Goal: Task Accomplishment & Management: Manage account settings

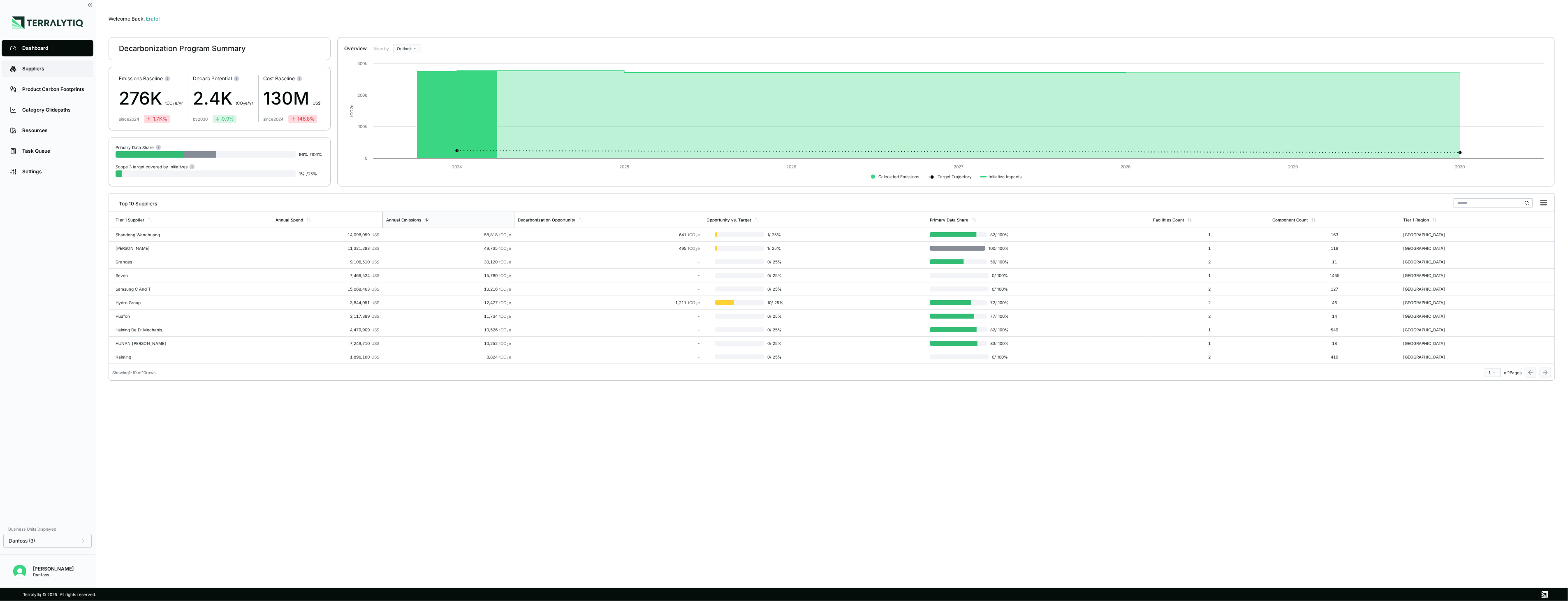
click at [66, 70] on div "Suppliers" at bounding box center [53, 69] width 63 height 7
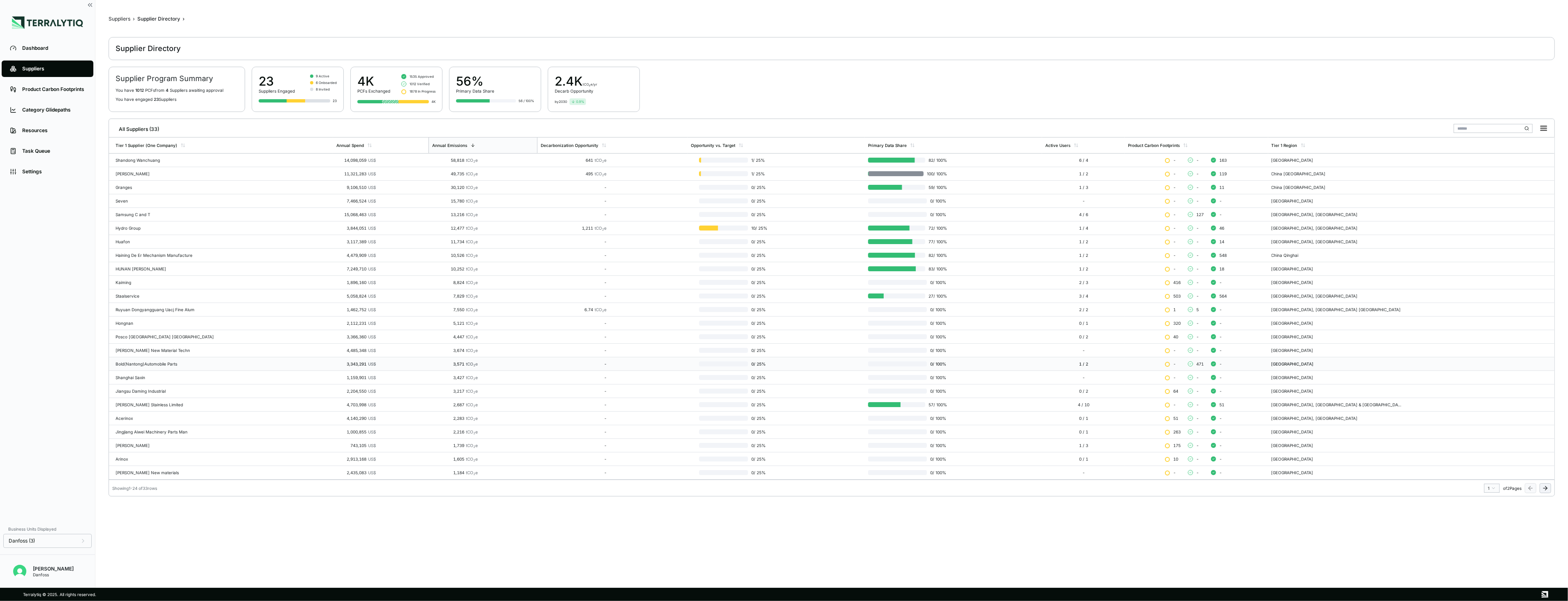
click at [153, 363] on div "Bold(Nantong)Automobile Parts" at bounding box center [223, 364] width 214 height 5
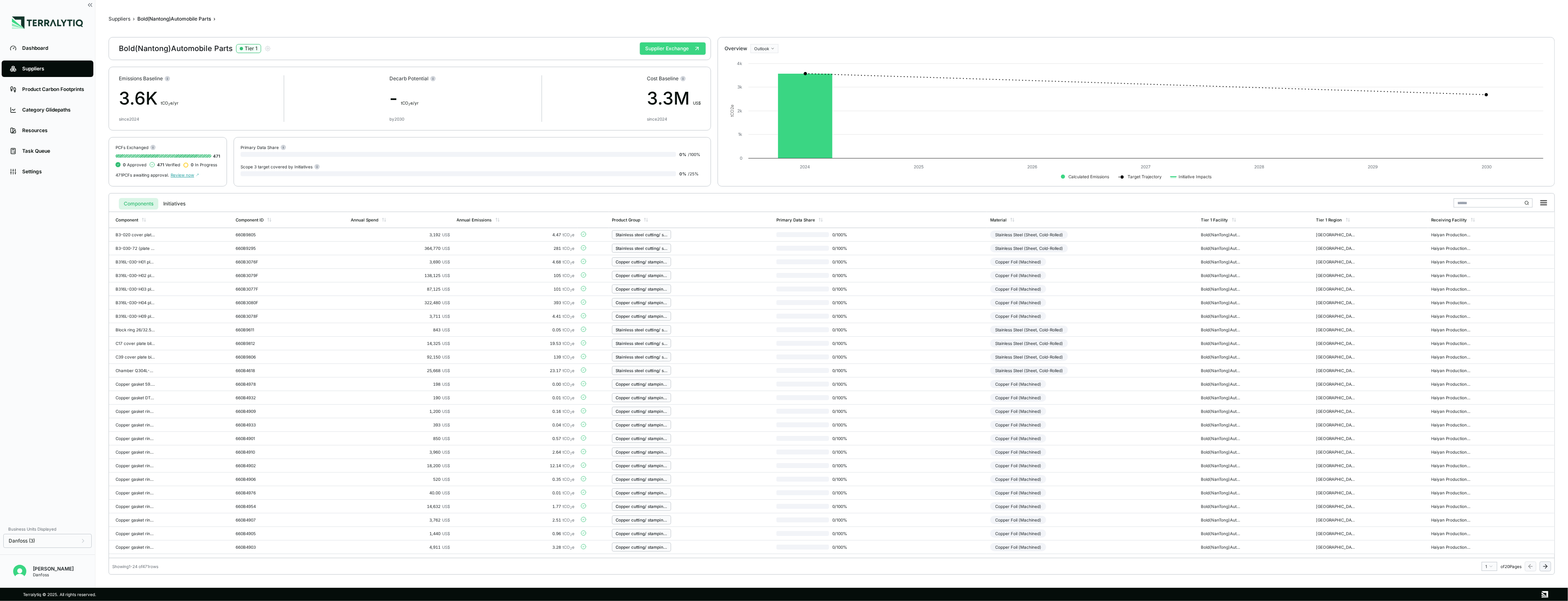
click at [687, 51] on button "Supplier Exchange" at bounding box center [673, 48] width 65 height 12
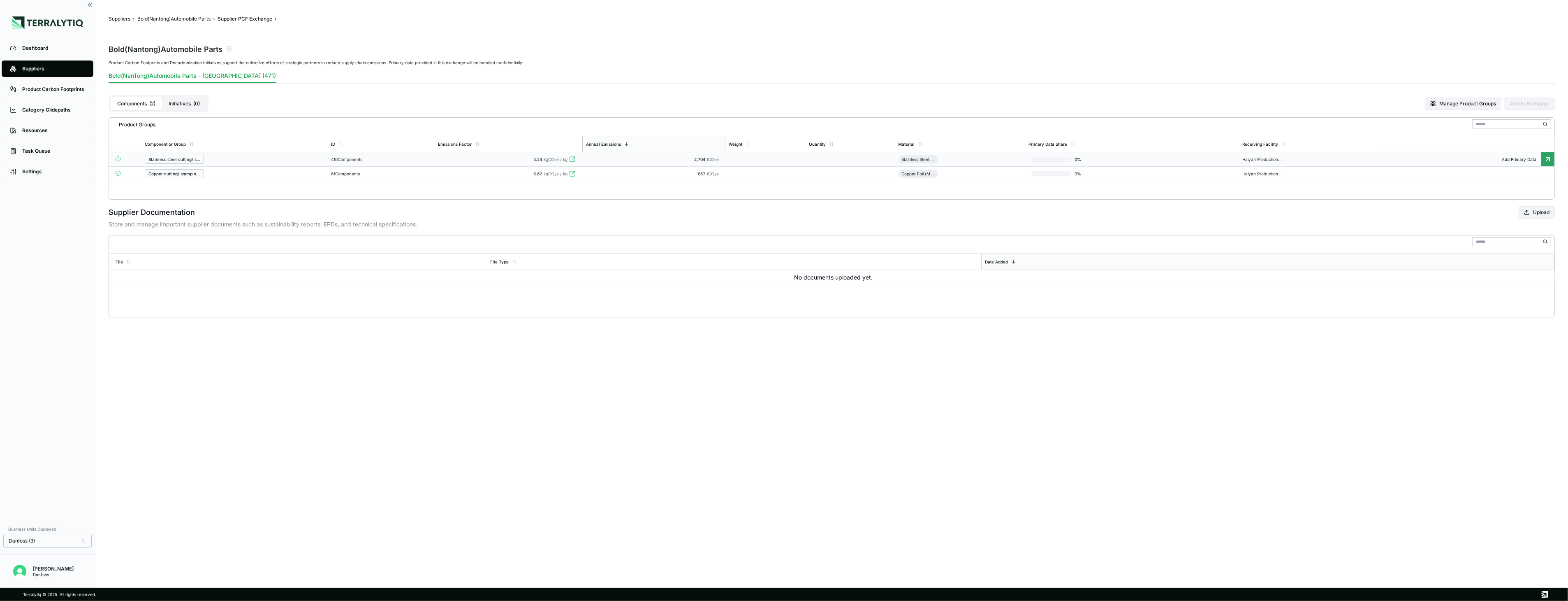
click at [603, 159] on div "2,704 tCO 2 e" at bounding box center [654, 159] width 137 height 5
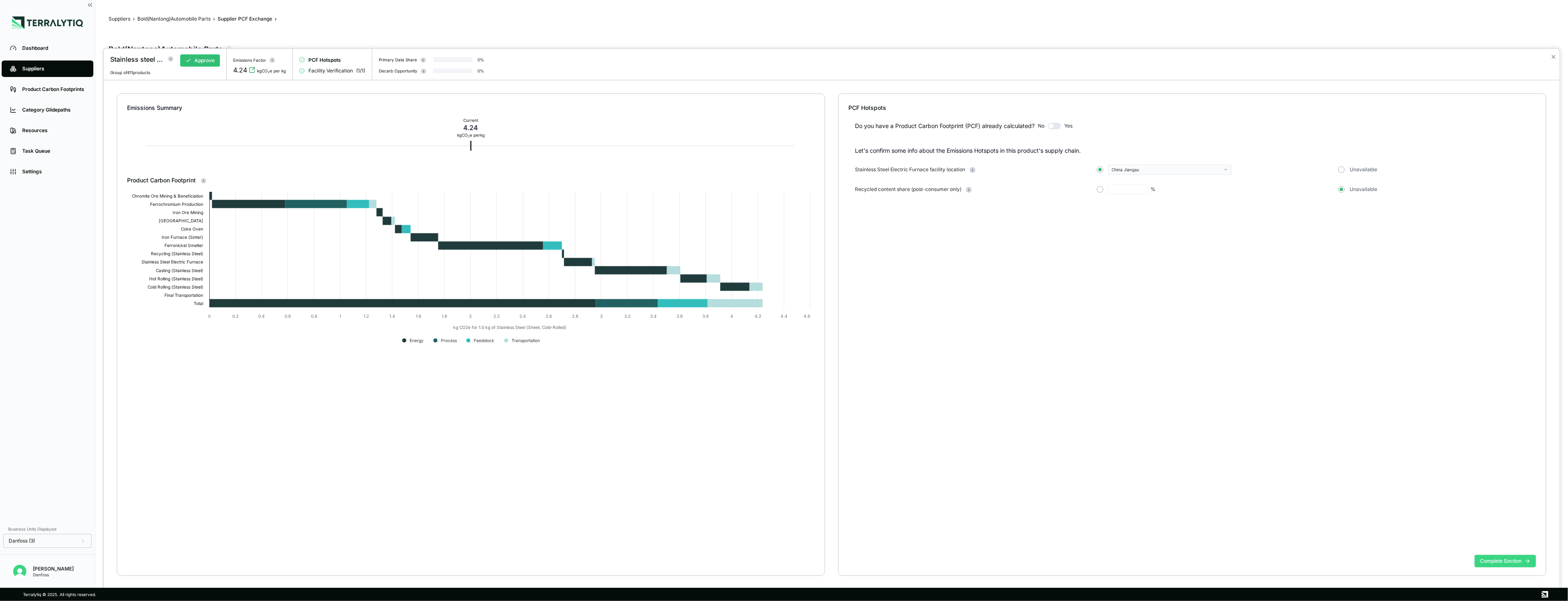
click at [1508, 559] on button "Complete Section" at bounding box center [1505, 561] width 61 height 12
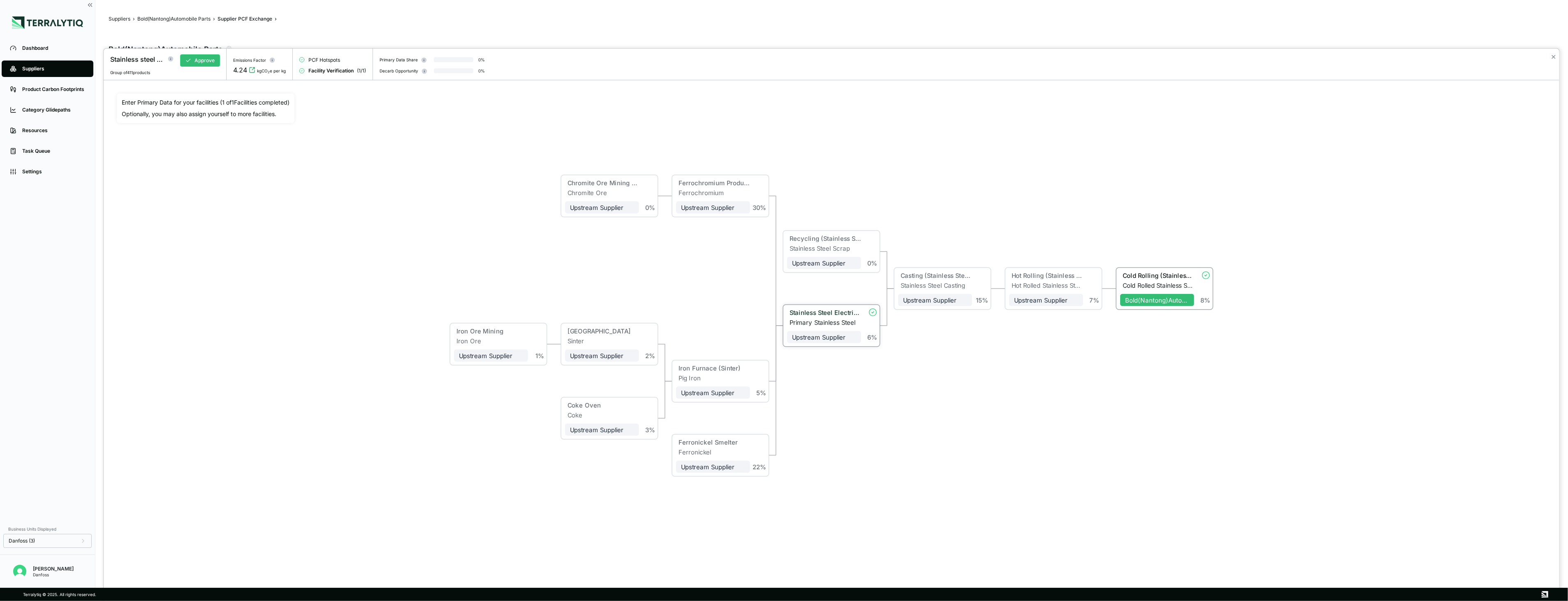
click at [836, 310] on div "Stainless Steel Electric Furnace" at bounding box center [825, 312] width 71 height 7
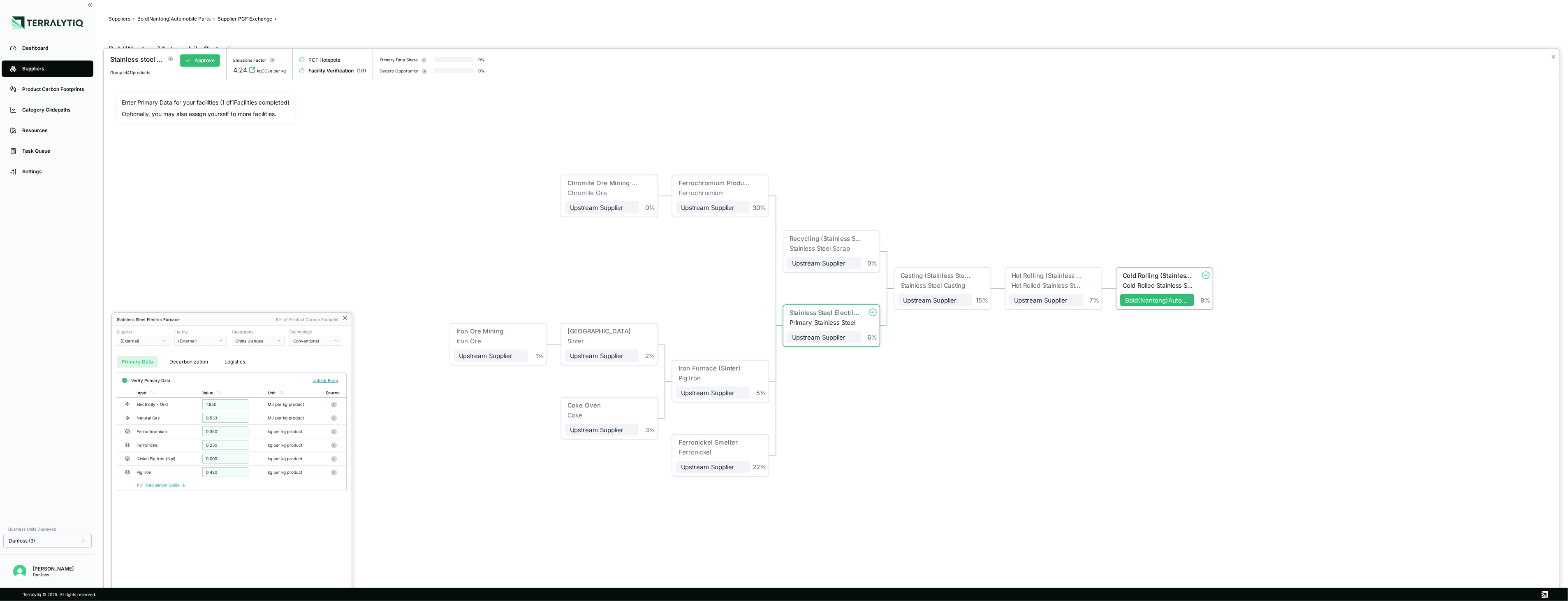
click at [345, 316] on icon at bounding box center [345, 318] width 7 height 7
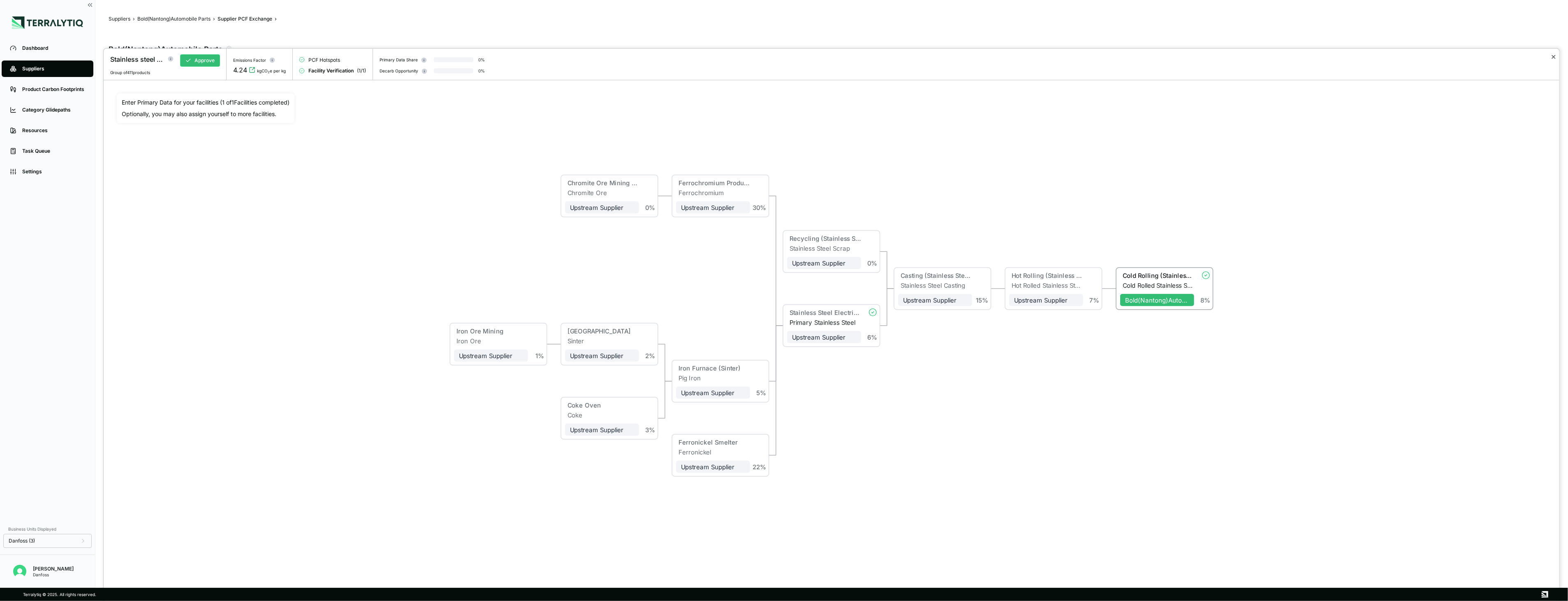
click at [1555, 58] on button "✕" at bounding box center [1553, 56] width 6 height 10
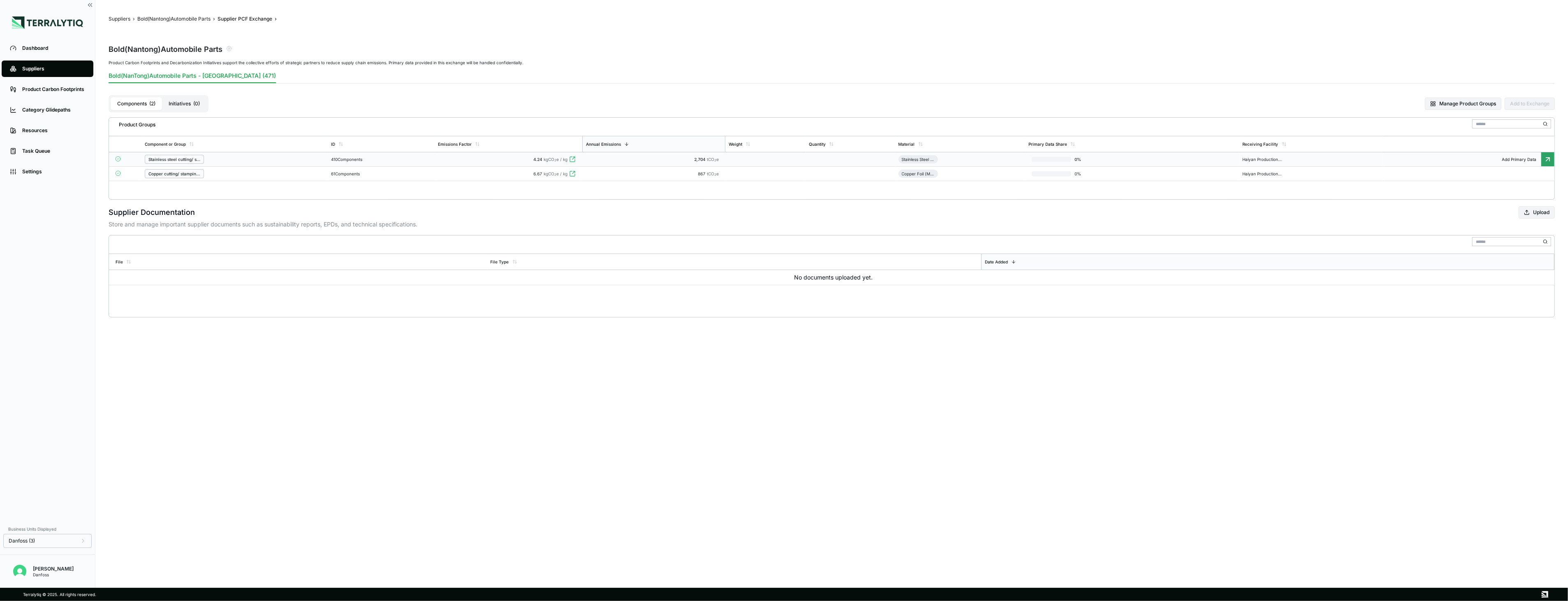
click at [665, 174] on div "867 tCO 2 e" at bounding box center [654, 174] width 137 height 5
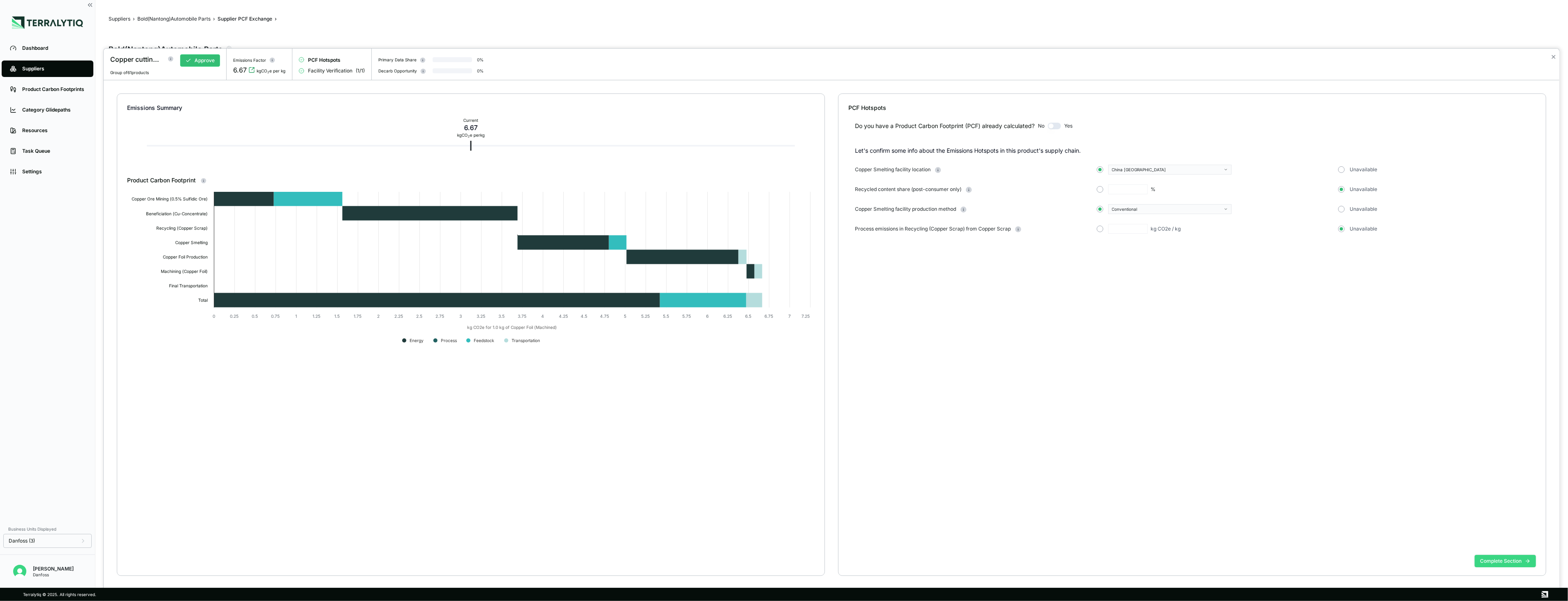
click at [1512, 564] on button "Complete Section" at bounding box center [1505, 561] width 61 height 12
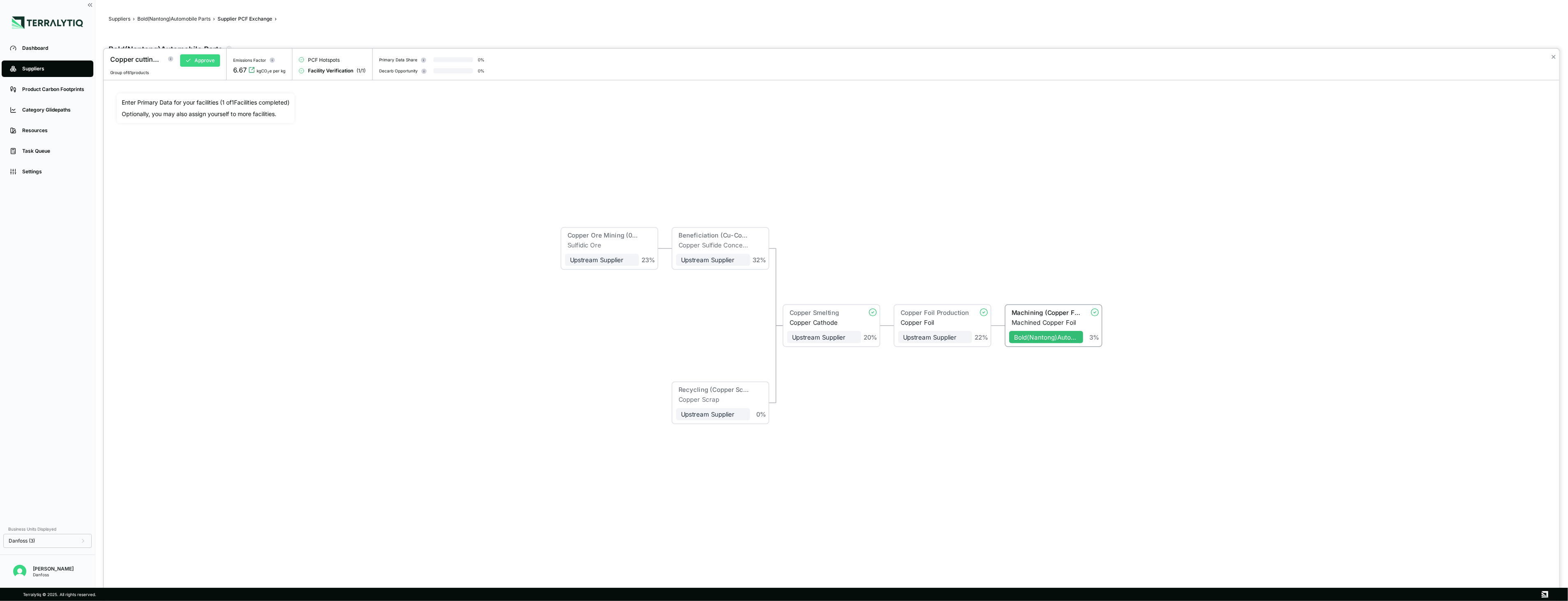
click at [212, 61] on button "Approve" at bounding box center [200, 60] width 40 height 12
click at [1555, 59] on button "✕" at bounding box center [1553, 56] width 6 height 10
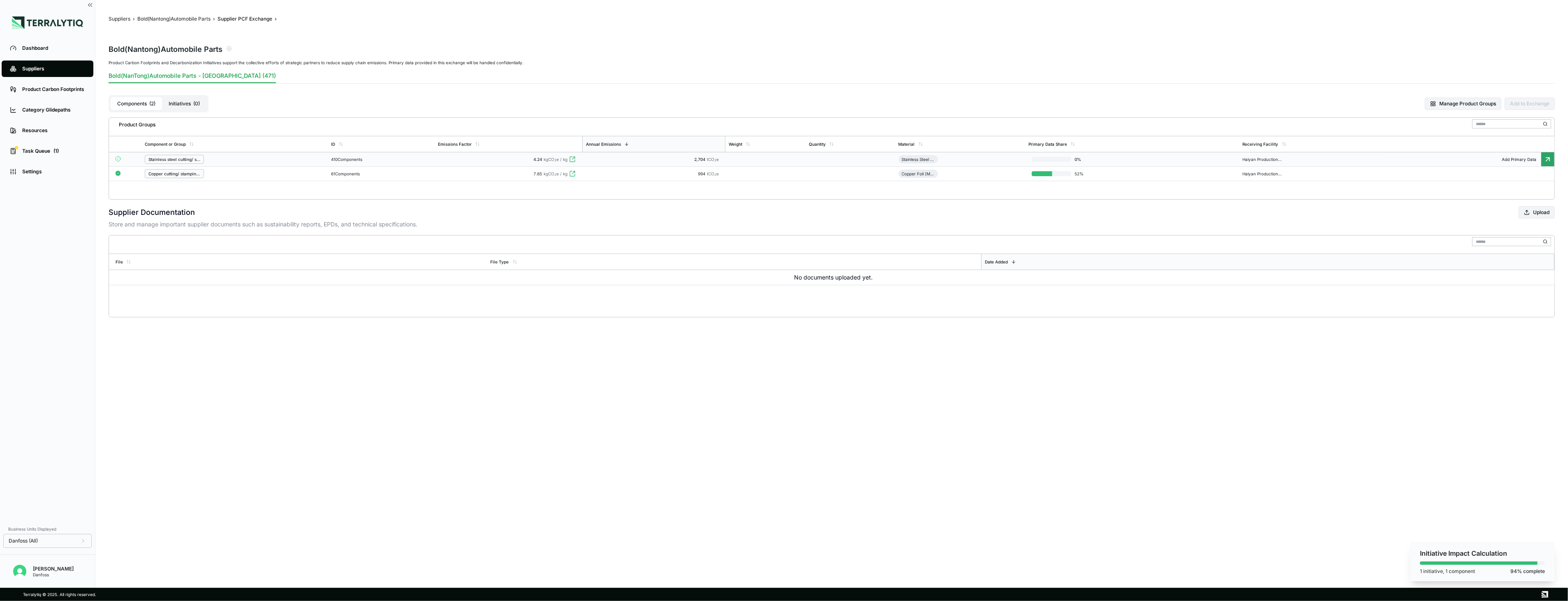
click at [396, 162] on td "410 Components" at bounding box center [381, 160] width 107 height 15
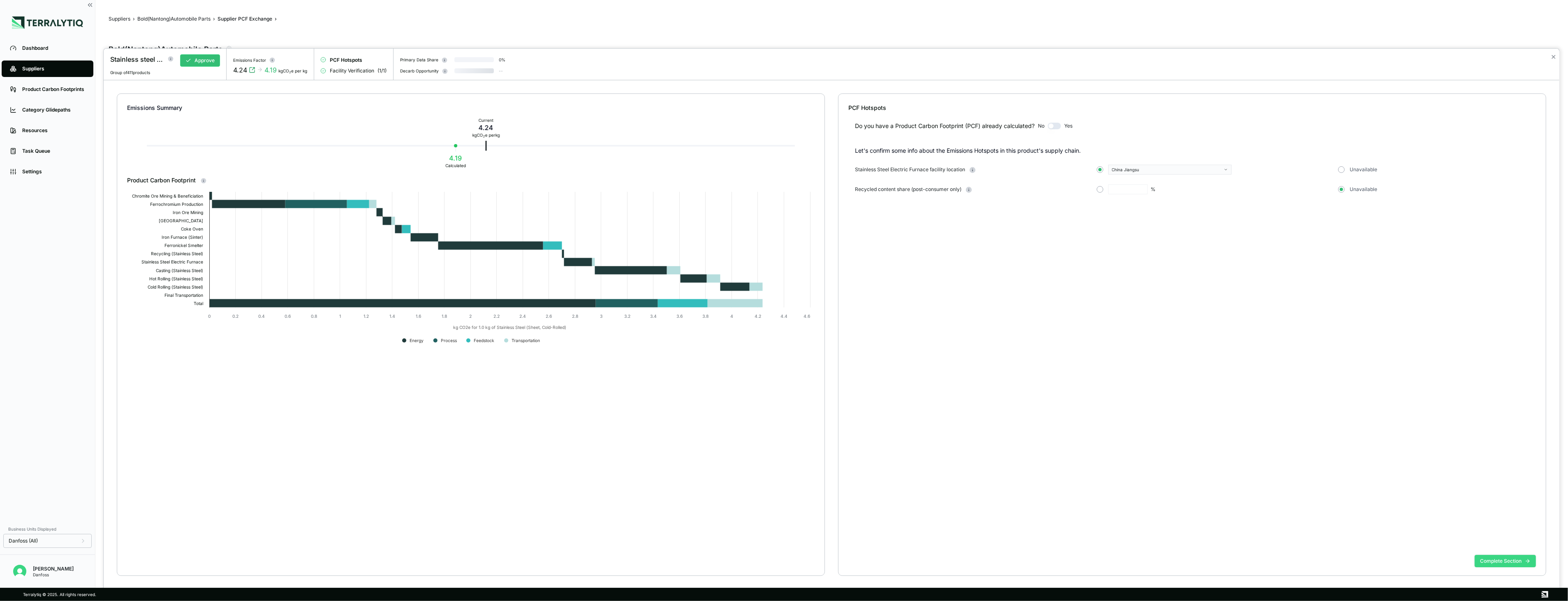
click at [1493, 560] on button "Complete Section" at bounding box center [1505, 561] width 61 height 12
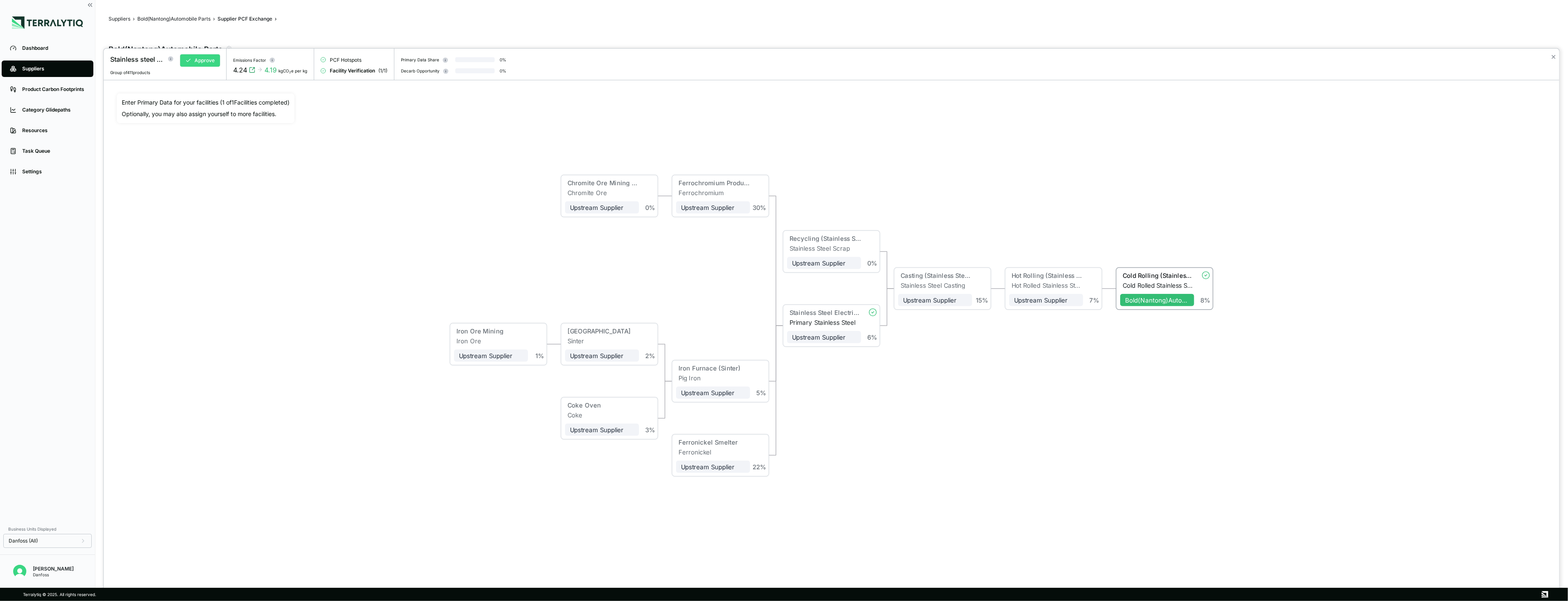
click at [210, 63] on button "Approve" at bounding box center [200, 60] width 40 height 12
click at [1552, 56] on button "✕" at bounding box center [1553, 56] width 6 height 10
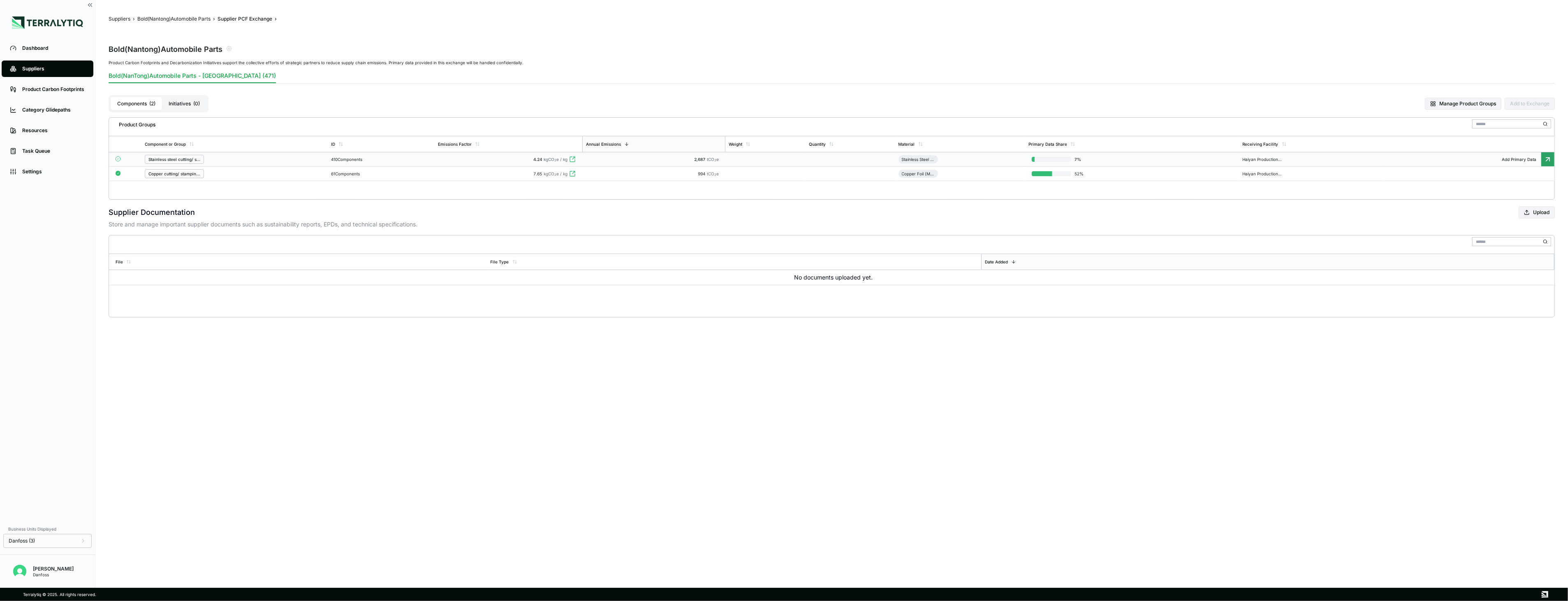
click at [326, 156] on td "Stainless steel cutting/ stamping part" at bounding box center [234, 160] width 186 height 15
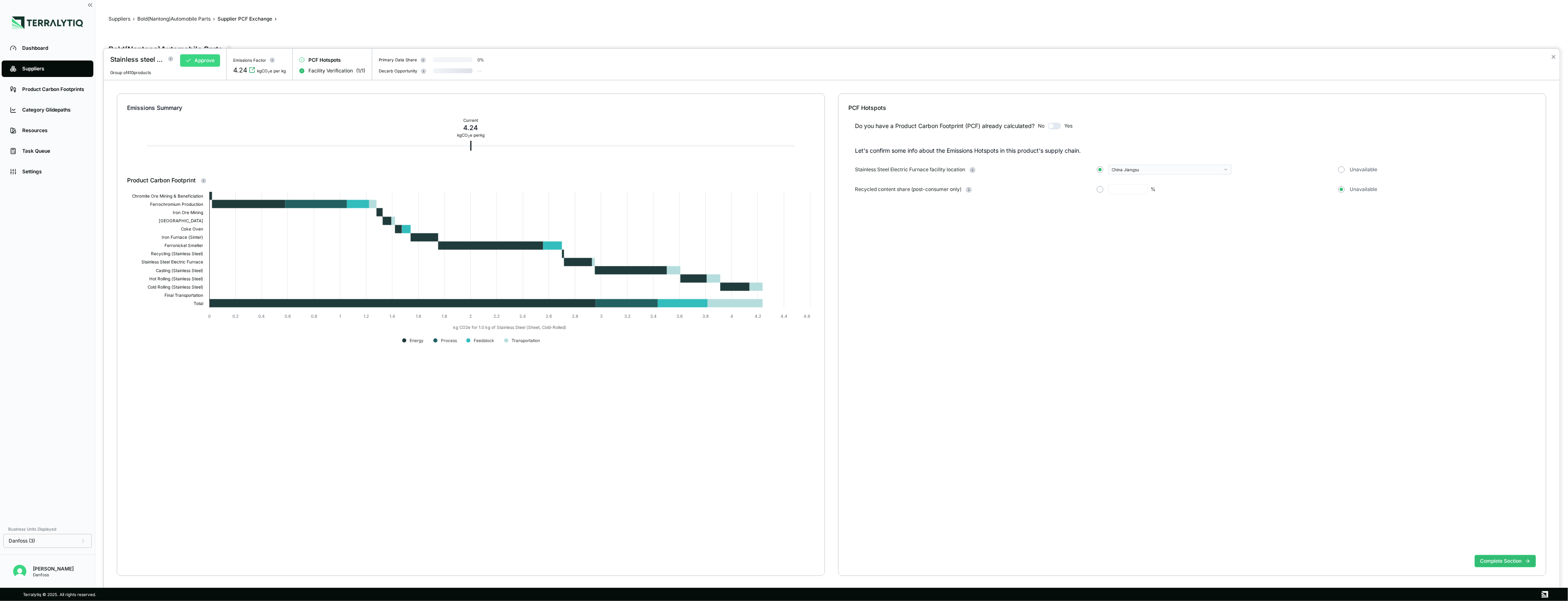
click at [205, 60] on button "Approve" at bounding box center [200, 60] width 40 height 12
click at [1449, 24] on div at bounding box center [784, 300] width 1568 height 601
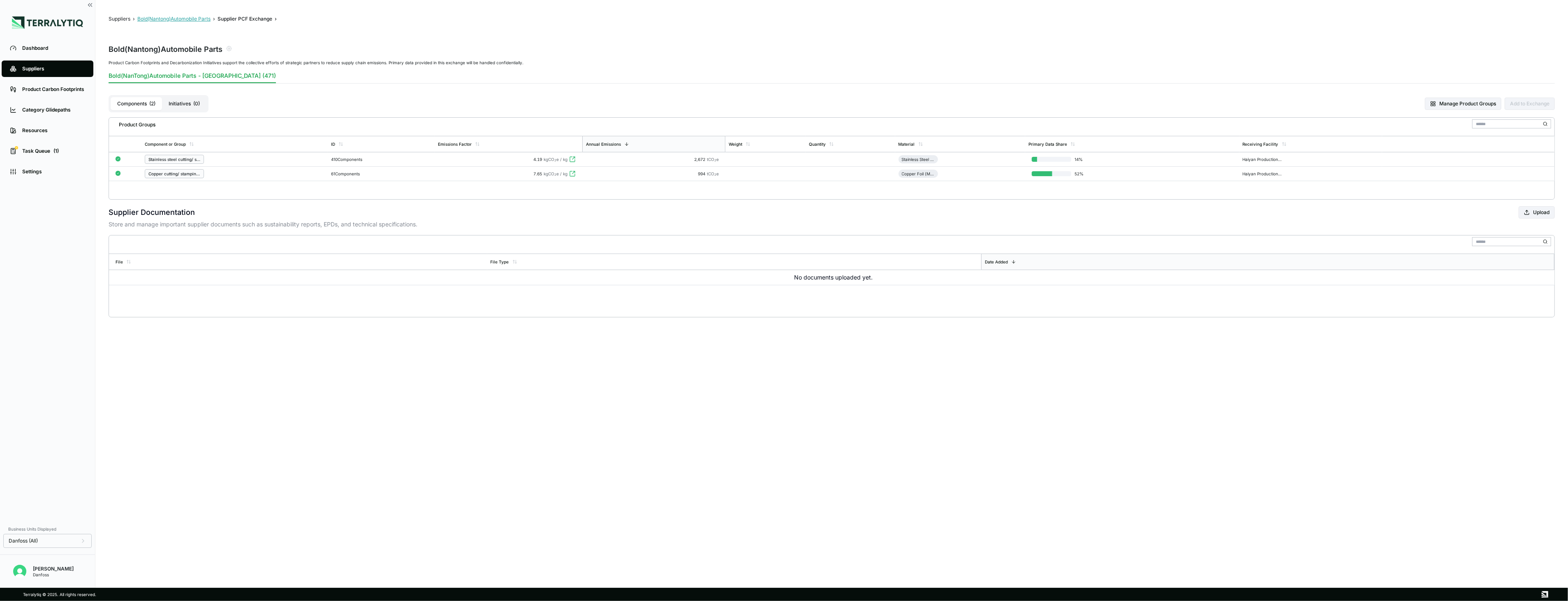
click at [201, 17] on button "Bold(Nantong)Automobile Parts" at bounding box center [173, 19] width 73 height 7
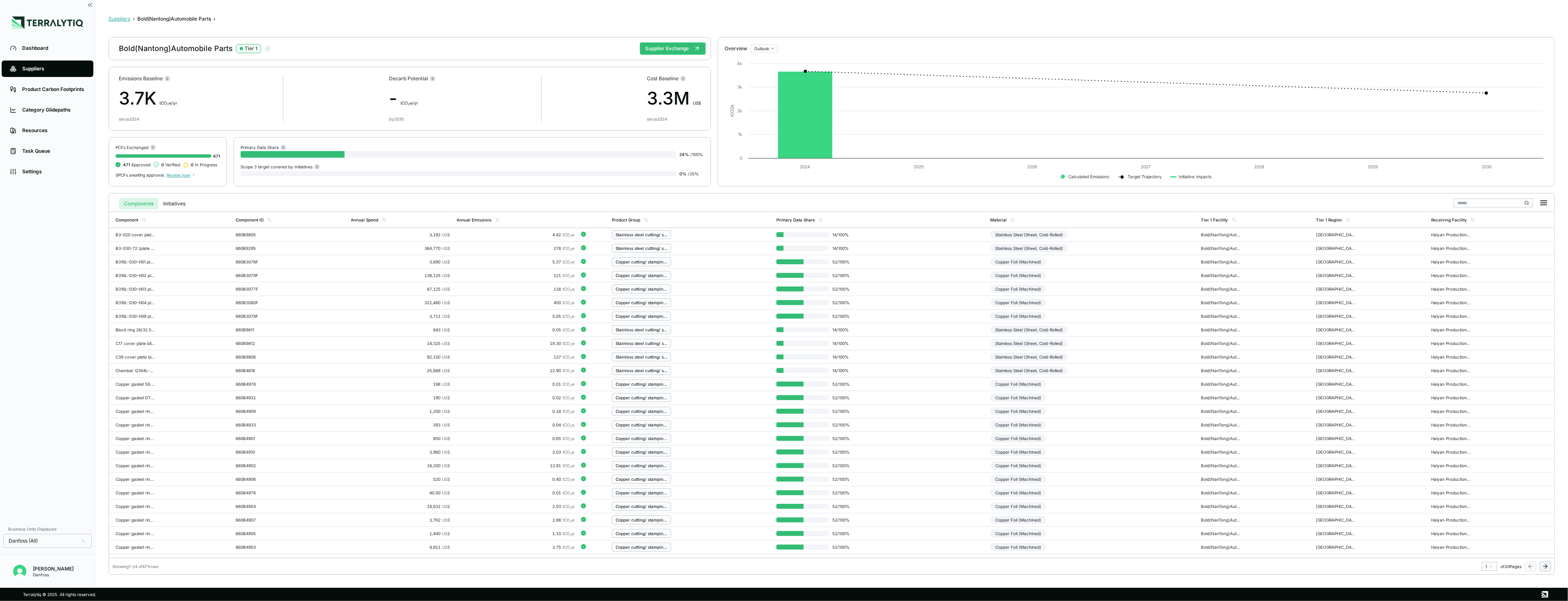
click at [124, 16] on button "Suppliers" at bounding box center [119, 19] width 22 height 7
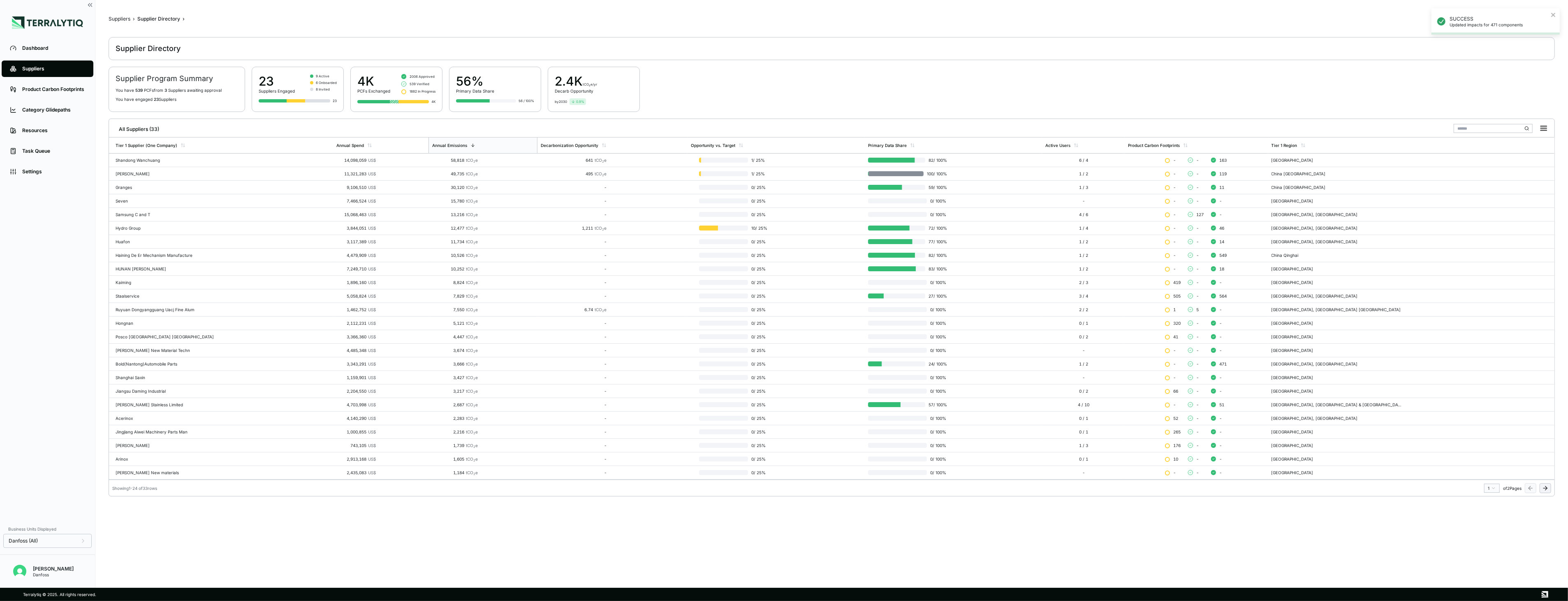
click at [1543, 486] on icon at bounding box center [1546, 488] width 7 height 7
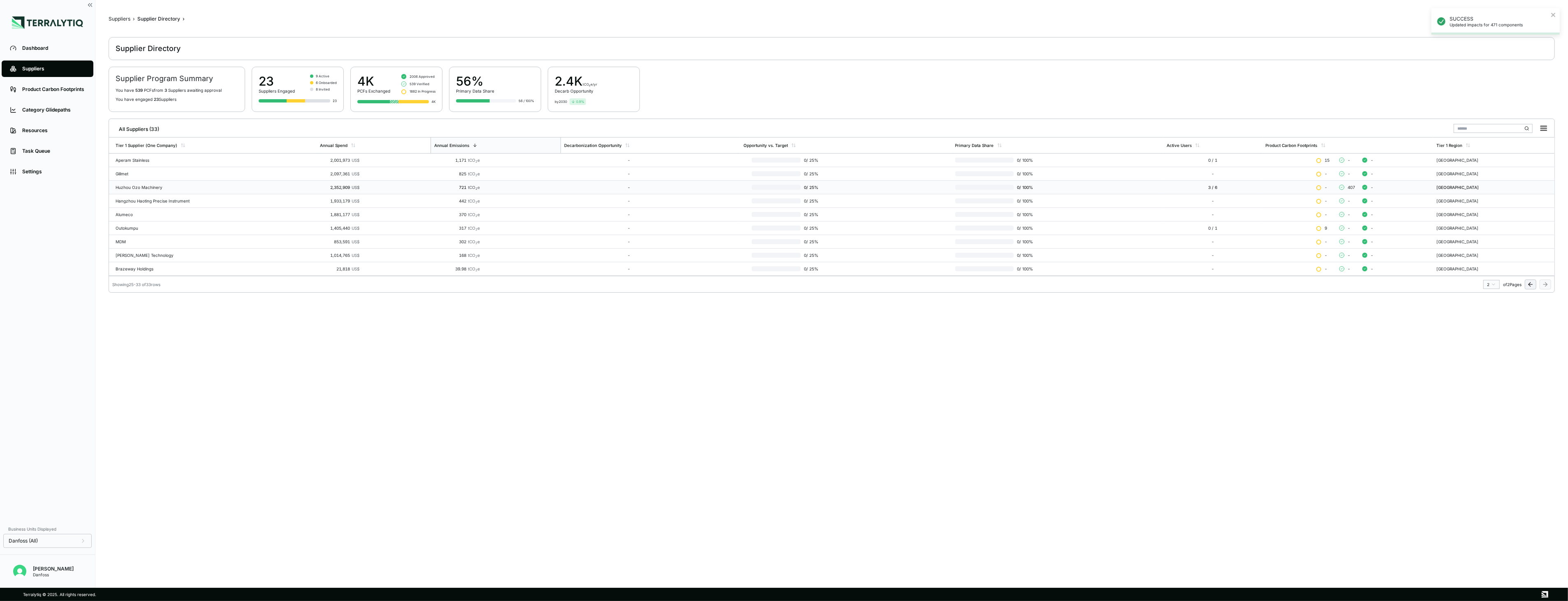
click at [447, 192] on td "721 tCO 2 e" at bounding box center [495, 188] width 130 height 14
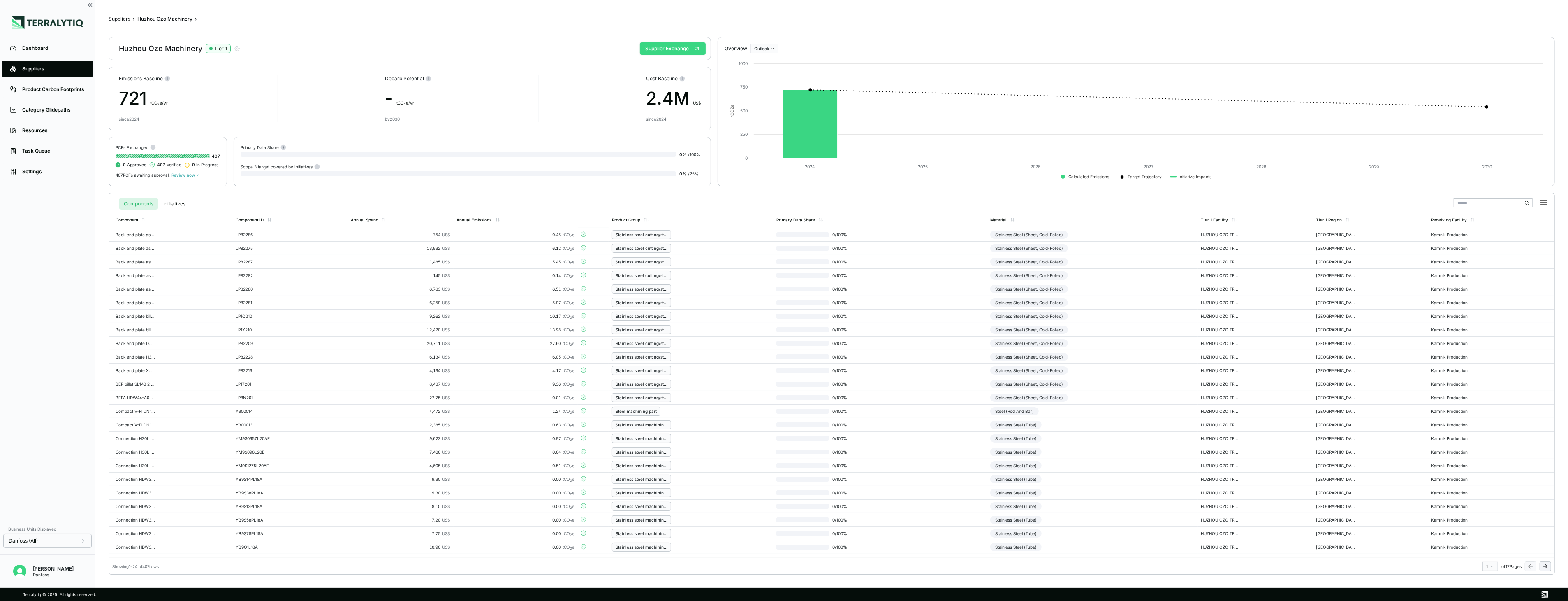
click at [679, 54] on button "Supplier Exchange" at bounding box center [673, 48] width 65 height 12
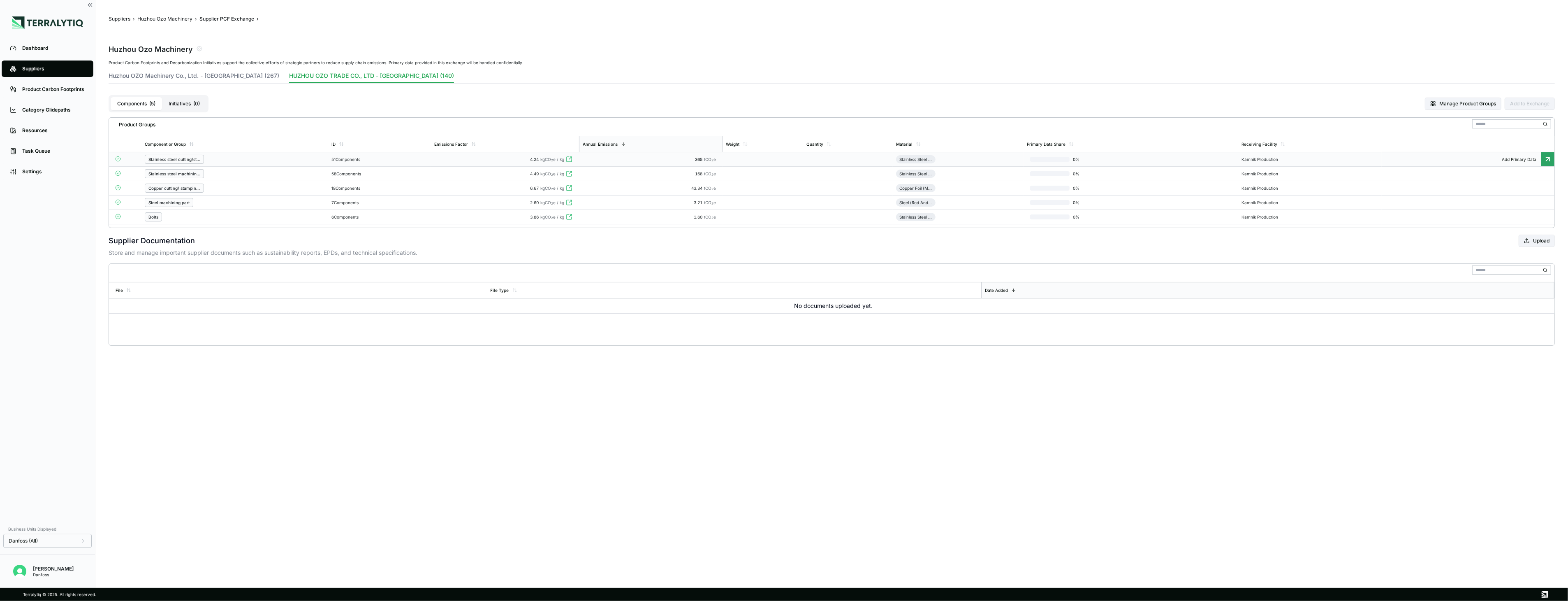
click at [362, 160] on div "51 Components" at bounding box center [380, 159] width 97 height 5
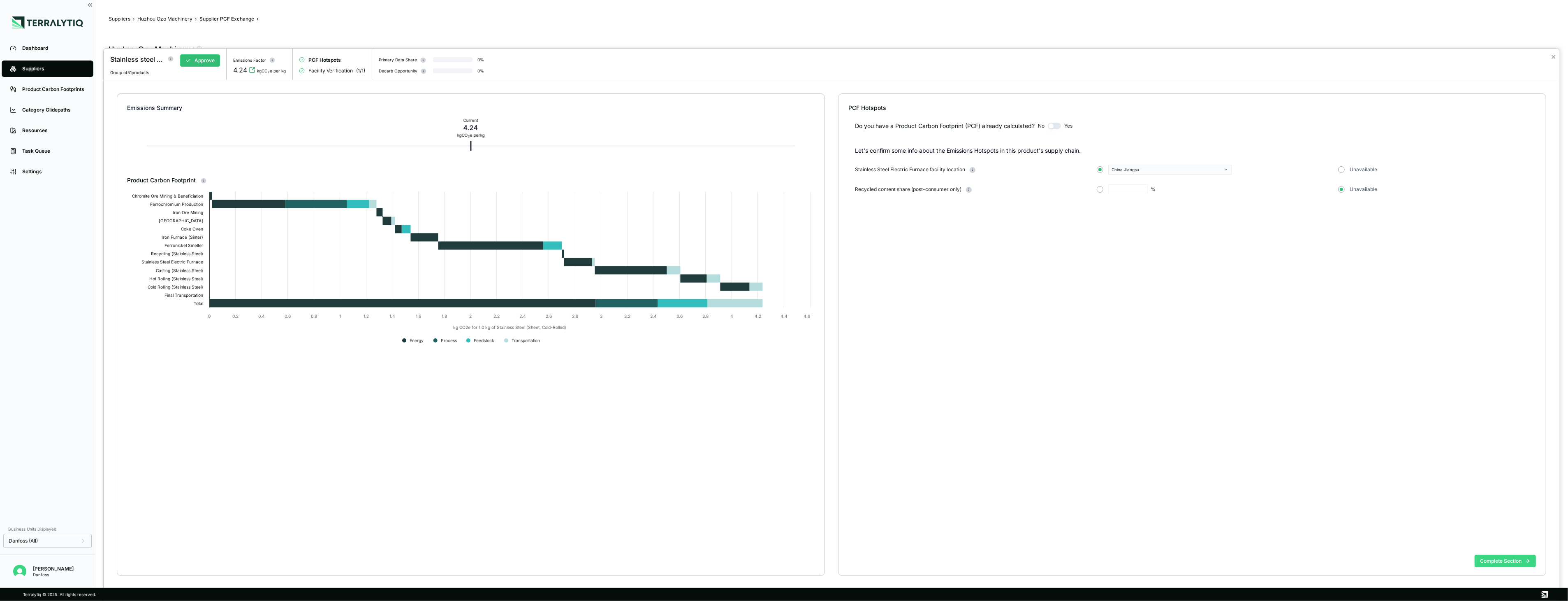
click at [1516, 564] on button "Complete Section" at bounding box center [1505, 561] width 61 height 12
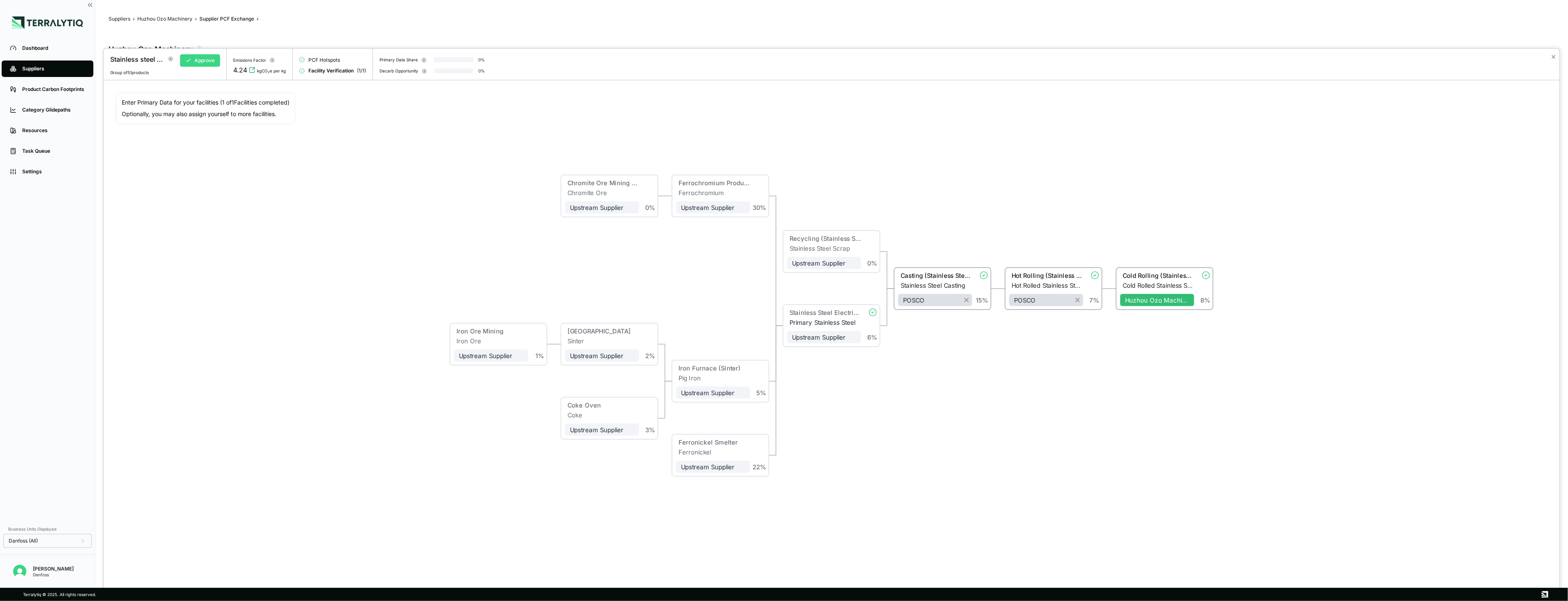
click at [216, 58] on button "Approve" at bounding box center [200, 60] width 40 height 12
click at [1556, 58] on button "✕" at bounding box center [1553, 56] width 6 height 10
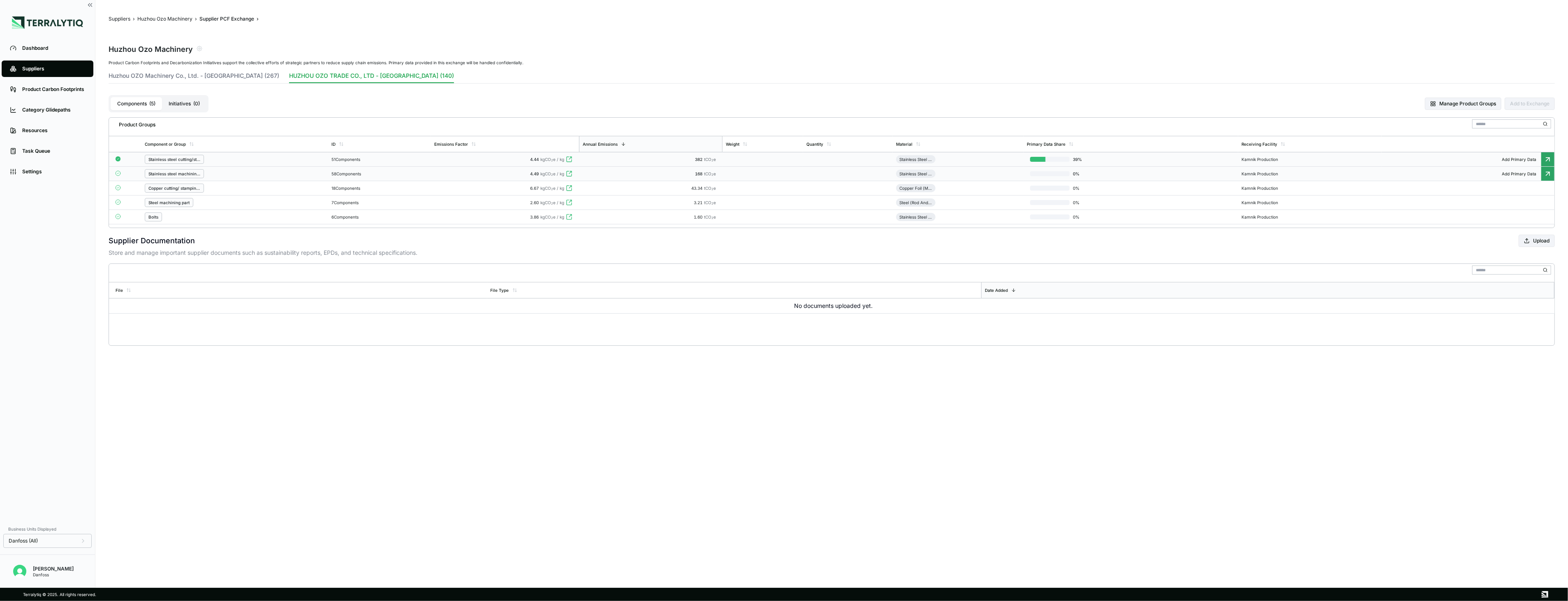
click at [403, 171] on td "58 Components" at bounding box center [380, 174] width 103 height 15
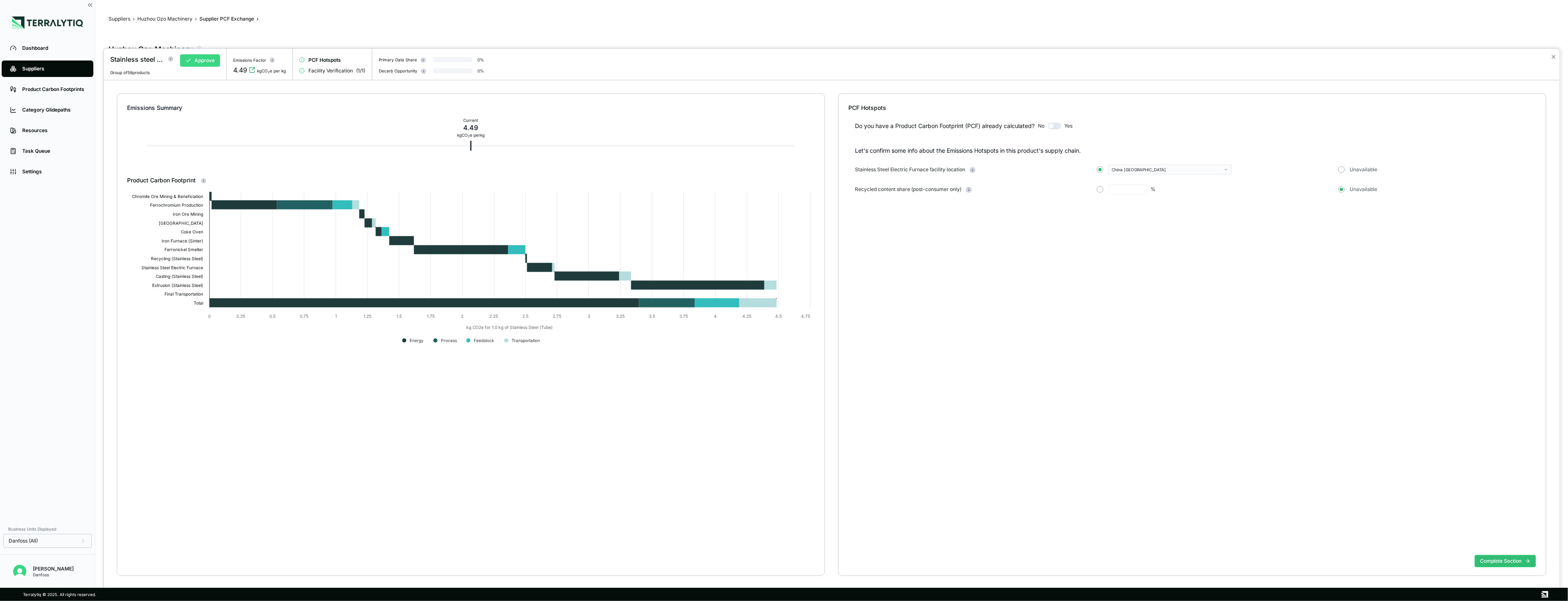
click at [207, 58] on button "Approve" at bounding box center [200, 60] width 40 height 12
click at [1553, 56] on button "✕" at bounding box center [1553, 56] width 6 height 10
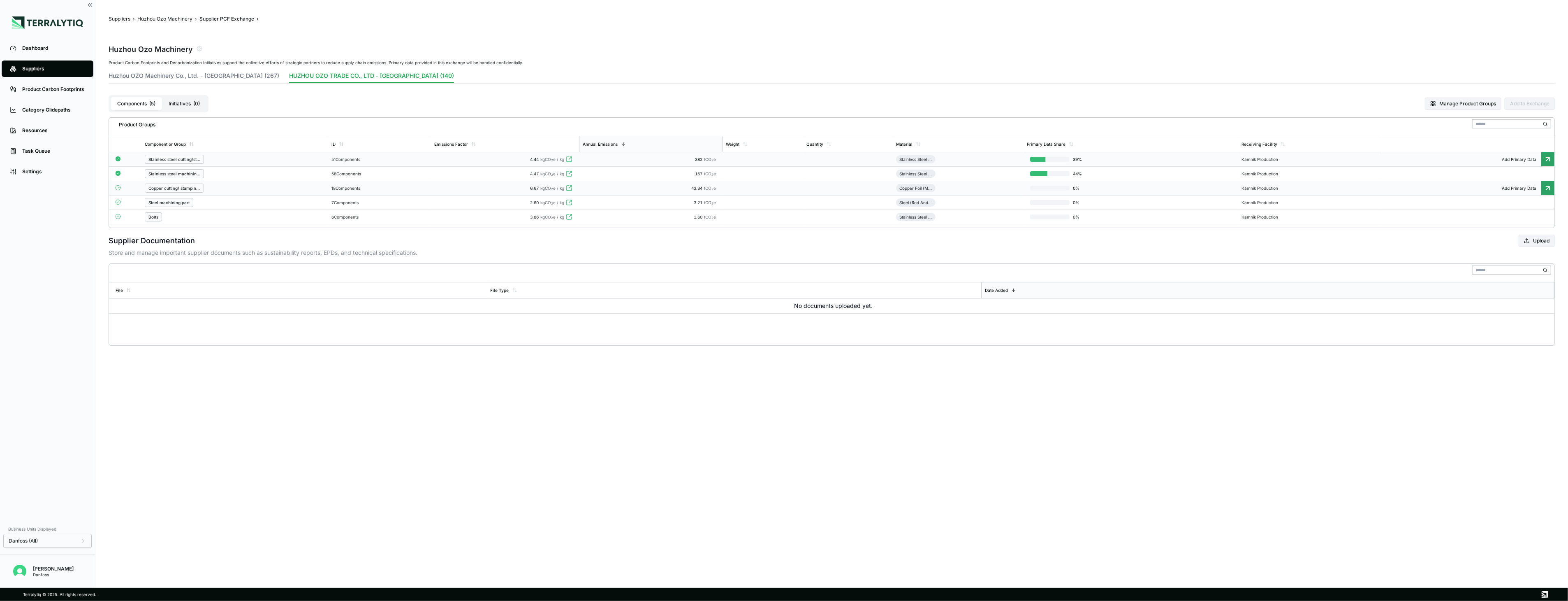
click at [409, 190] on div "18 Components" at bounding box center [380, 188] width 97 height 5
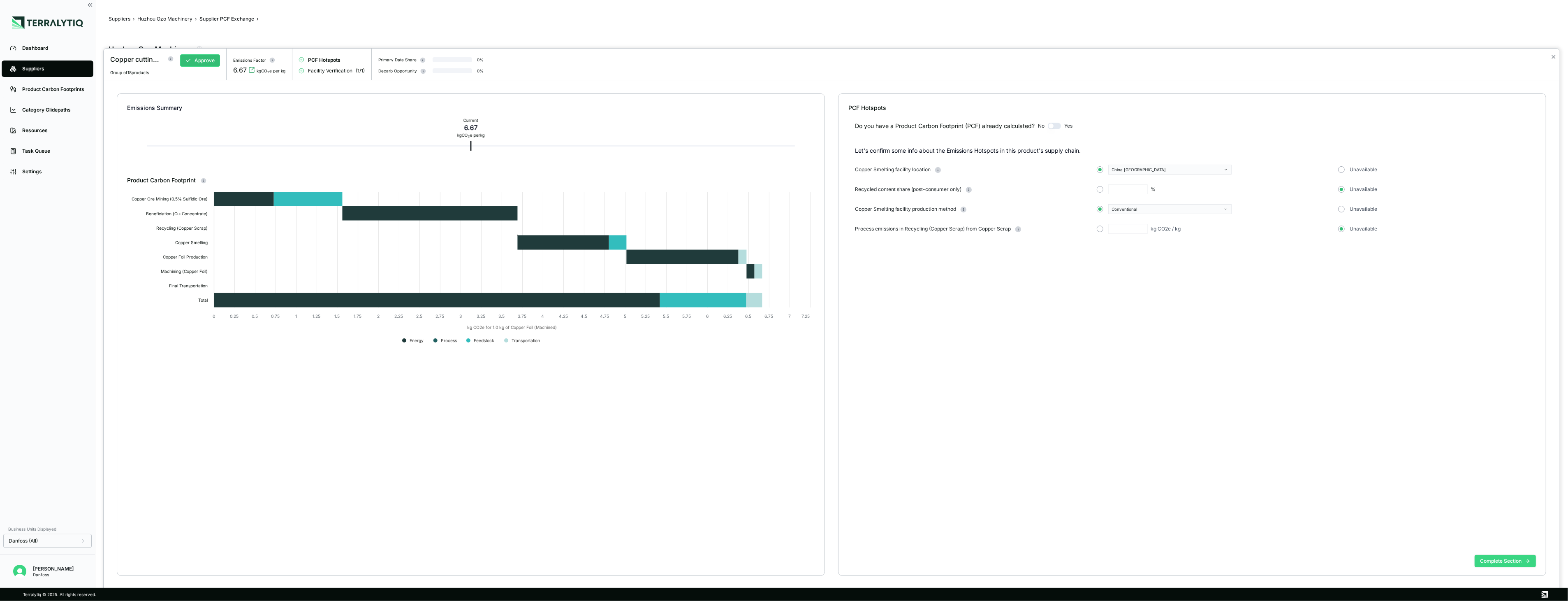
click at [1497, 559] on button "Complete Section" at bounding box center [1505, 561] width 61 height 12
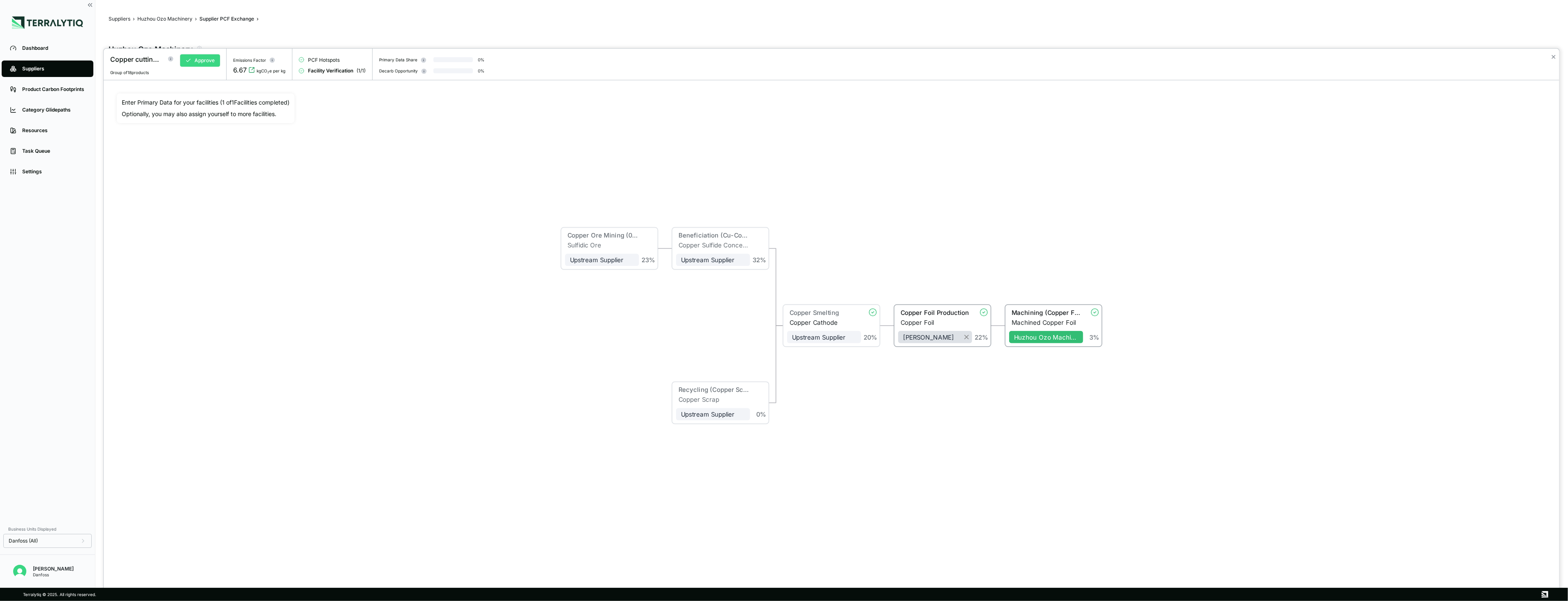
click at [195, 64] on button "Approve" at bounding box center [200, 60] width 40 height 12
click at [1553, 56] on button "✕" at bounding box center [1553, 56] width 6 height 10
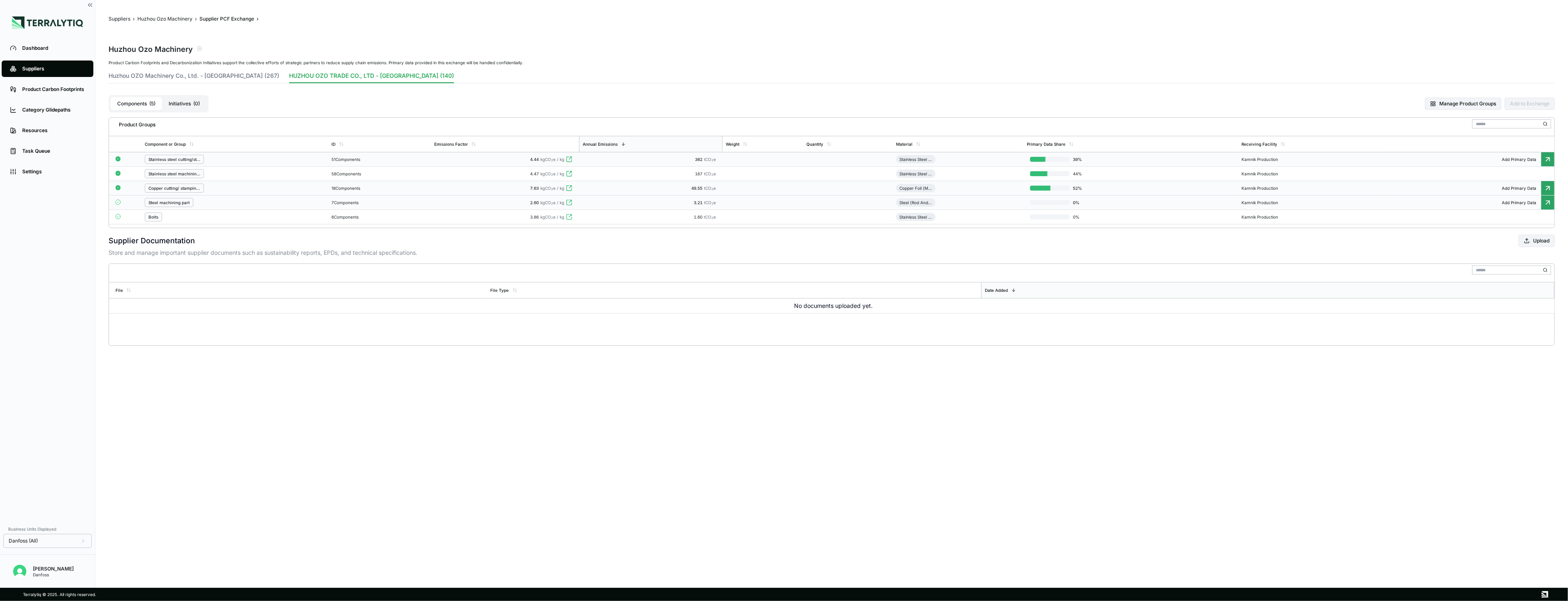
click at [449, 209] on td "2.60 kgCO 2 e / kg" at bounding box center [505, 203] width 148 height 15
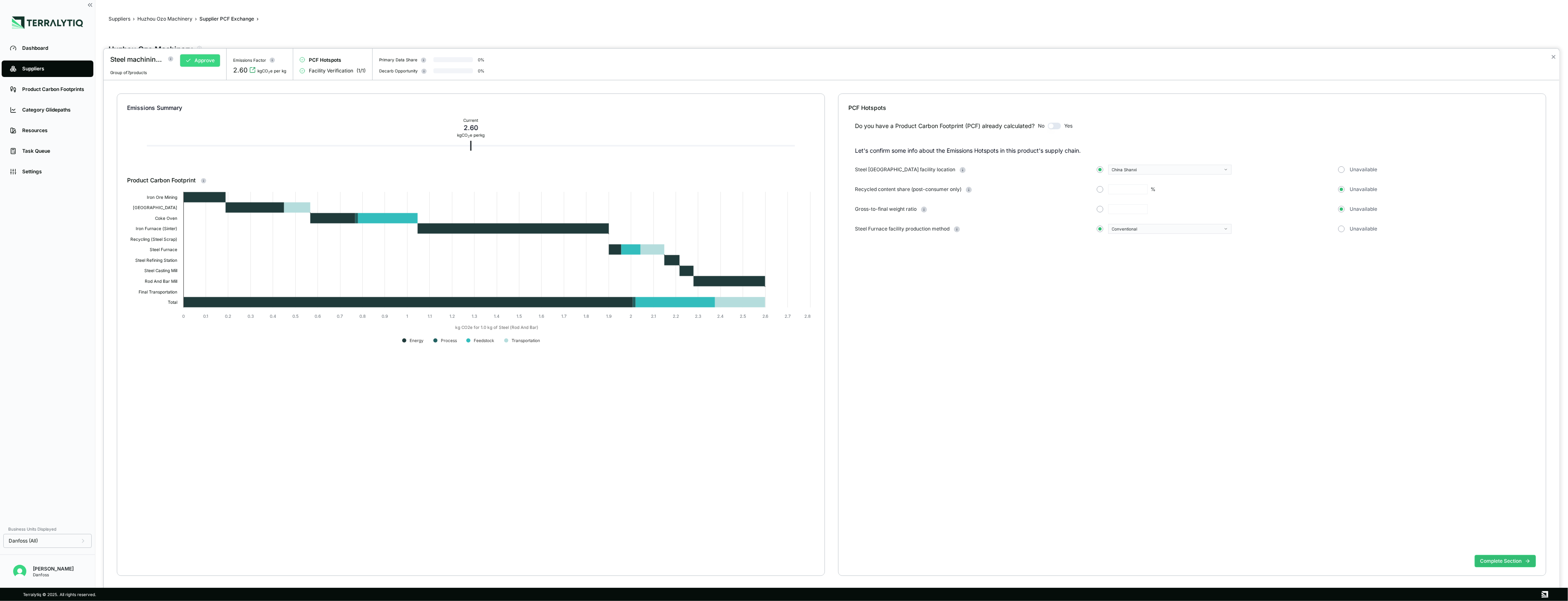
click at [210, 58] on button "Approve" at bounding box center [200, 60] width 40 height 12
click at [1552, 56] on button "✕" at bounding box center [1553, 56] width 6 height 10
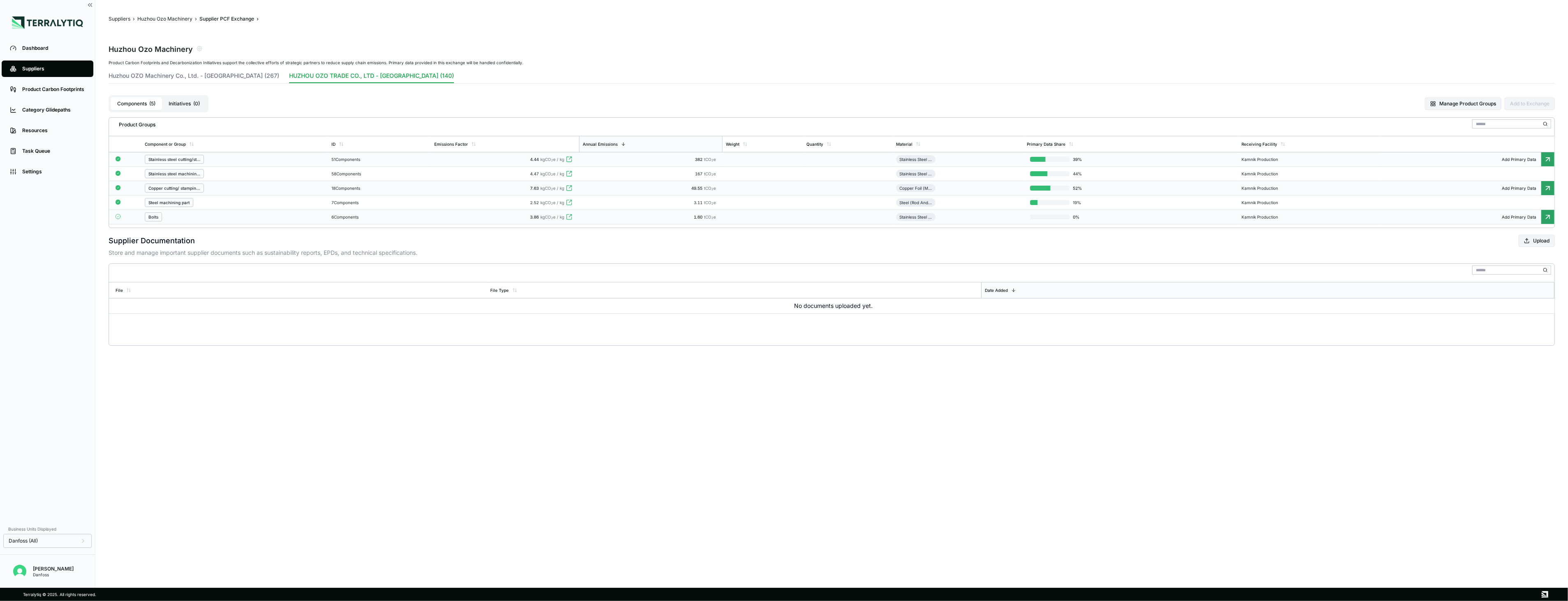
click at [514, 221] on td "3.86 kgCO 2 e / kg" at bounding box center [505, 217] width 148 height 15
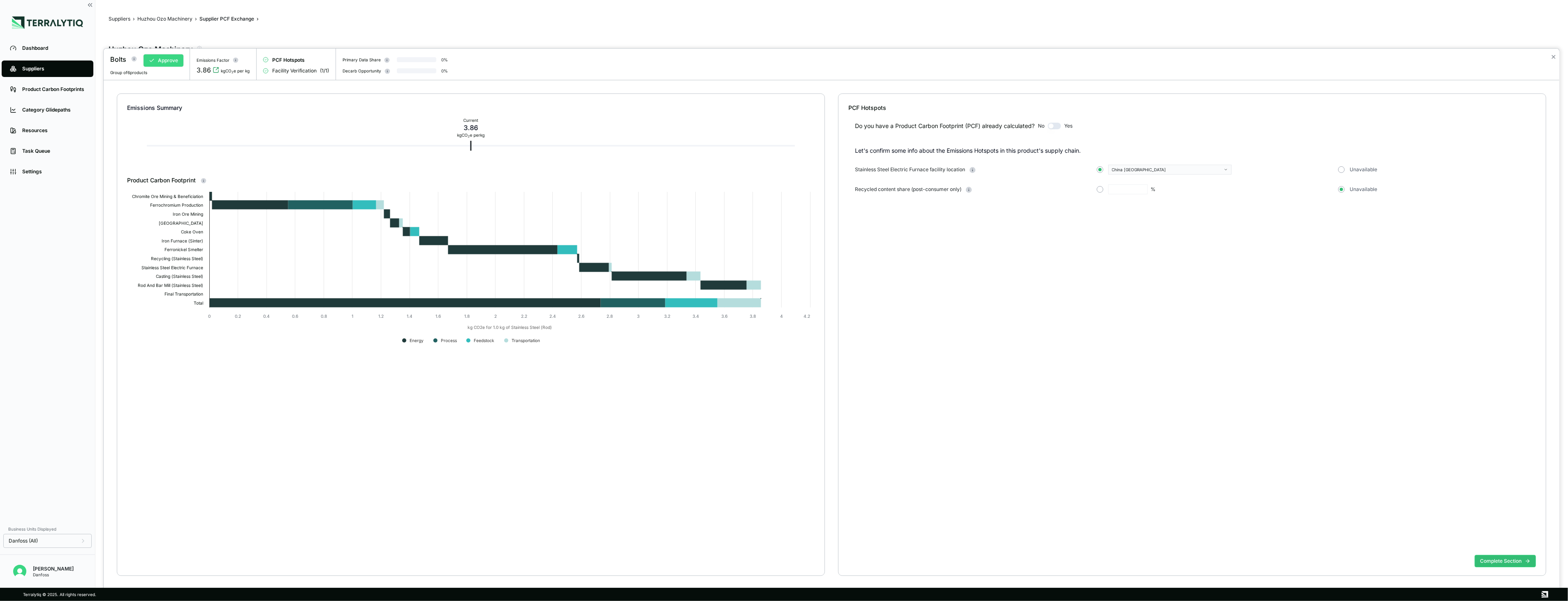
click at [173, 62] on button "Approve" at bounding box center [163, 60] width 40 height 12
click at [1553, 59] on button "✕" at bounding box center [1553, 56] width 6 height 10
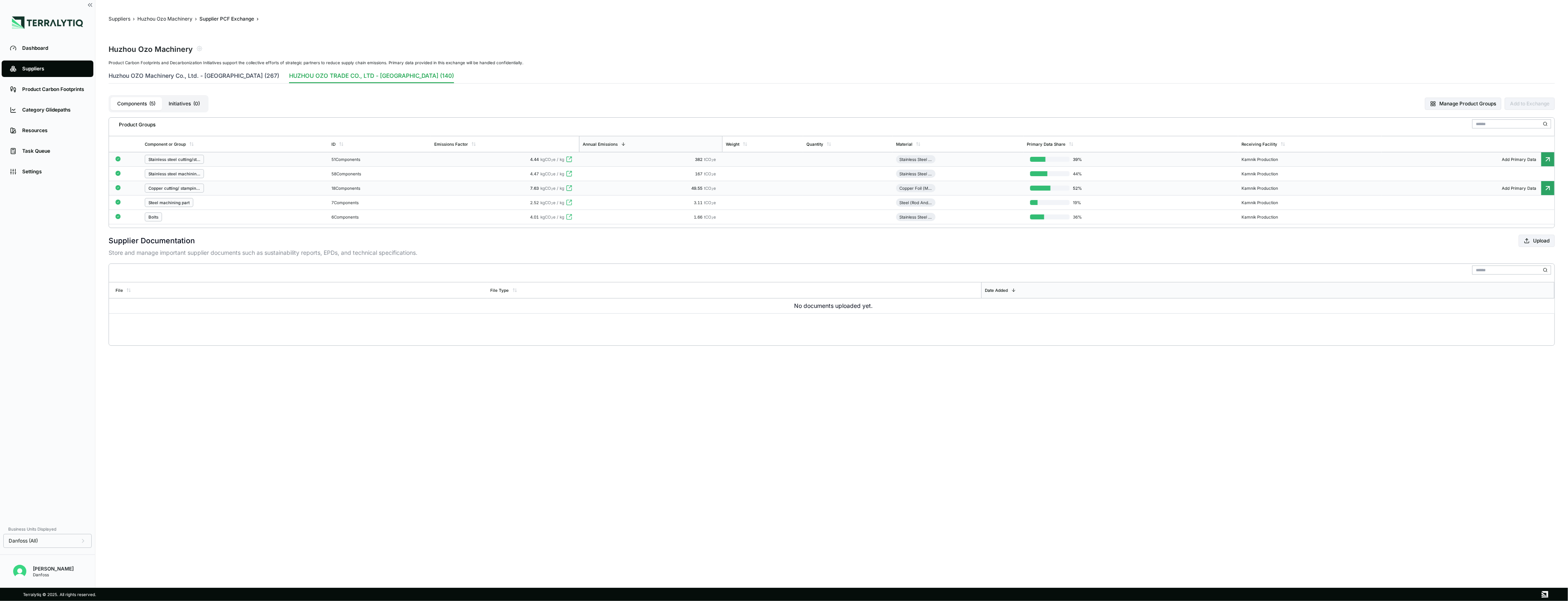
click at [233, 79] on button "Huzhou OZO Machinery Co., Ltd. - China (267)" at bounding box center [194, 77] width 171 height 11
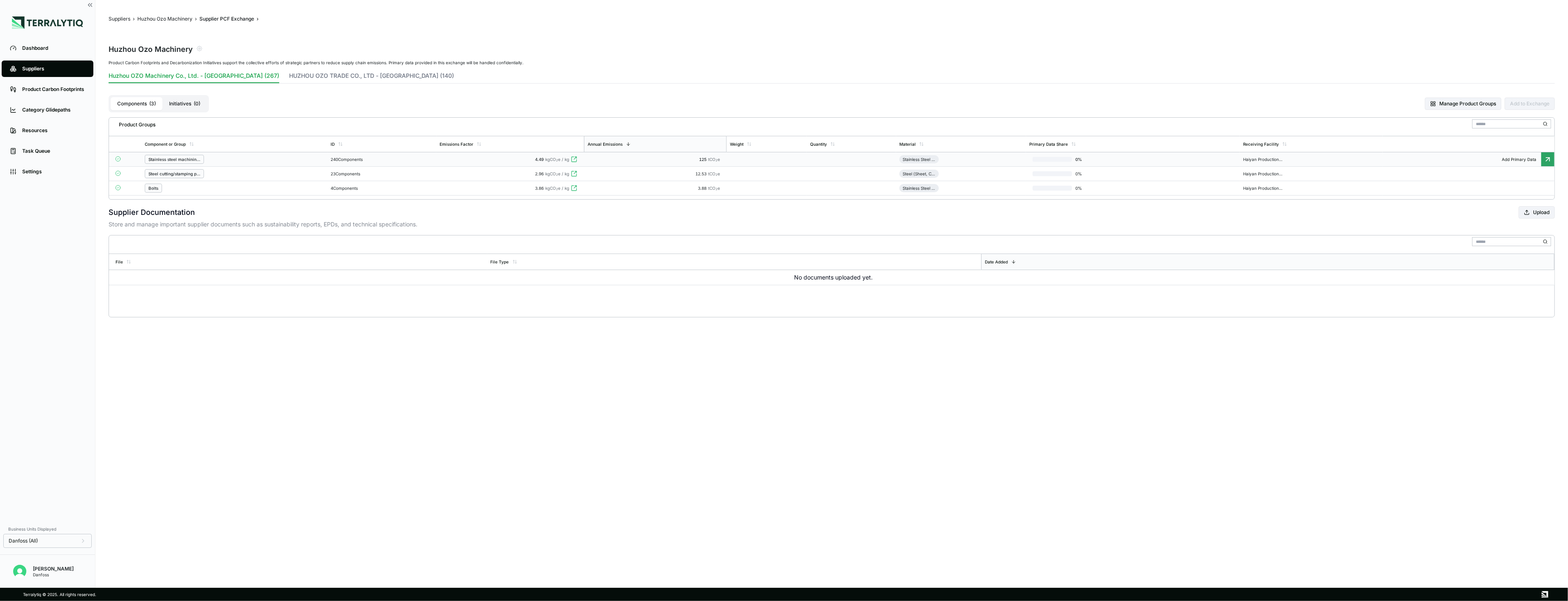
click at [269, 161] on div "Stainless steel machining part" at bounding box center [234, 159] width 179 height 9
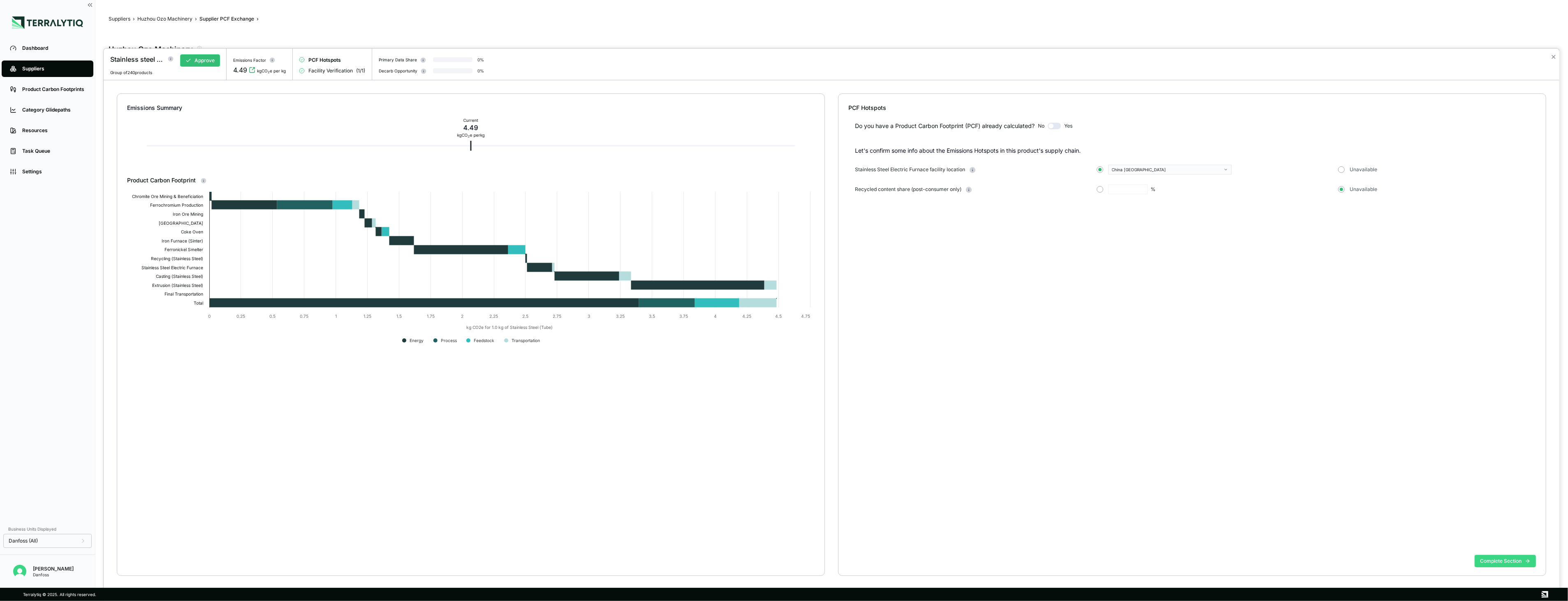
click at [1523, 558] on button "Complete Section" at bounding box center [1505, 561] width 61 height 12
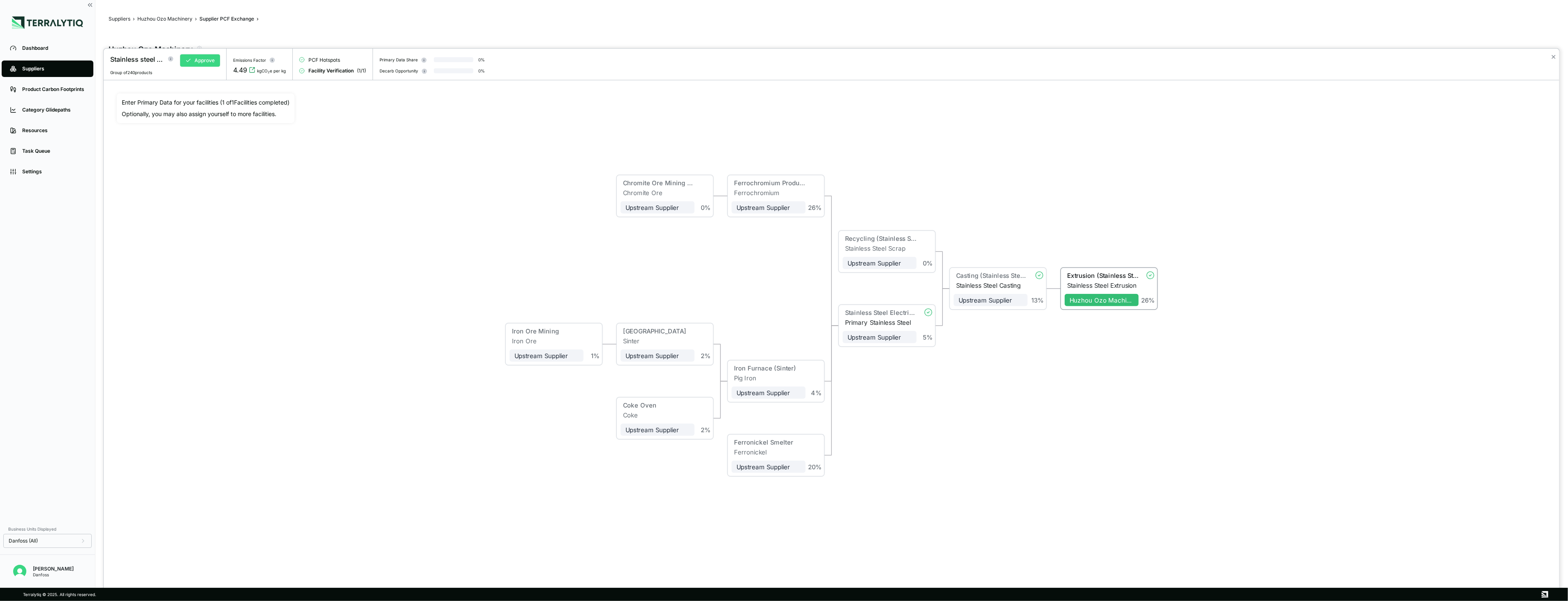
click at [205, 65] on button "Approve" at bounding box center [200, 60] width 40 height 12
click at [1556, 52] on button "✕" at bounding box center [1553, 56] width 6 height 10
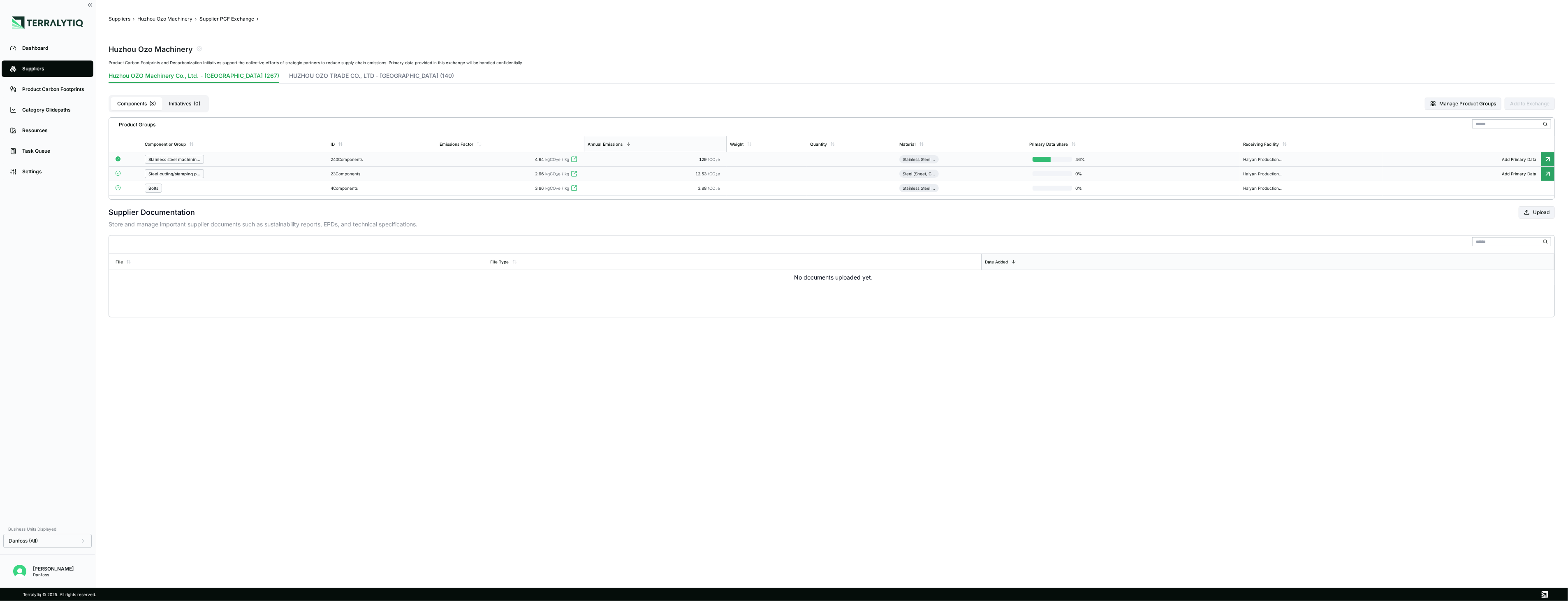
click at [436, 173] on td "23 Components" at bounding box center [381, 174] width 109 height 15
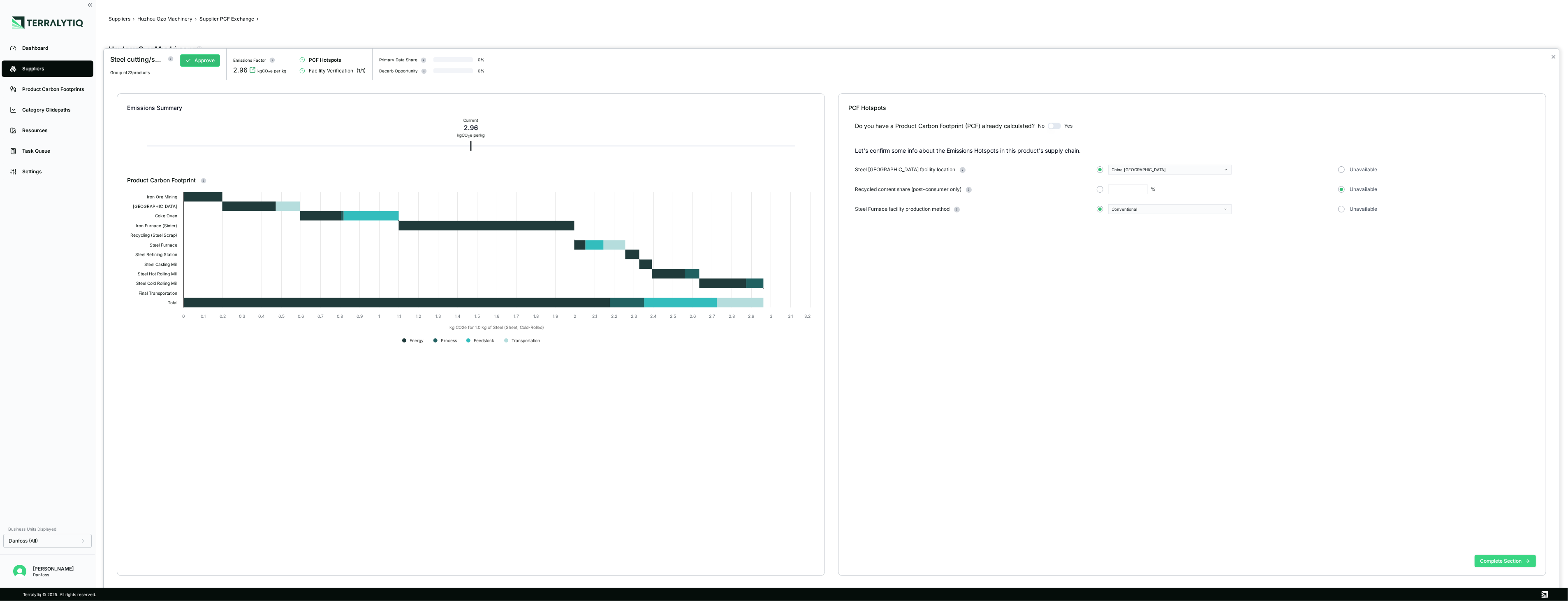
click at [1489, 558] on button "Complete Section" at bounding box center [1505, 561] width 61 height 12
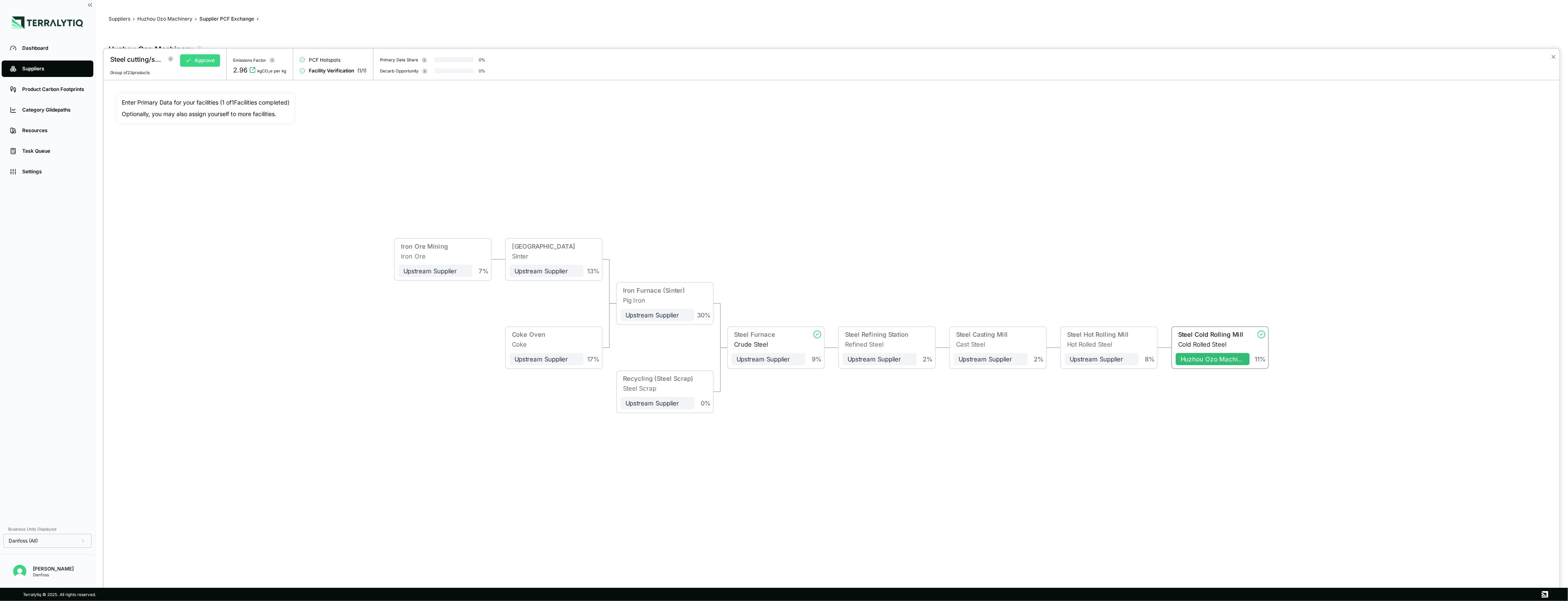
click at [209, 64] on button "Approve" at bounding box center [200, 60] width 40 height 12
click at [1552, 54] on button "✕" at bounding box center [1553, 56] width 6 height 10
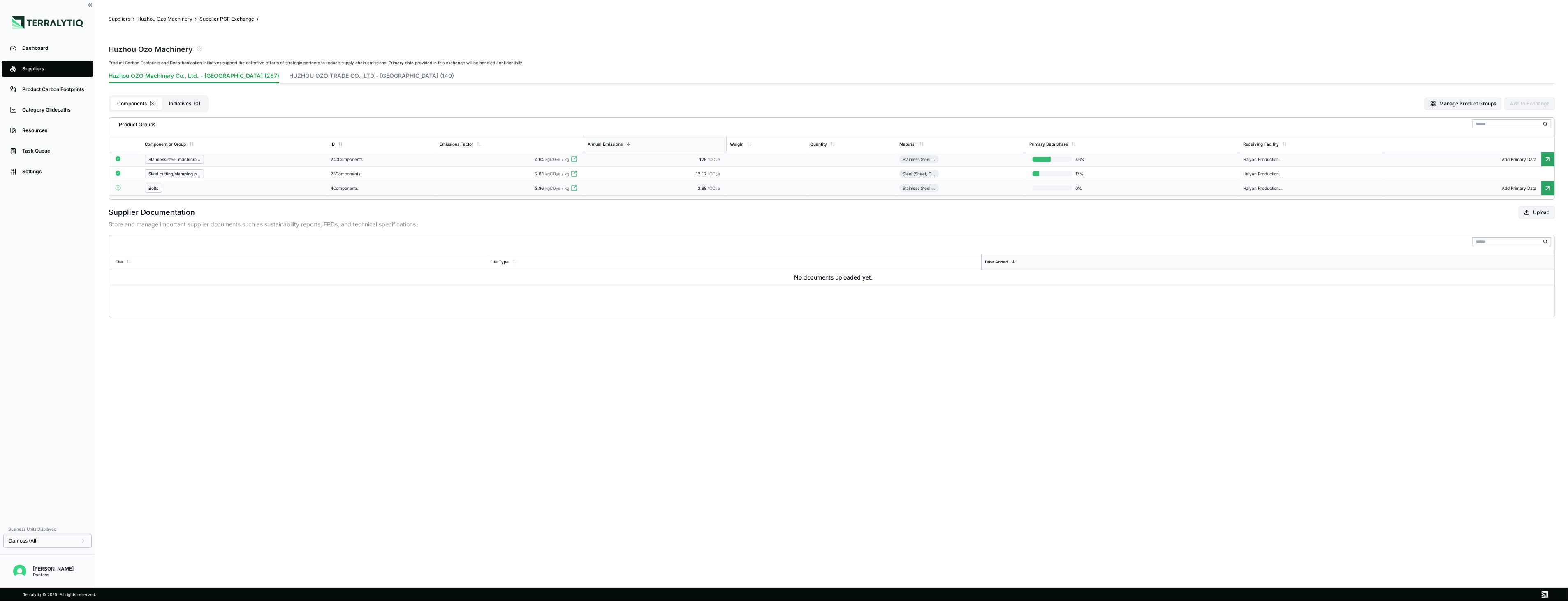
click at [615, 192] on td "3.88 tCO 2 e" at bounding box center [656, 188] width 142 height 15
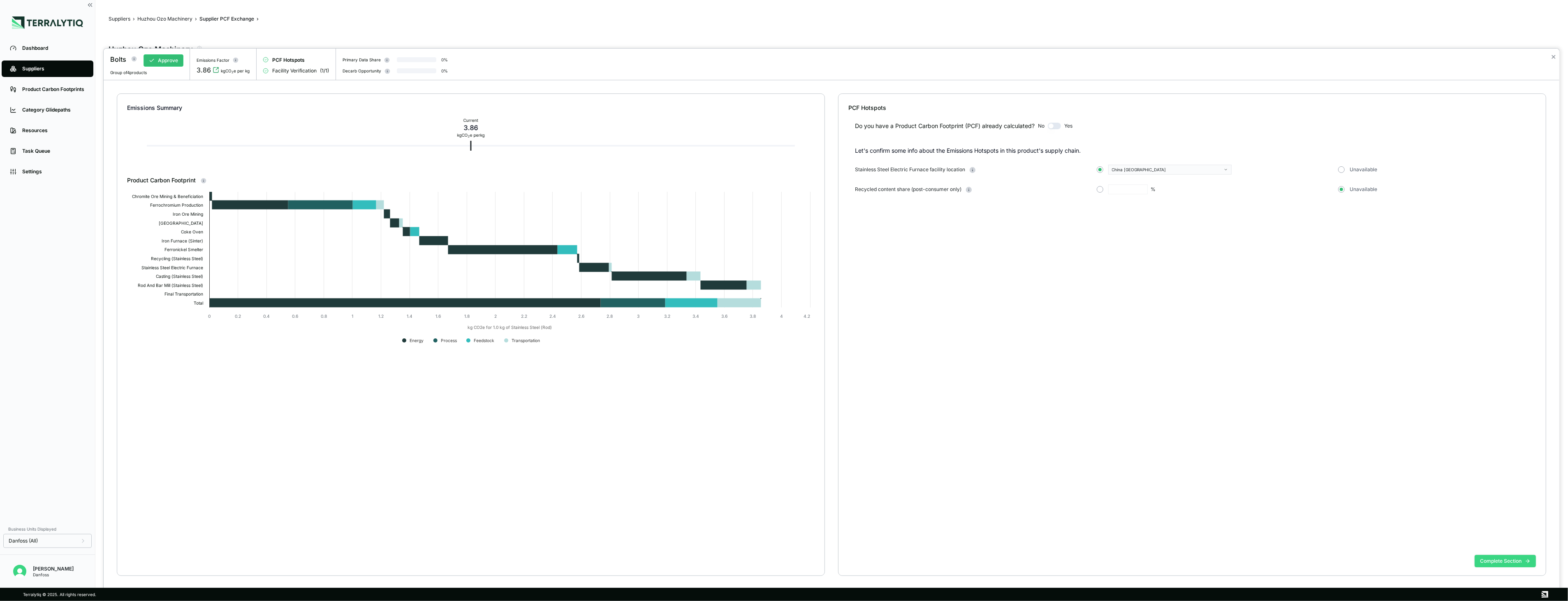
click at [1504, 565] on button "Complete Section" at bounding box center [1505, 561] width 61 height 12
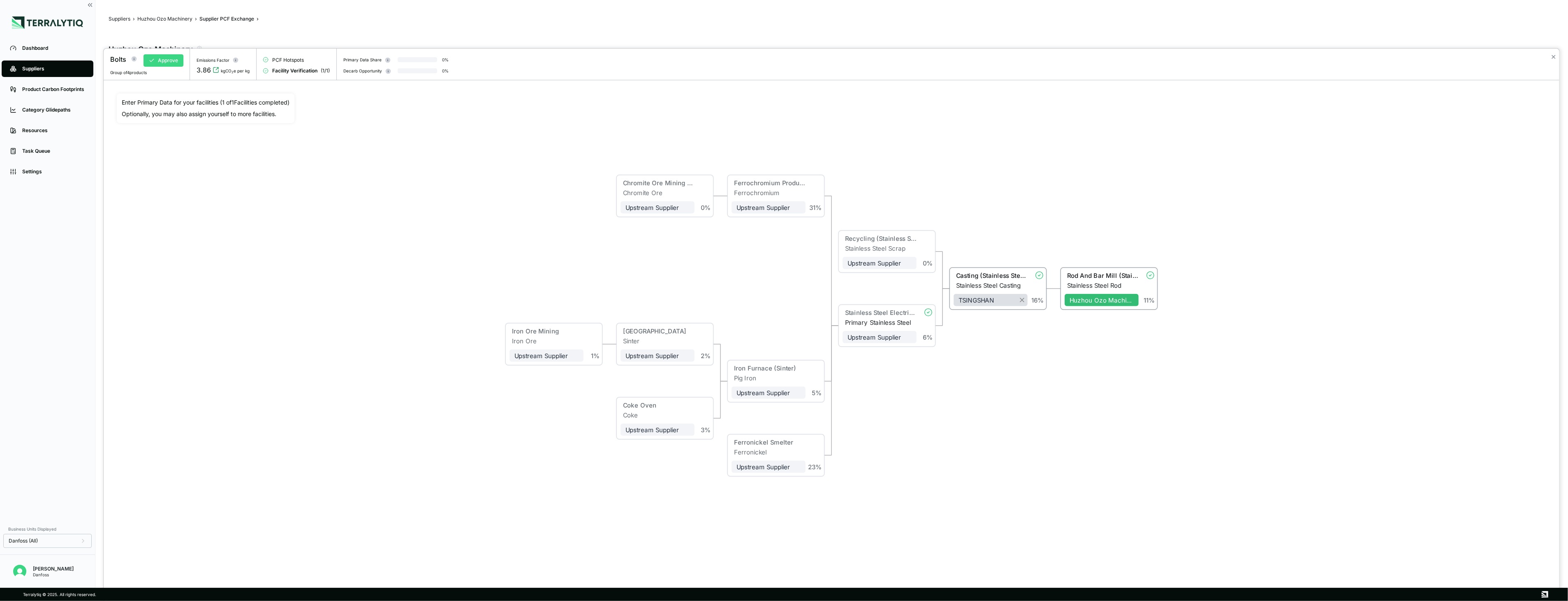
click at [175, 64] on button "Approve" at bounding box center [163, 60] width 40 height 12
click at [1555, 53] on button "✕" at bounding box center [1553, 56] width 6 height 10
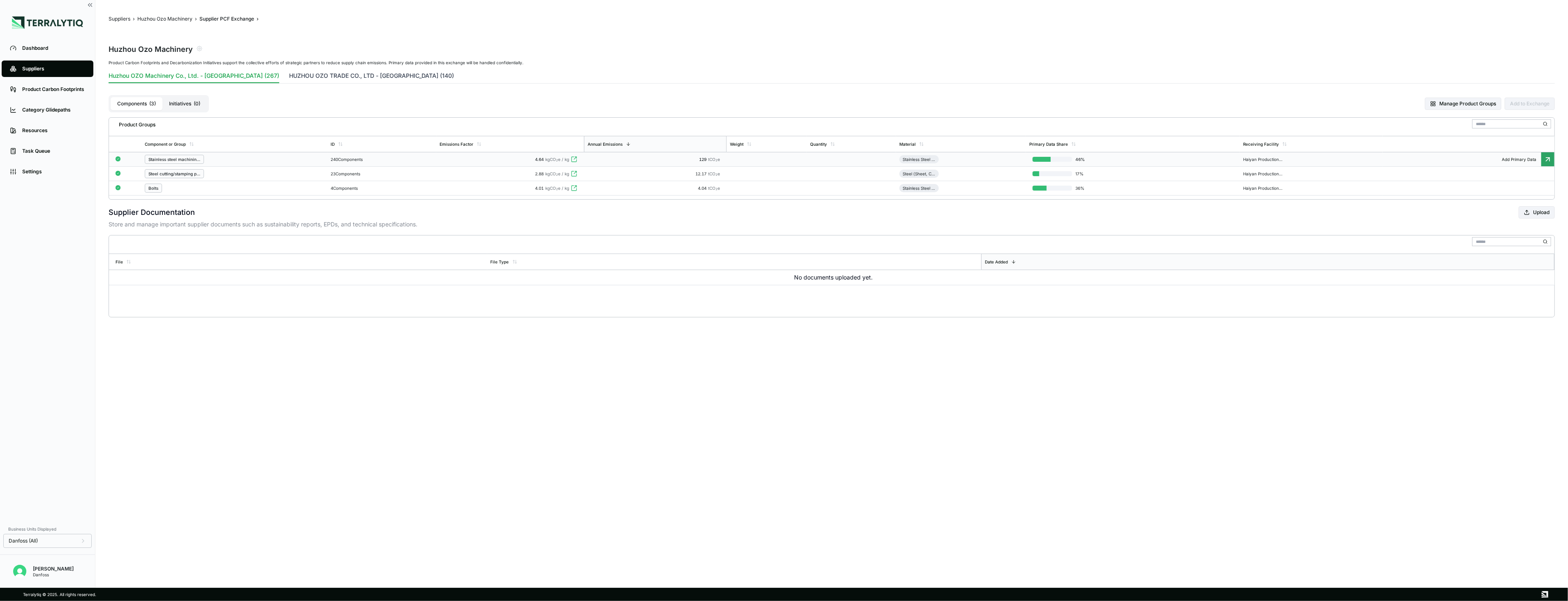
click at [330, 76] on button "HUZHOU OZO TRADE CO., LTD - China (140)" at bounding box center [372, 77] width 165 height 11
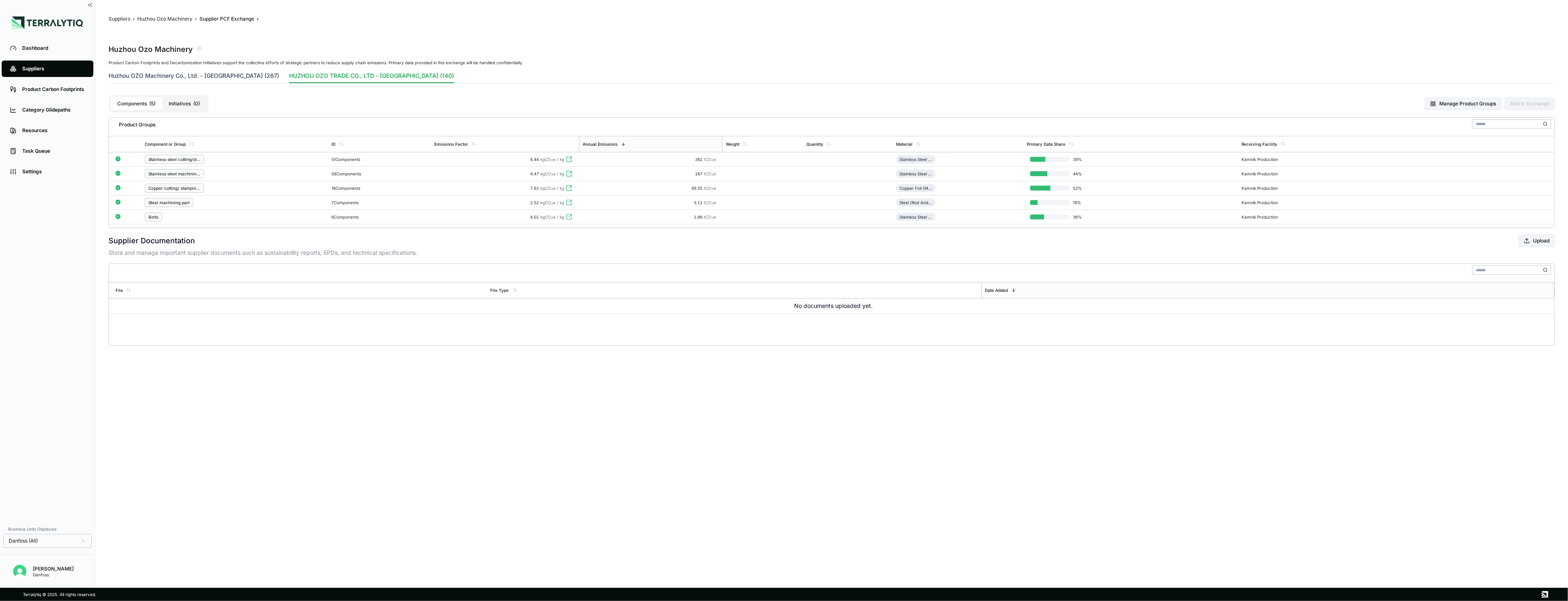
click at [214, 76] on button "Huzhou OZO Machinery Co., Ltd. - China (267)" at bounding box center [194, 77] width 171 height 11
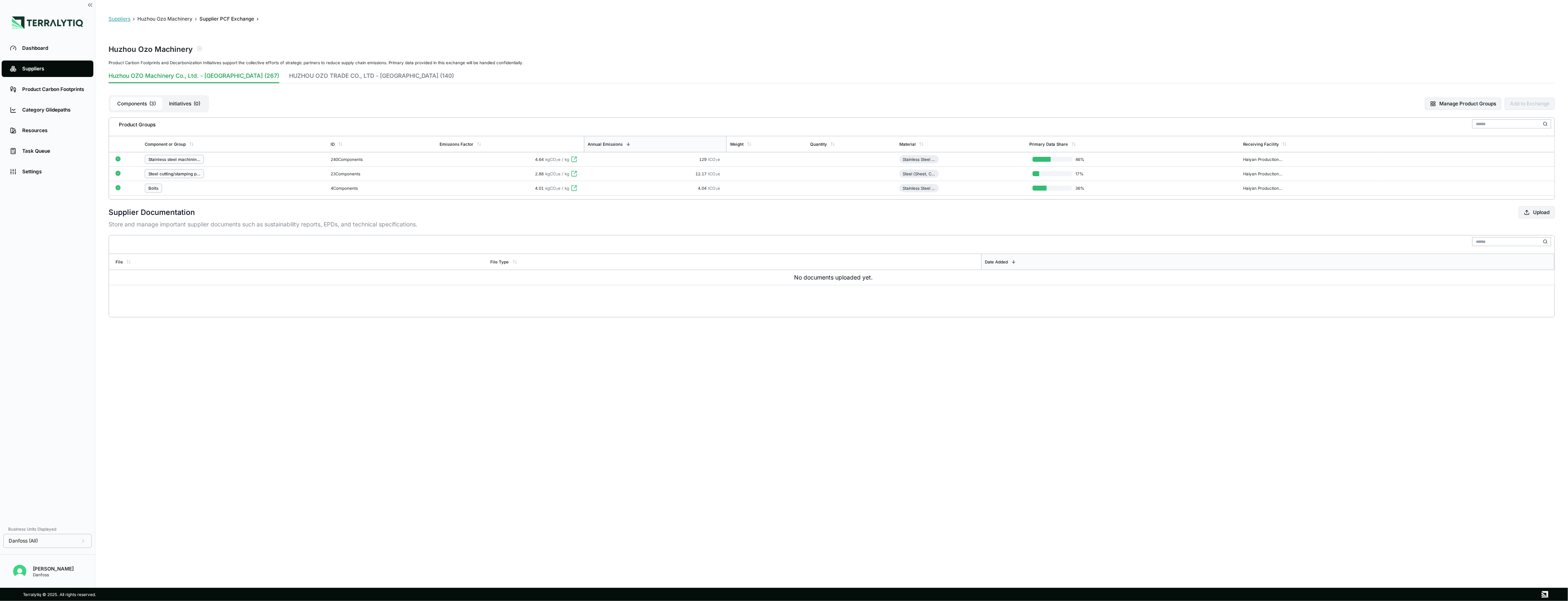
click at [126, 17] on button "Suppliers" at bounding box center [119, 19] width 22 height 7
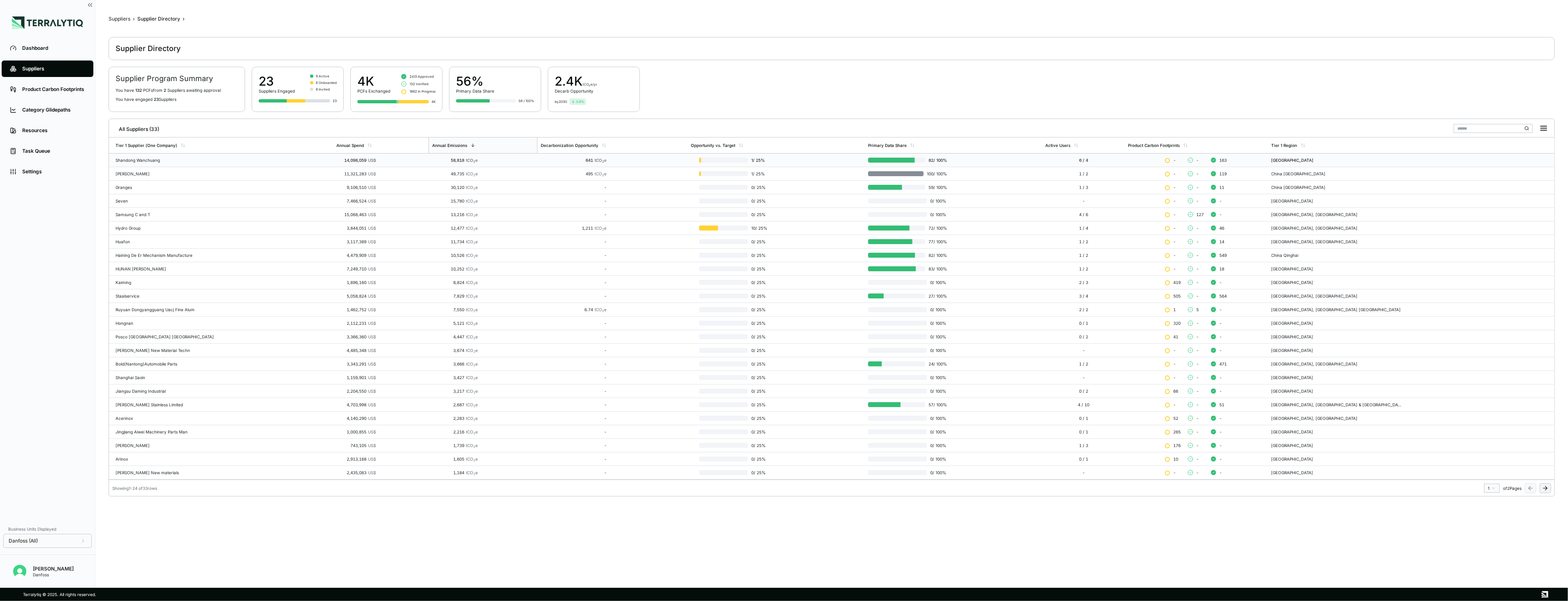
click at [283, 165] on td "Shandong Wanchuang" at bounding box center [221, 160] width 224 height 14
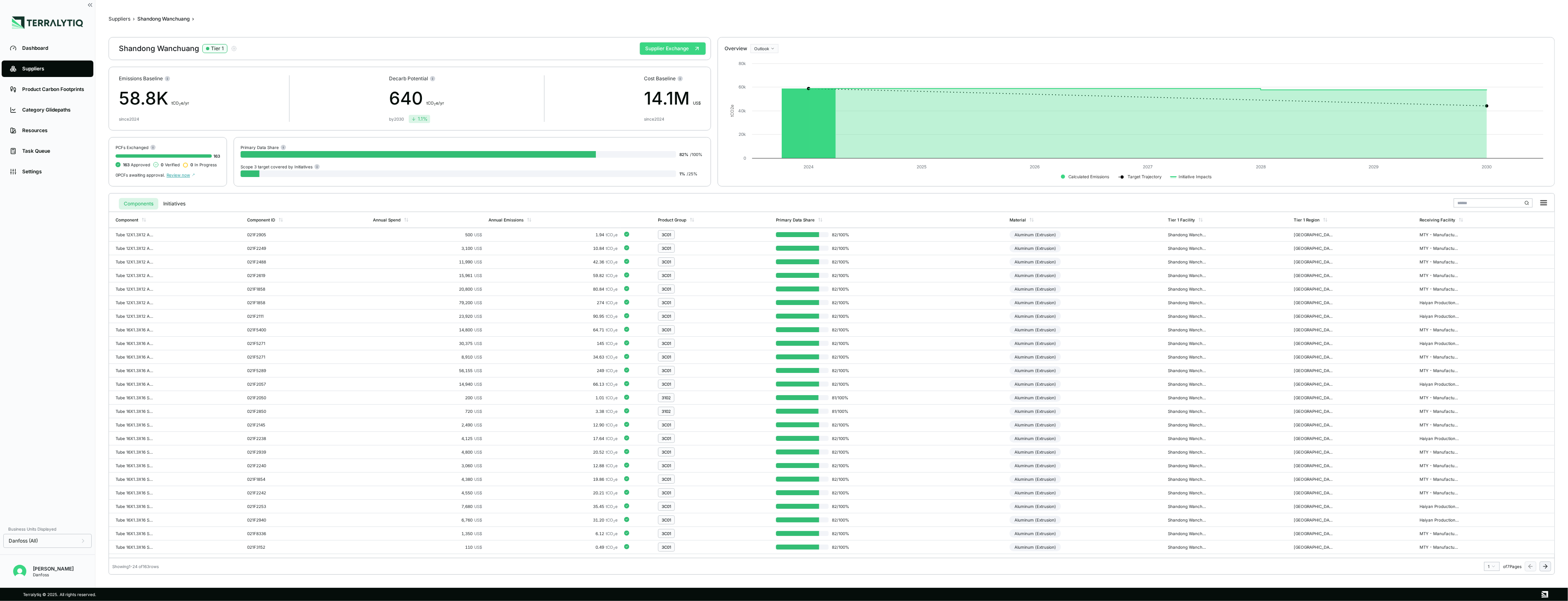
click at [690, 47] on button "Supplier Exchange" at bounding box center [673, 48] width 65 height 12
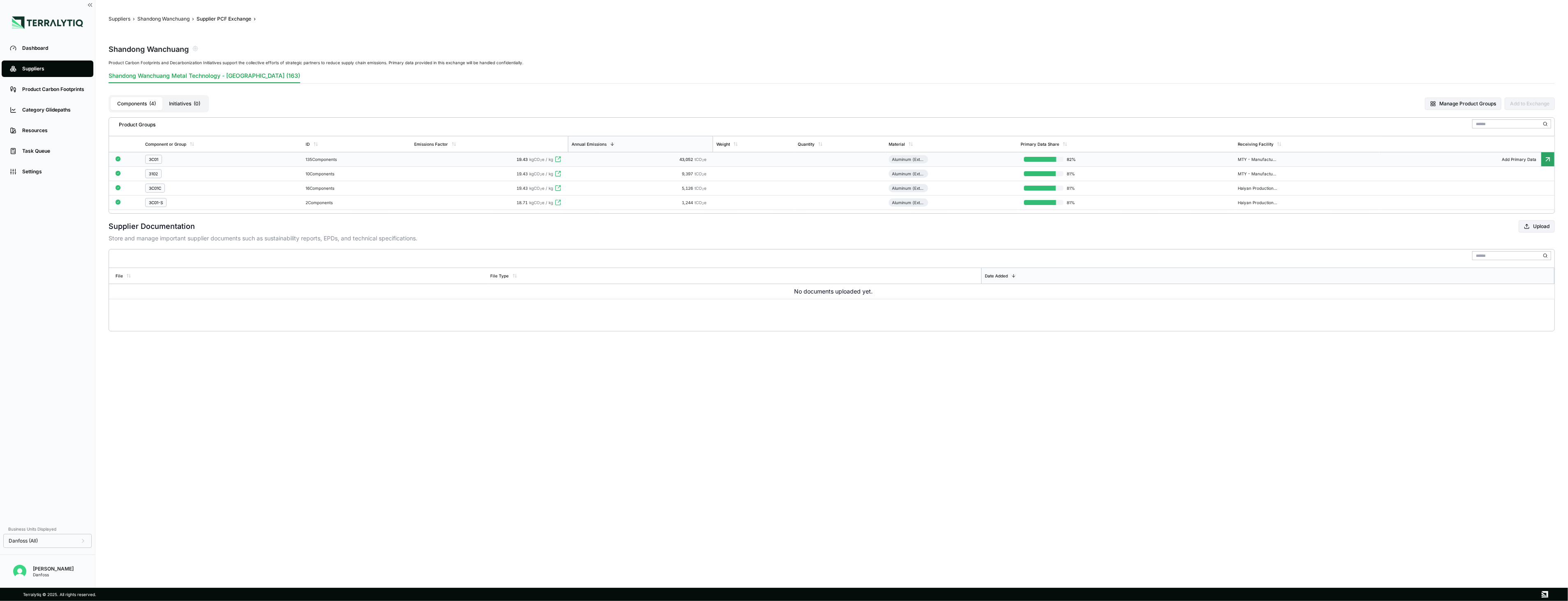
click at [618, 156] on td "43,052 tCO 2 e" at bounding box center [640, 160] width 145 height 15
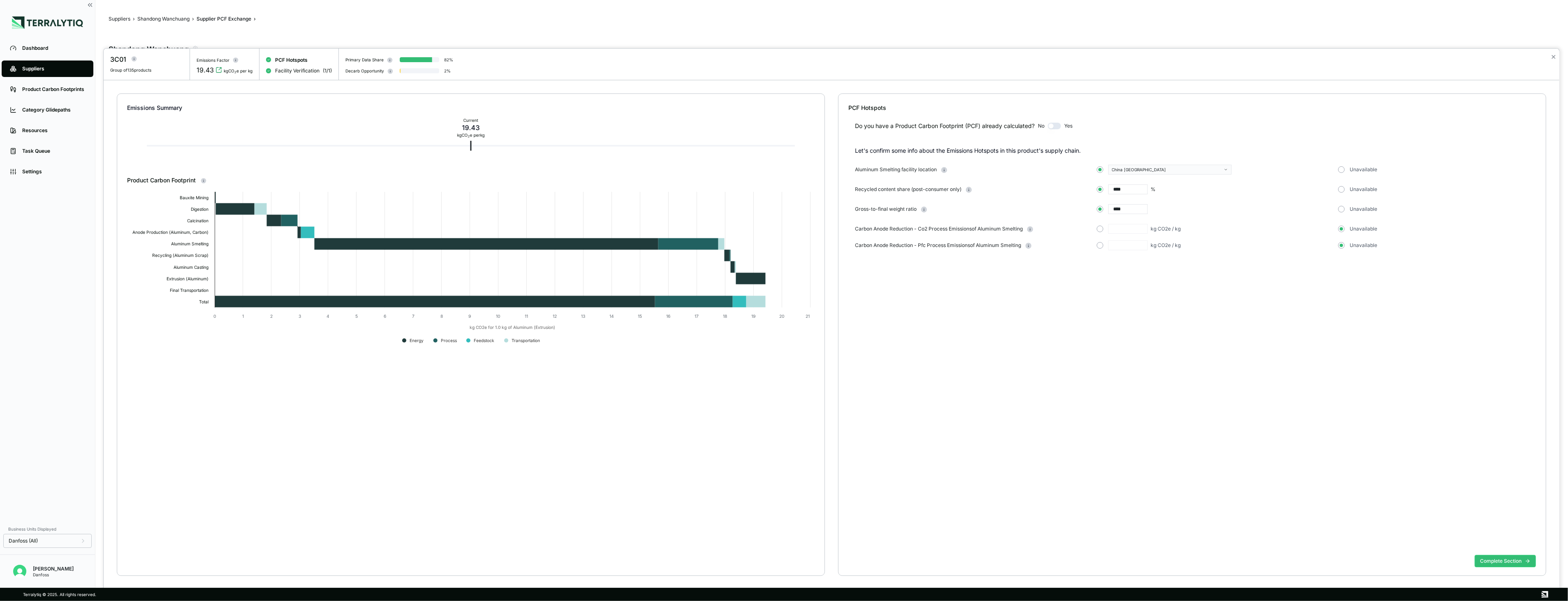
click at [1059, 127] on button "button" at bounding box center [1055, 126] width 13 height 7
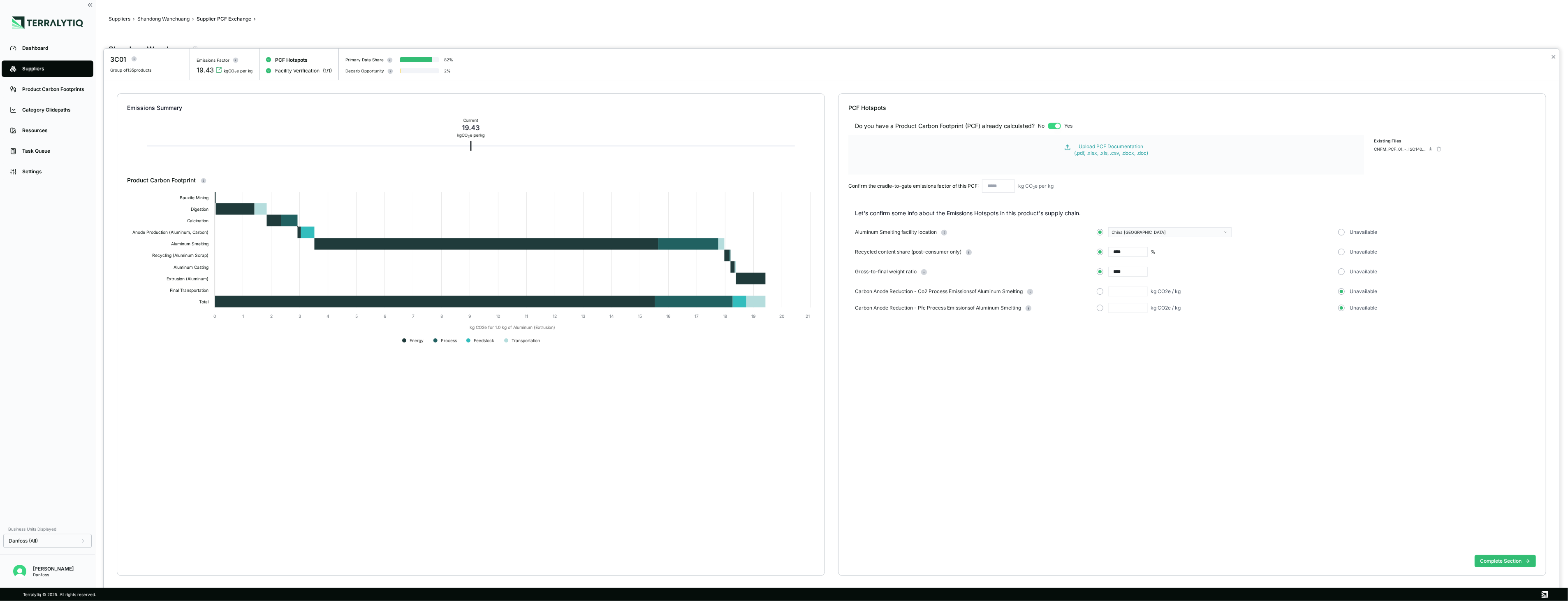
click at [1007, 189] on input "text" at bounding box center [998, 186] width 33 height 13
type input "******"
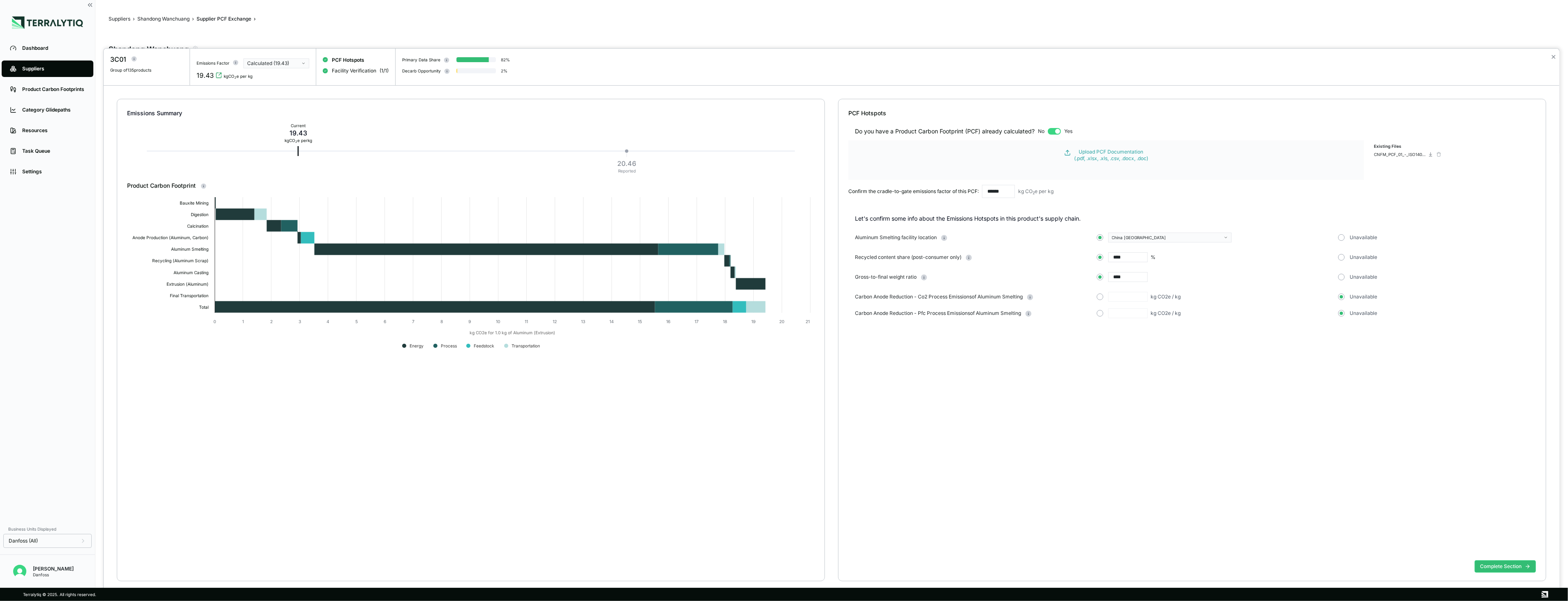
click at [1063, 423] on div "Do you have a Product Carbon Footprint (PCF) already calculated? No Yes Upload …" at bounding box center [1192, 337] width 687 height 440
click at [1494, 563] on button "Complete Section" at bounding box center [1505, 566] width 61 height 12
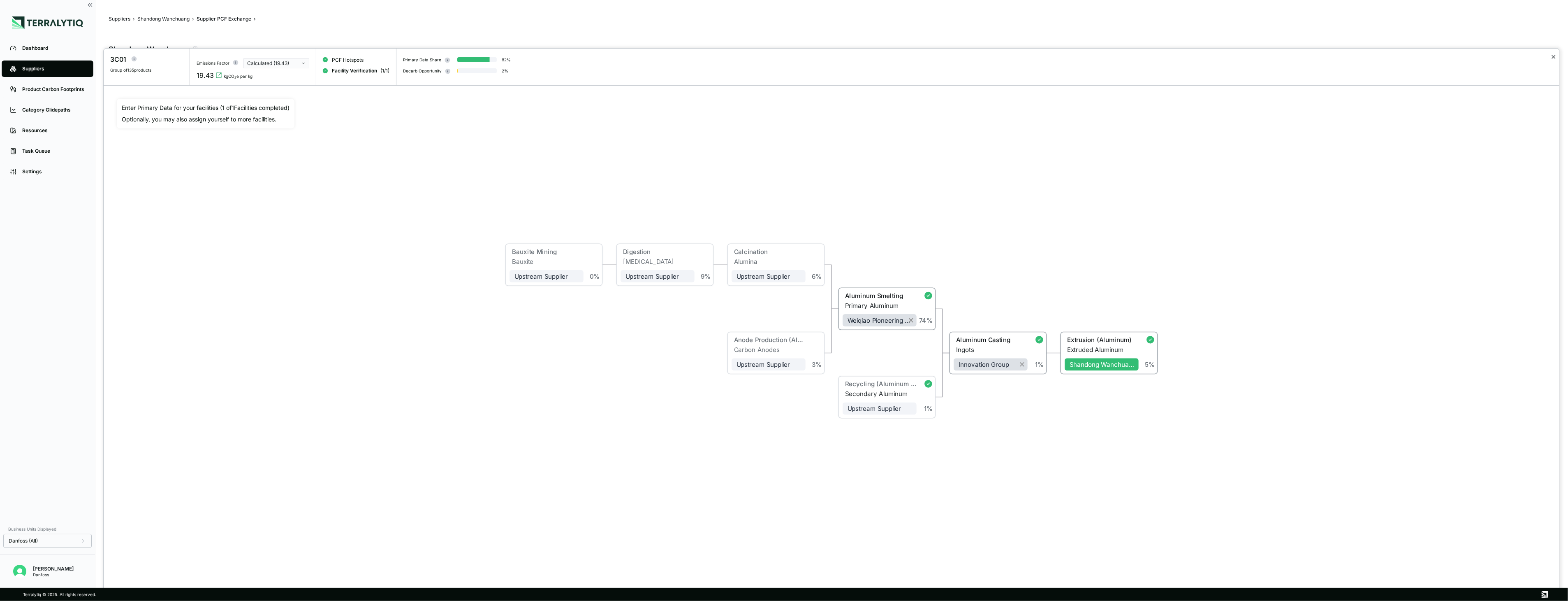
click at [1553, 55] on button "✕" at bounding box center [1553, 56] width 6 height 10
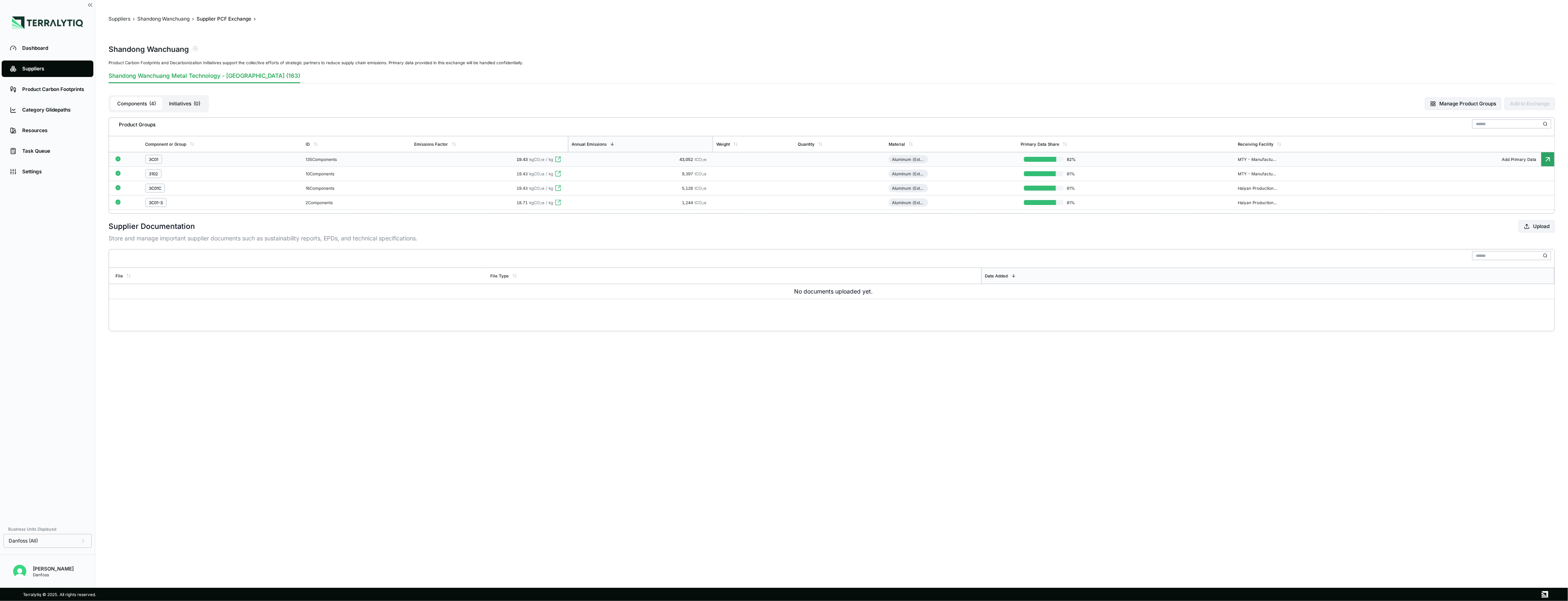
click at [588, 161] on div "43,052 tCO 2 e" at bounding box center [640, 159] width 138 height 5
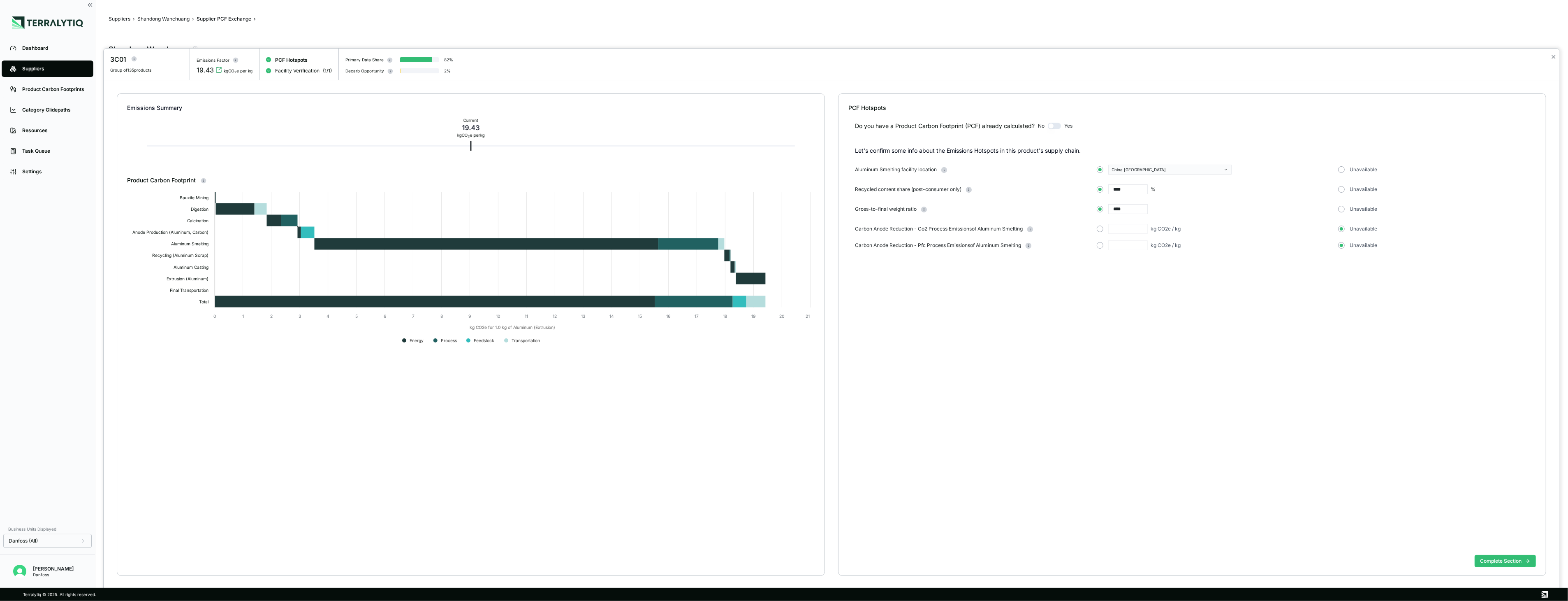
click at [1057, 126] on button "button" at bounding box center [1055, 126] width 13 height 7
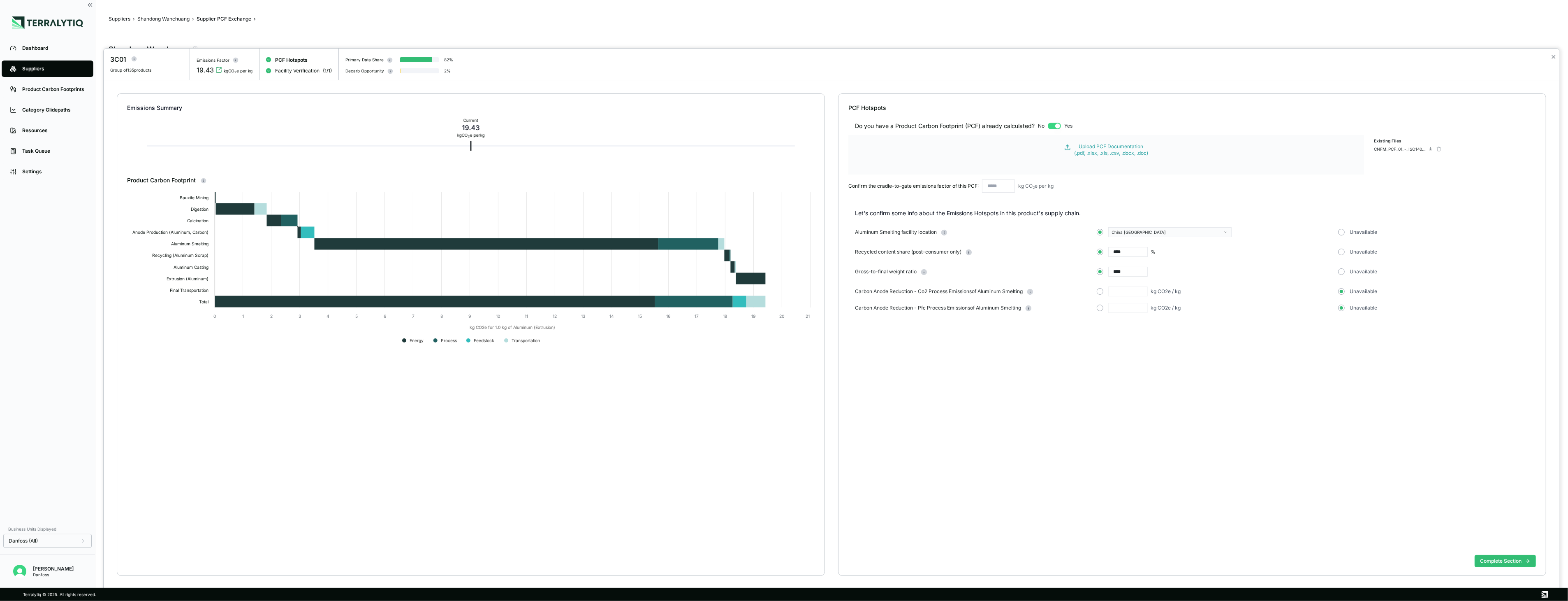
click at [1002, 186] on input "text" at bounding box center [998, 186] width 33 height 13
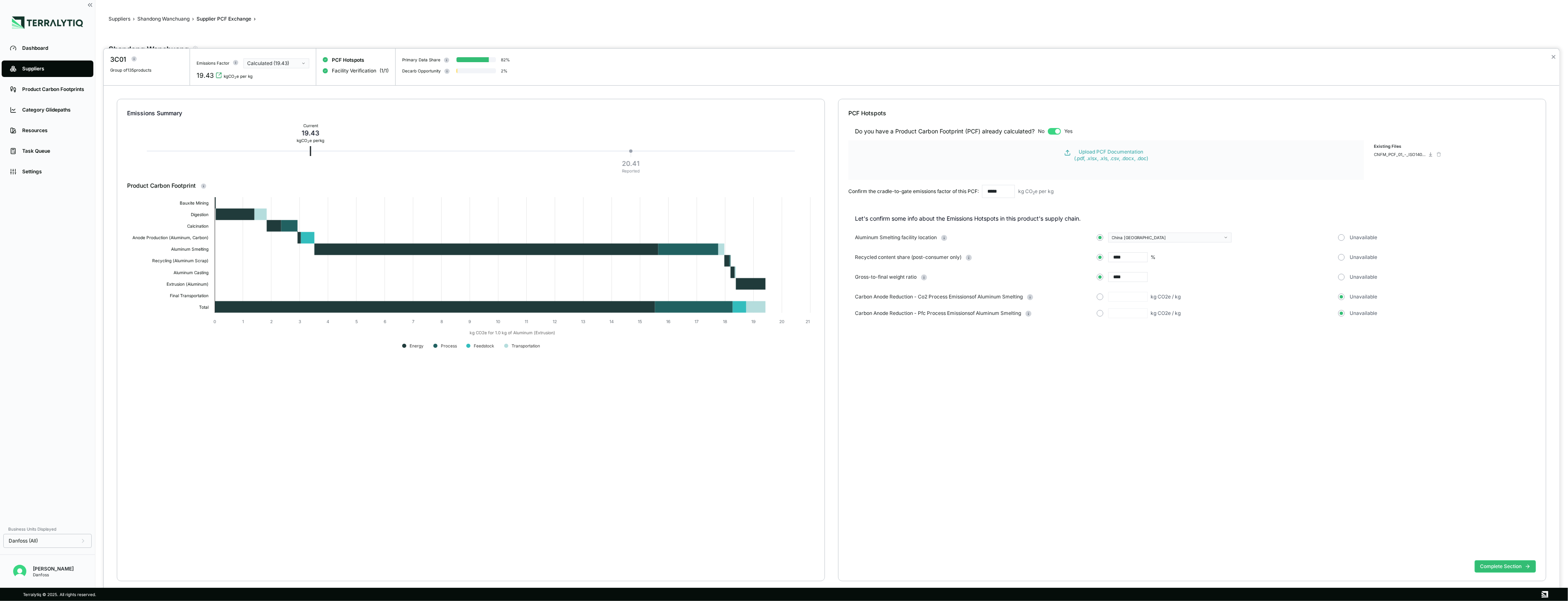
click at [999, 192] on input "*****" at bounding box center [998, 192] width 33 height 13
type input "******"
click at [1086, 424] on div "Do you have a Product Carbon Footprint (PCF) already calculated? No Yes Upload …" at bounding box center [1192, 337] width 687 height 440
click at [291, 65] on div "Calculated (19.43)" at bounding box center [273, 63] width 52 height 7
click at [294, 79] on div "Reported (20.46)" at bounding box center [276, 81] width 58 height 7
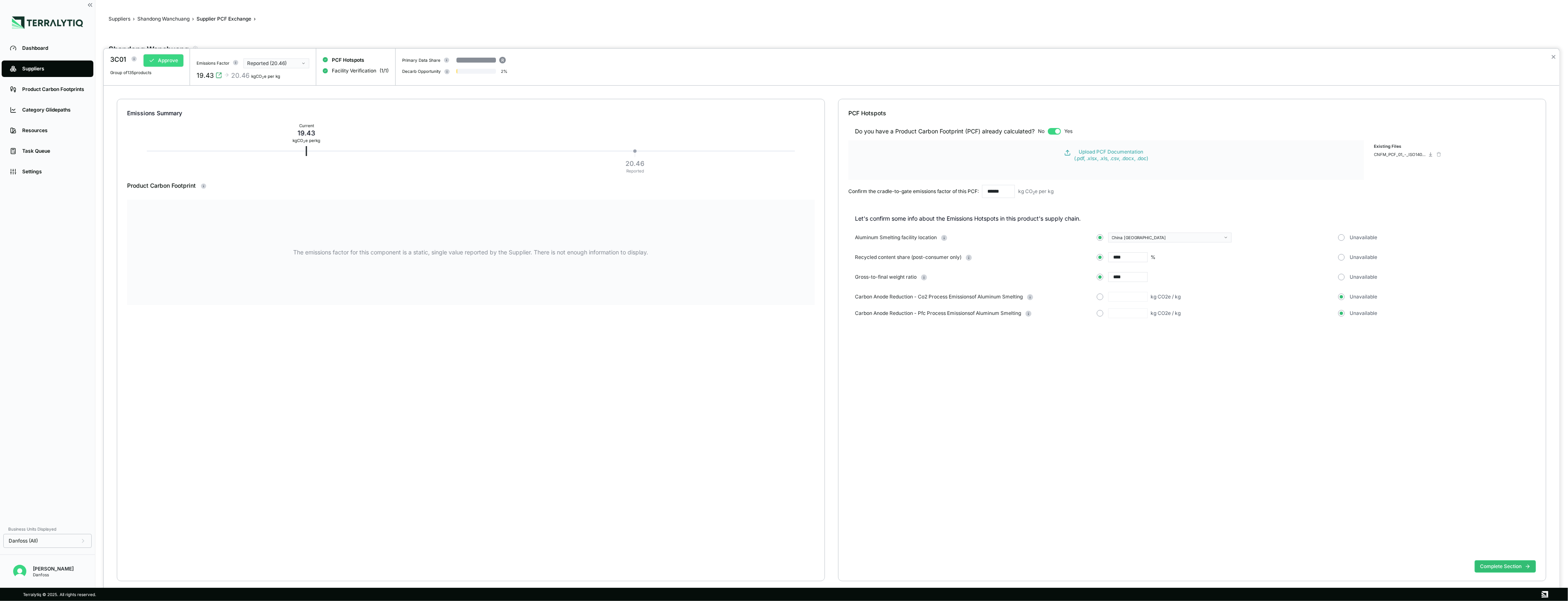
click at [164, 61] on button "Approve" at bounding box center [163, 60] width 40 height 12
click at [1488, 563] on button "Complete Section" at bounding box center [1505, 566] width 61 height 12
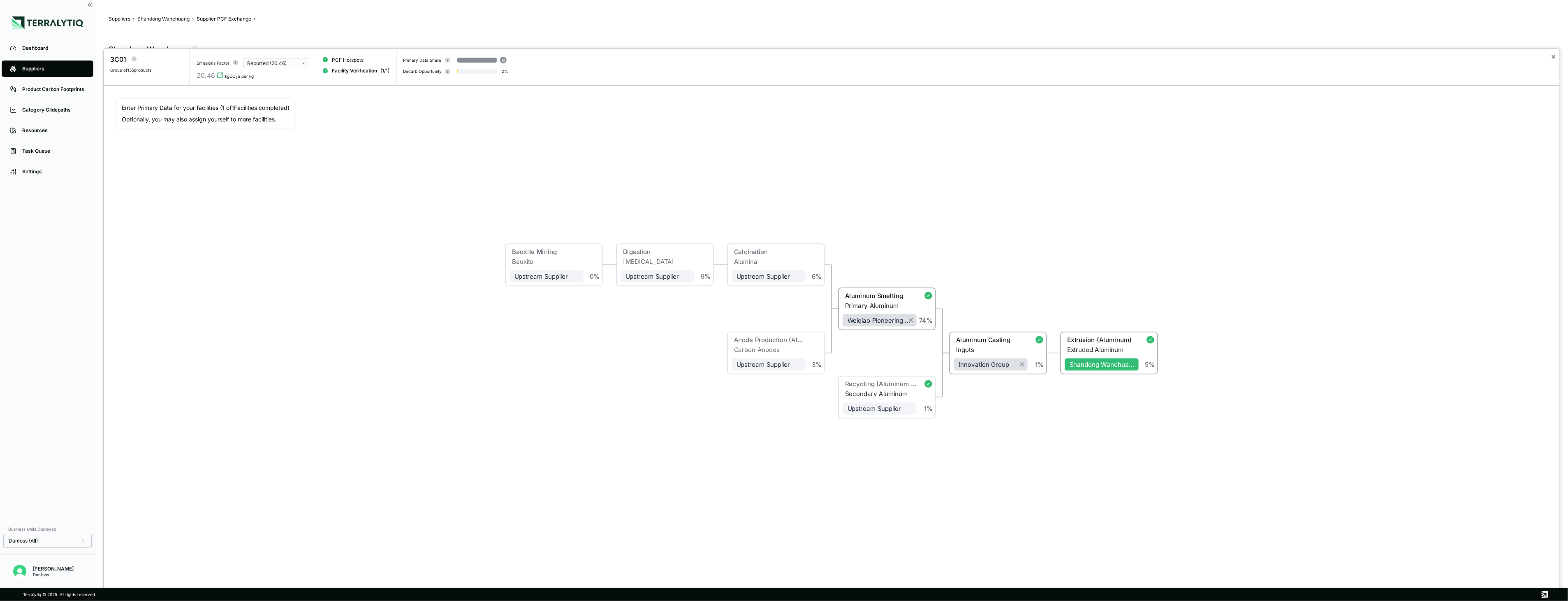
click at [1556, 55] on button "✕" at bounding box center [1553, 56] width 6 height 10
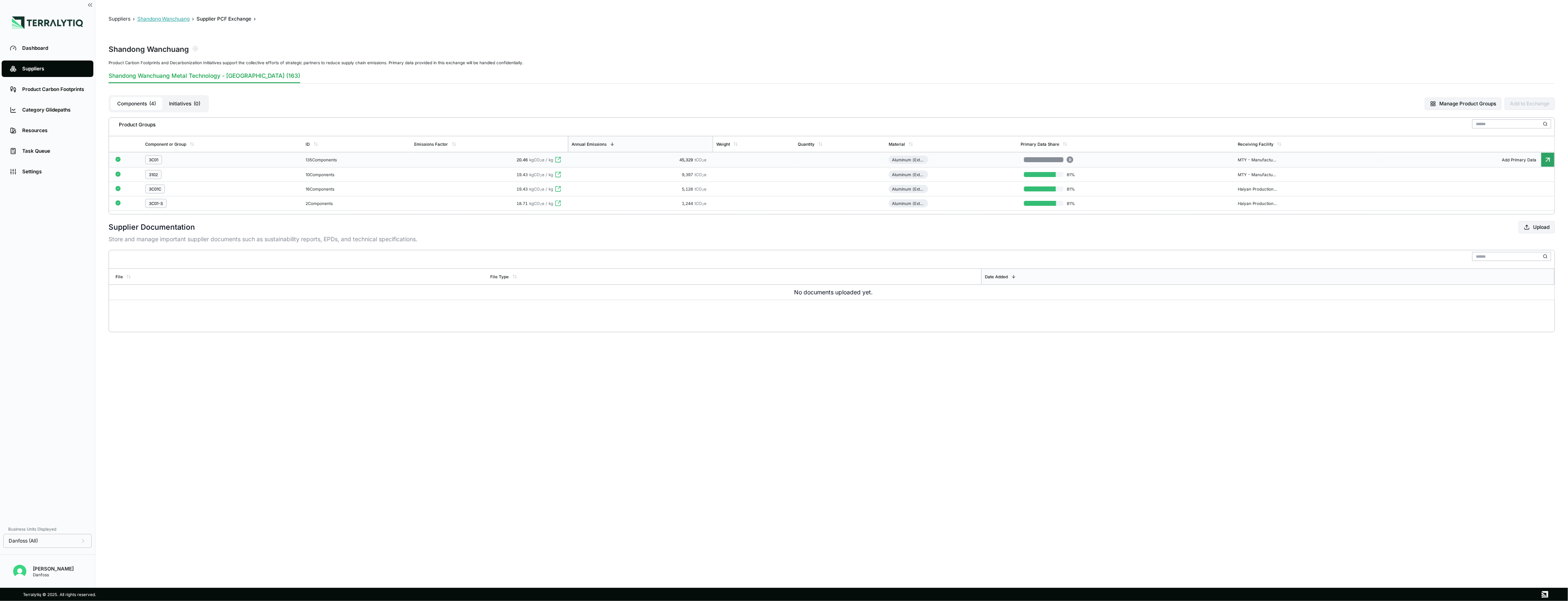
click at [156, 20] on button "Shandong Wanchuang" at bounding box center [164, 19] width 52 height 7
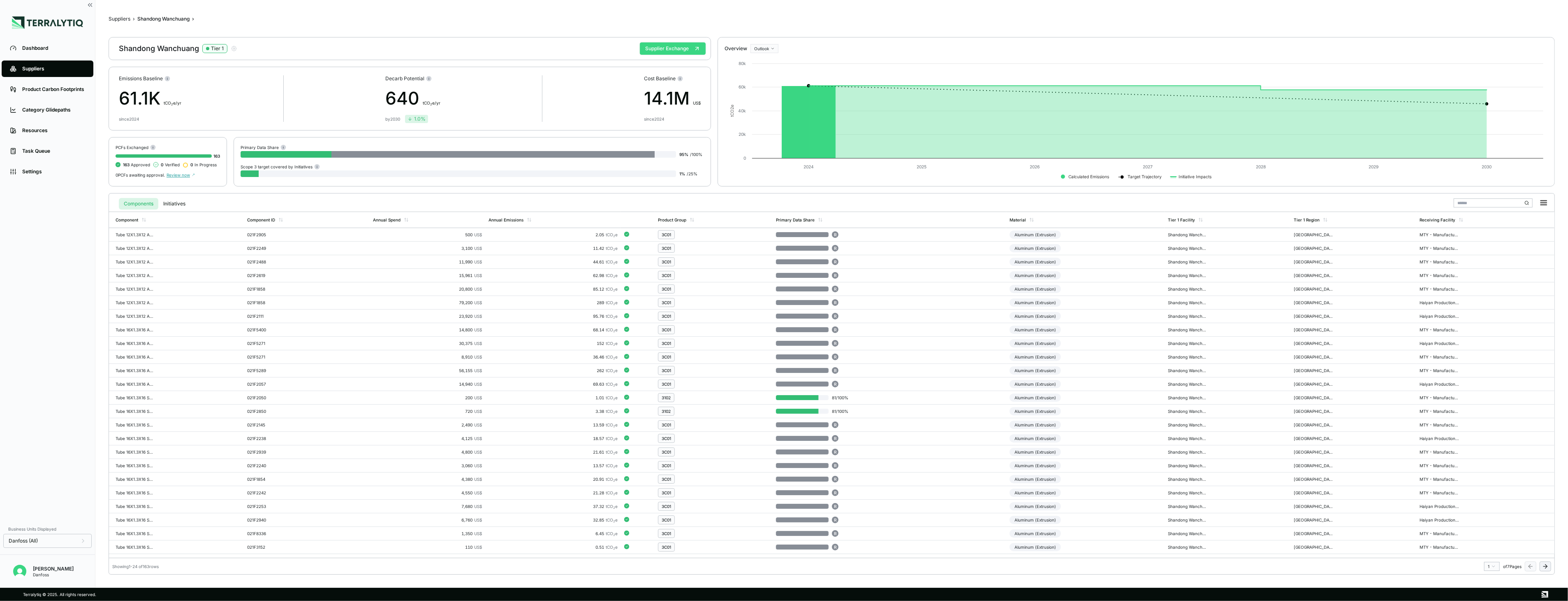
click at [661, 49] on button "Supplier Exchange" at bounding box center [673, 48] width 65 height 12
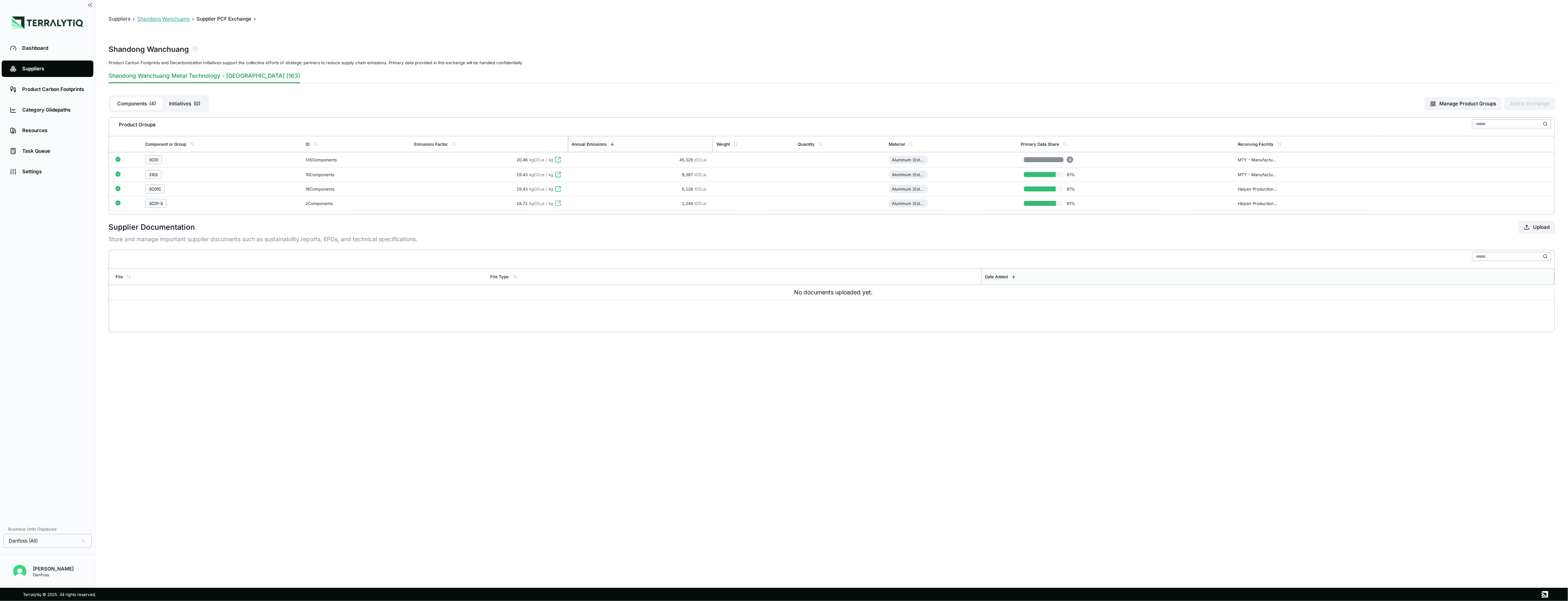
click at [177, 18] on button "Shandong Wanchuang" at bounding box center [164, 19] width 52 height 7
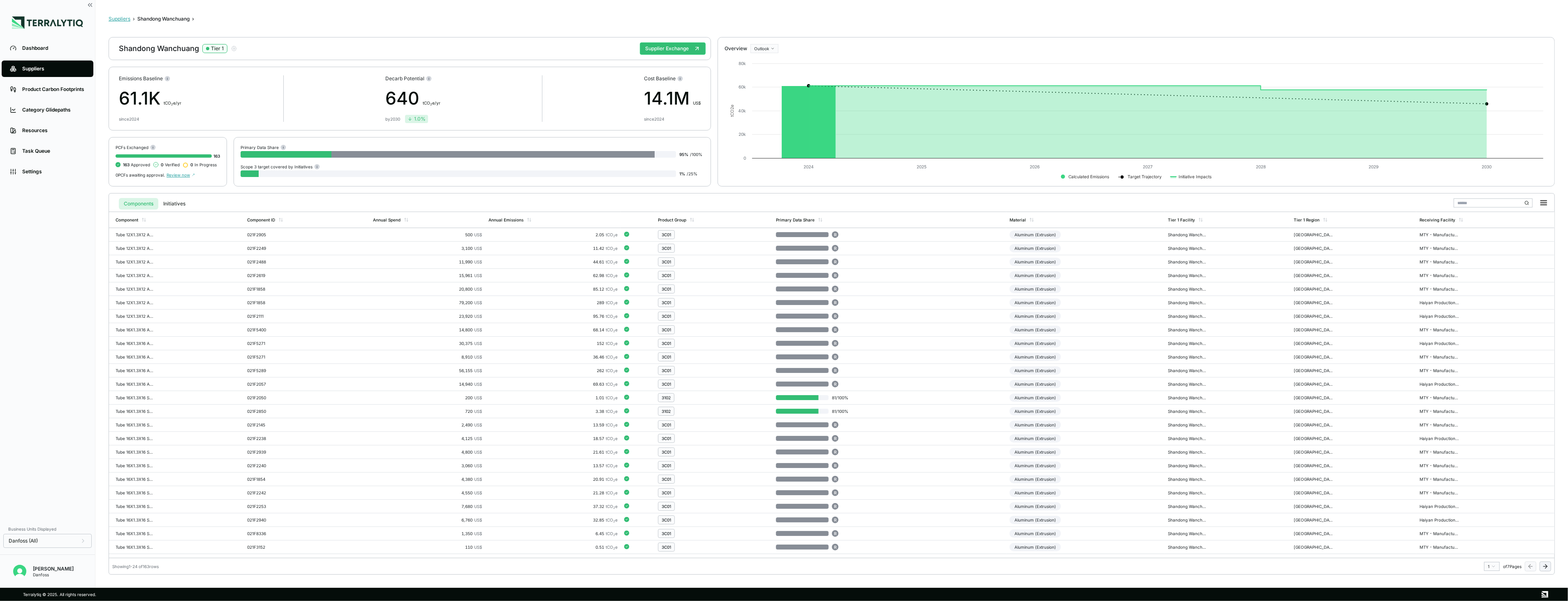
click at [122, 17] on button "Suppliers" at bounding box center [119, 19] width 22 height 7
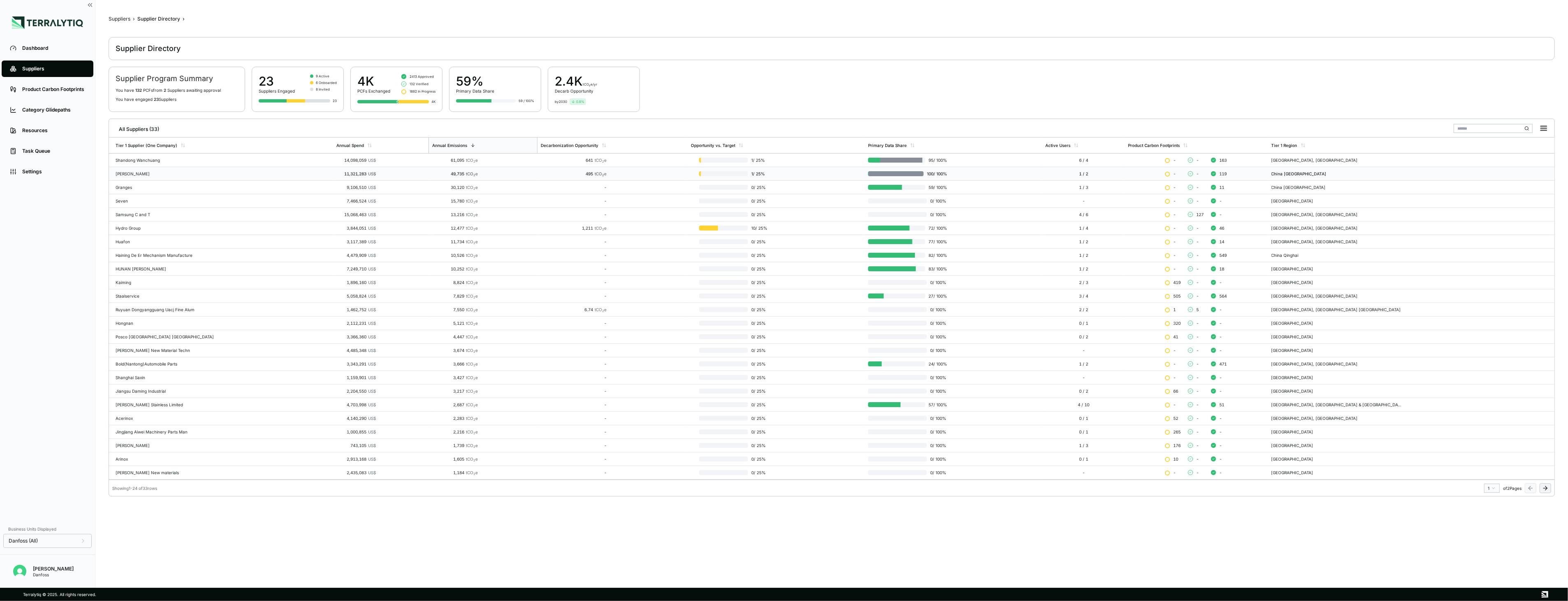
click at [232, 170] on td "[PERSON_NAME]" at bounding box center [221, 174] width 224 height 14
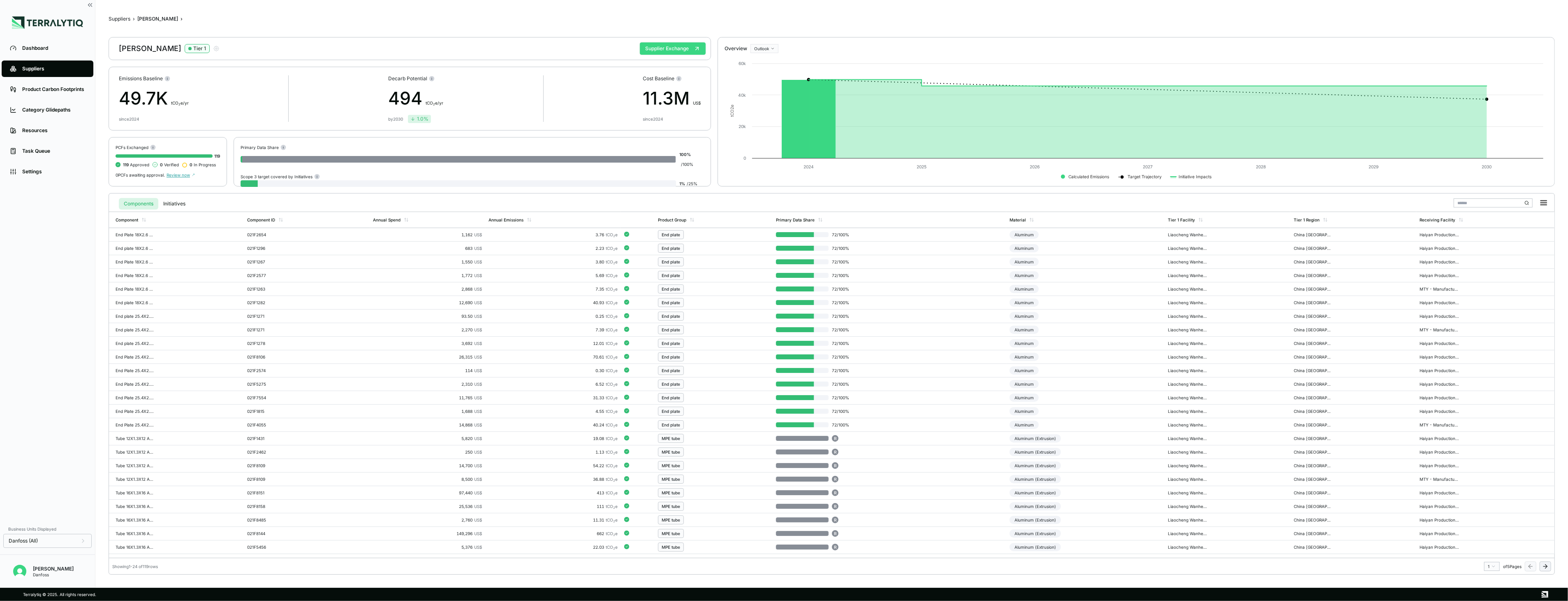
click at [682, 43] on button "Supplier Exchange" at bounding box center [673, 48] width 65 height 12
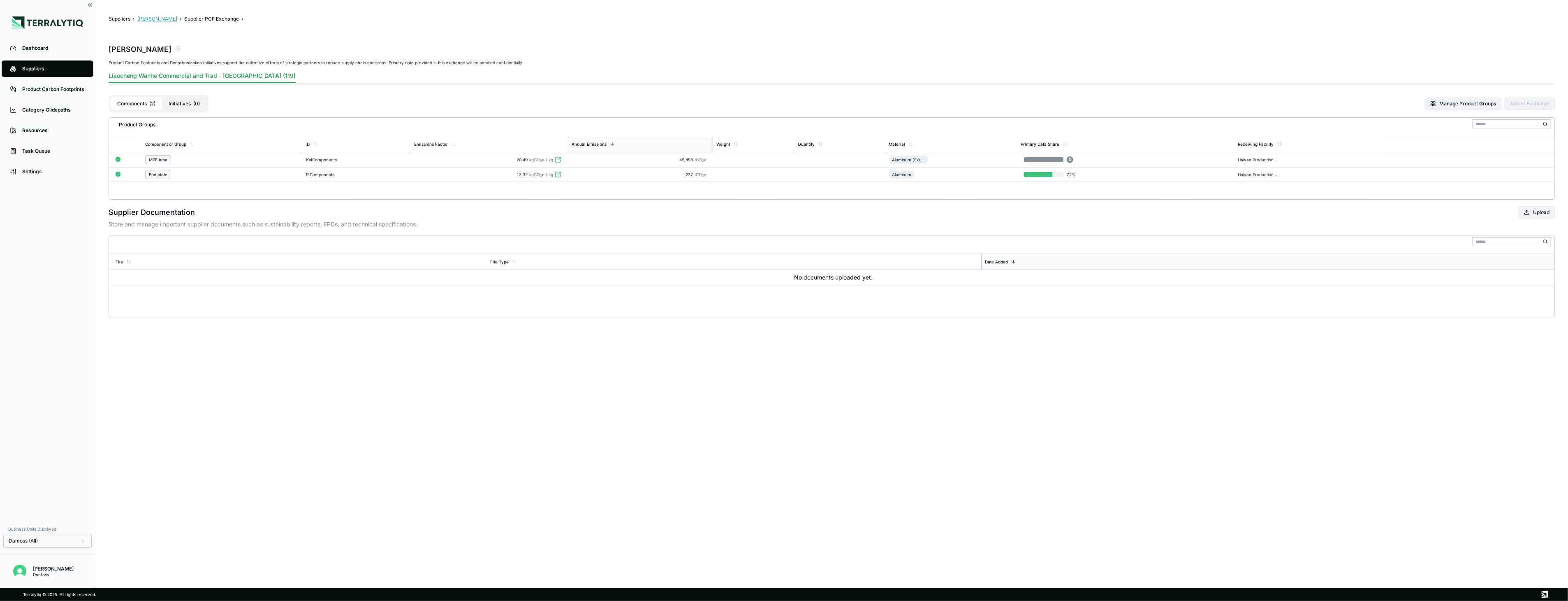
click at [169, 21] on button "[PERSON_NAME]" at bounding box center [157, 19] width 40 height 7
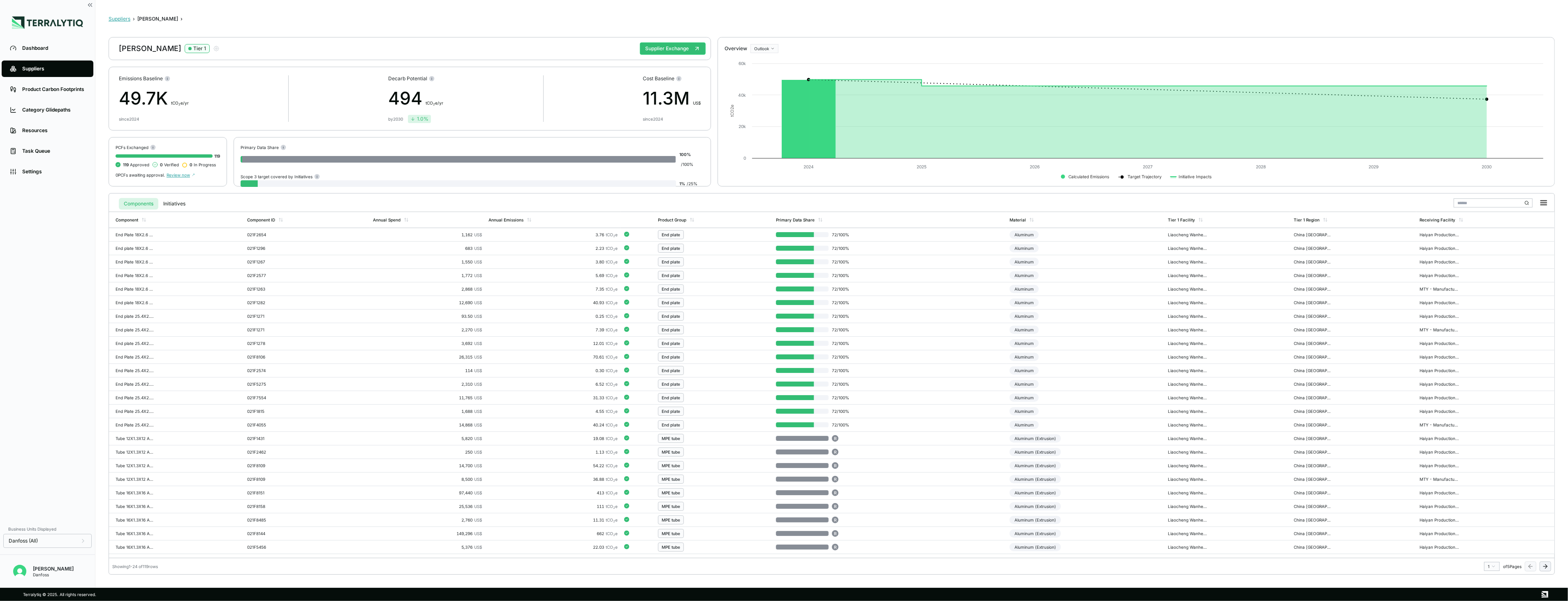
click at [124, 20] on button "Suppliers" at bounding box center [119, 19] width 22 height 7
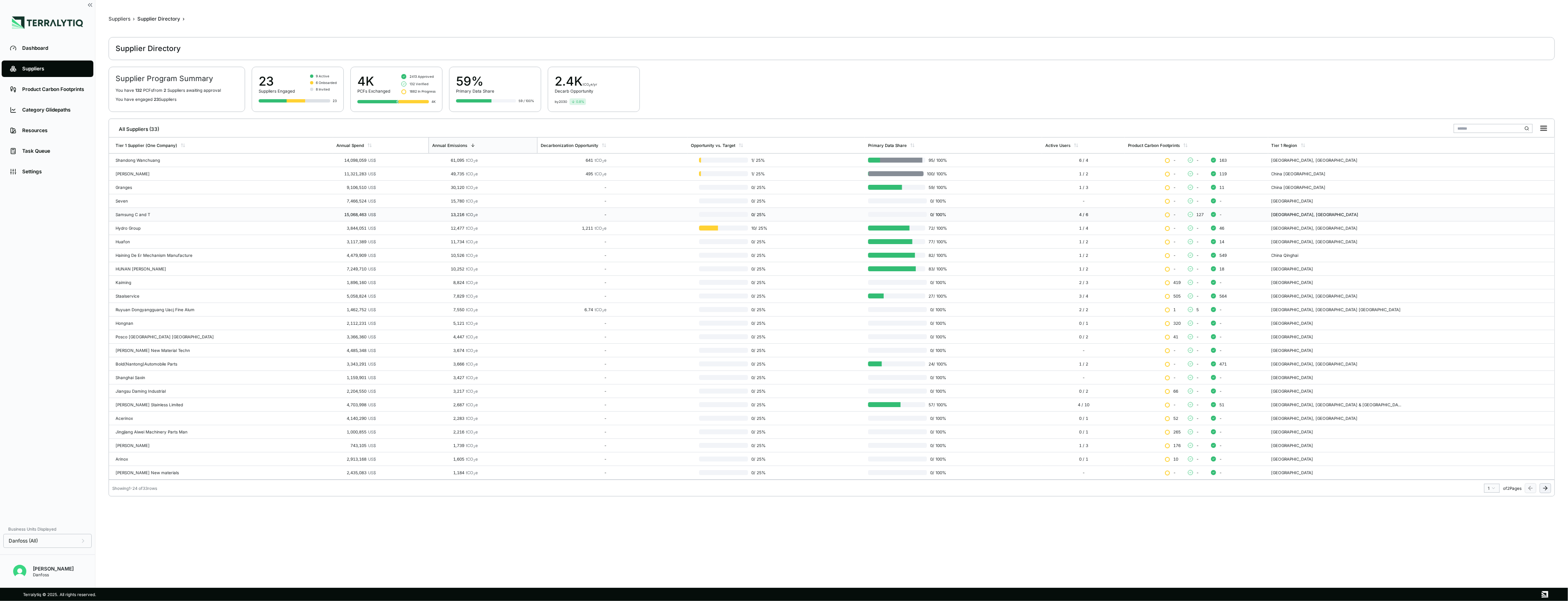
click at [244, 215] on div "Samsung C and T" at bounding box center [223, 215] width 214 height 5
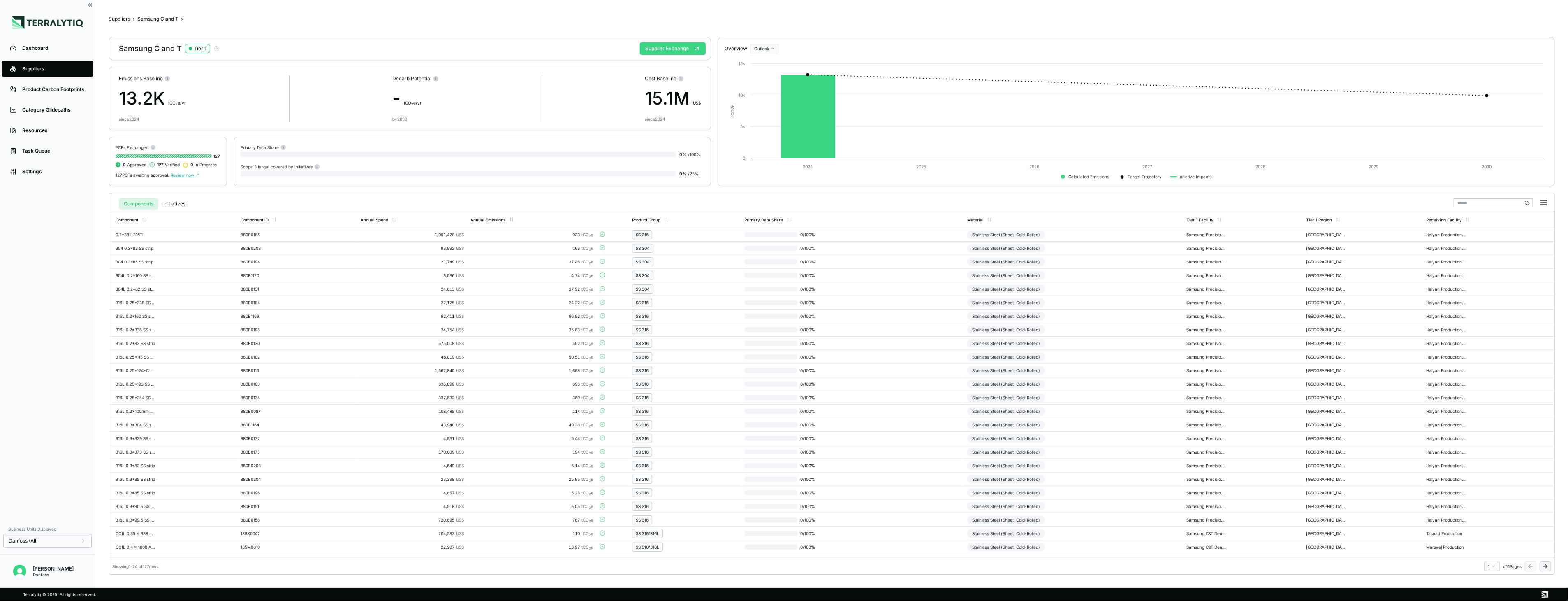
click at [673, 52] on button "Supplier Exchange" at bounding box center [673, 48] width 65 height 12
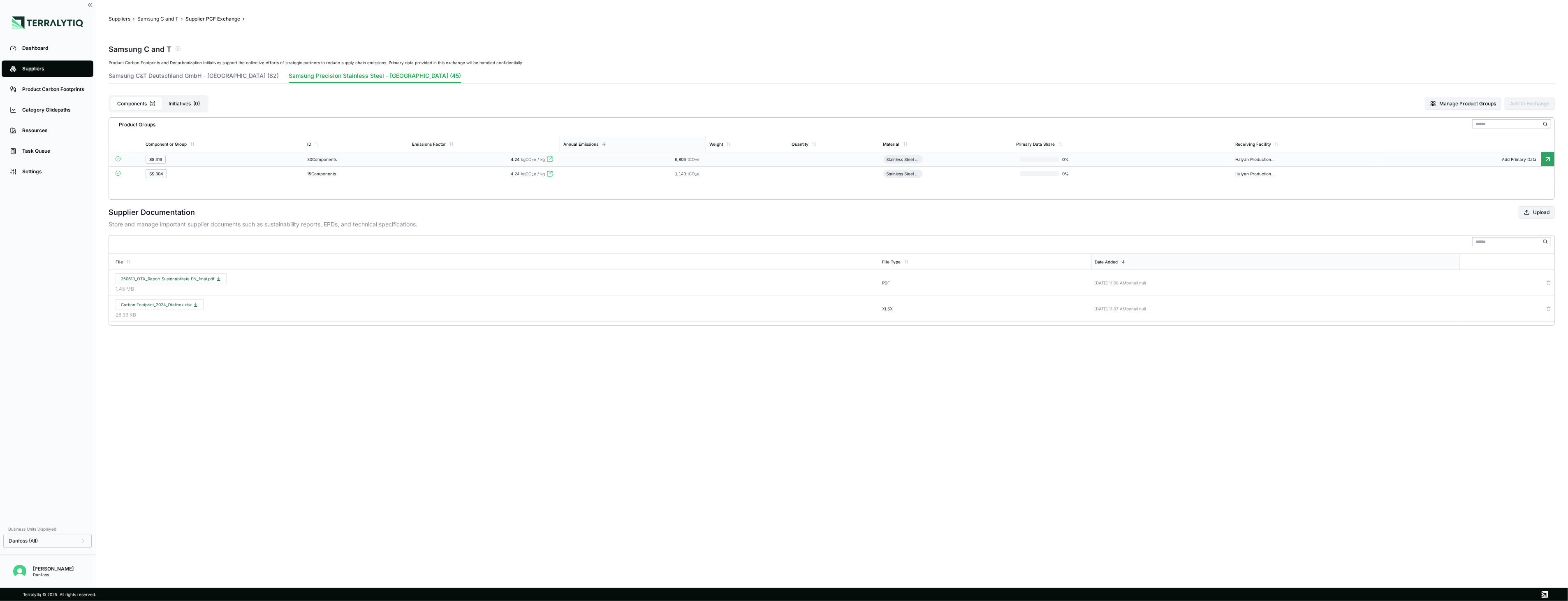
click at [278, 156] on div "SS 316" at bounding box center [223, 159] width 155 height 9
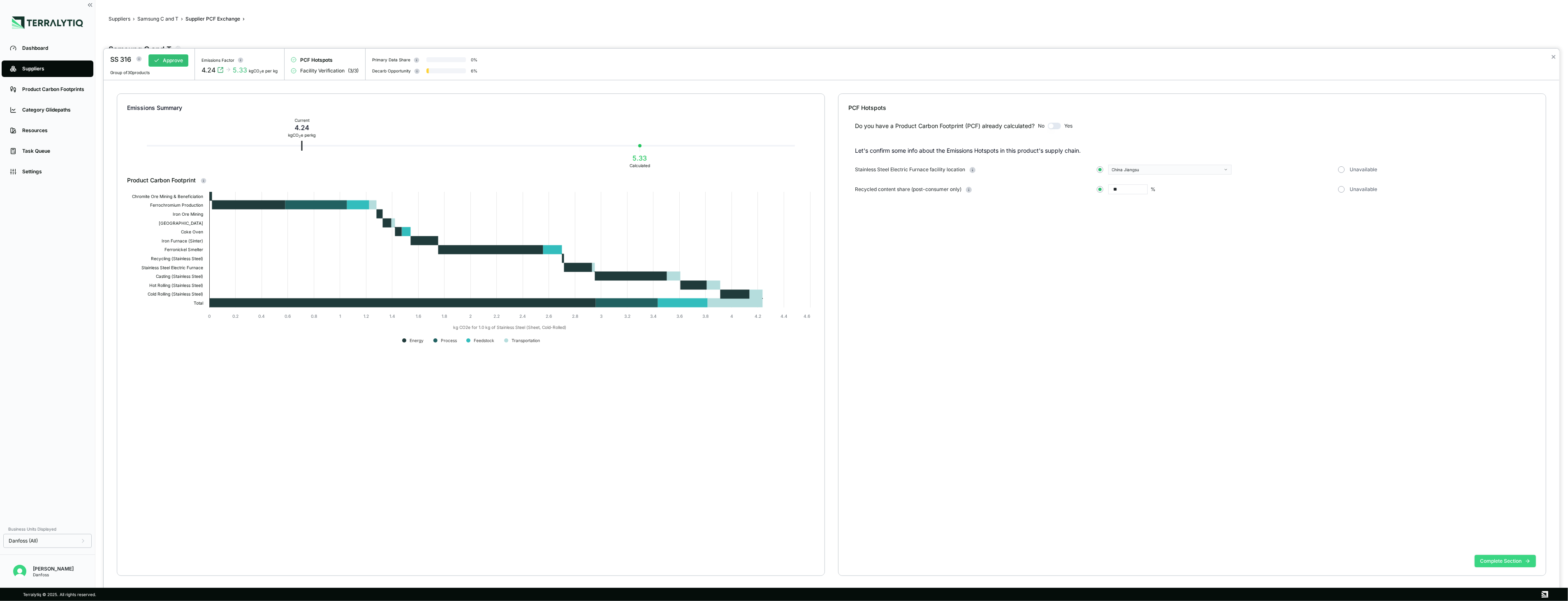
click at [1504, 563] on button "Complete Section" at bounding box center [1505, 561] width 61 height 12
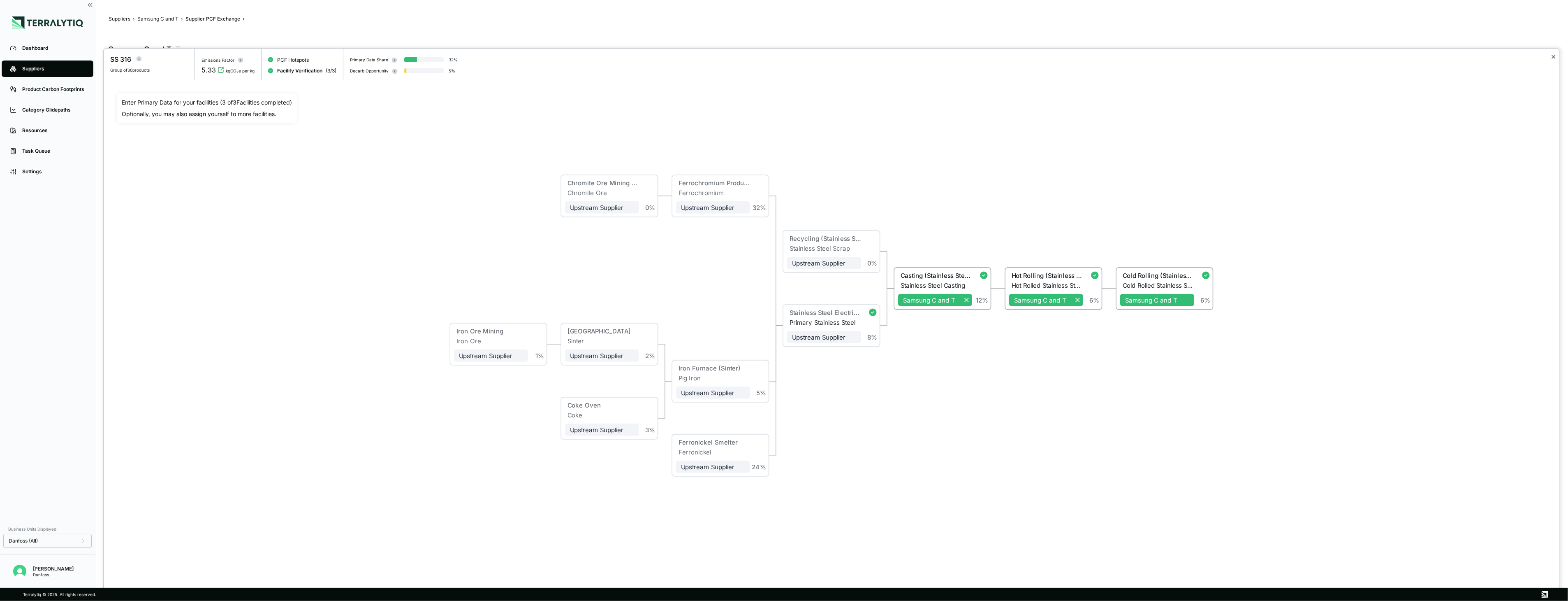
click at [1554, 52] on button "✕" at bounding box center [1553, 56] width 6 height 10
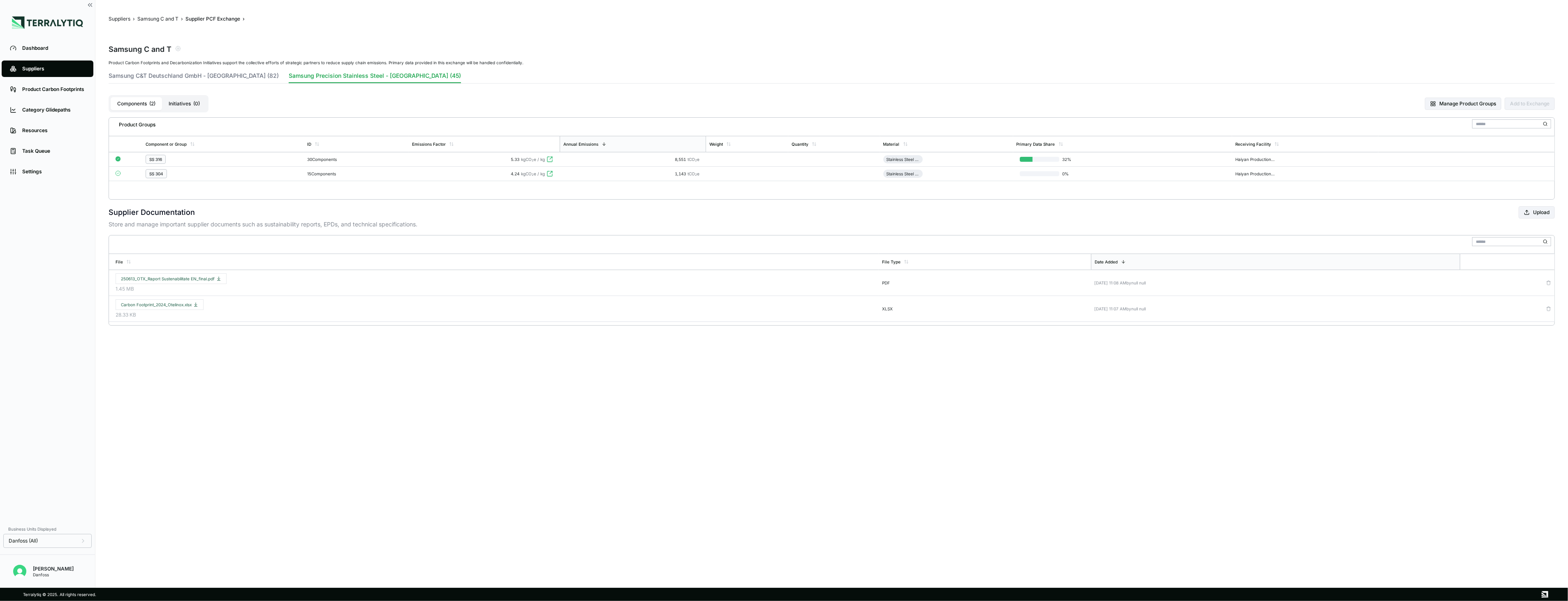
click at [579, 174] on div "1,143 tCO 2 e" at bounding box center [633, 174] width 140 height 5
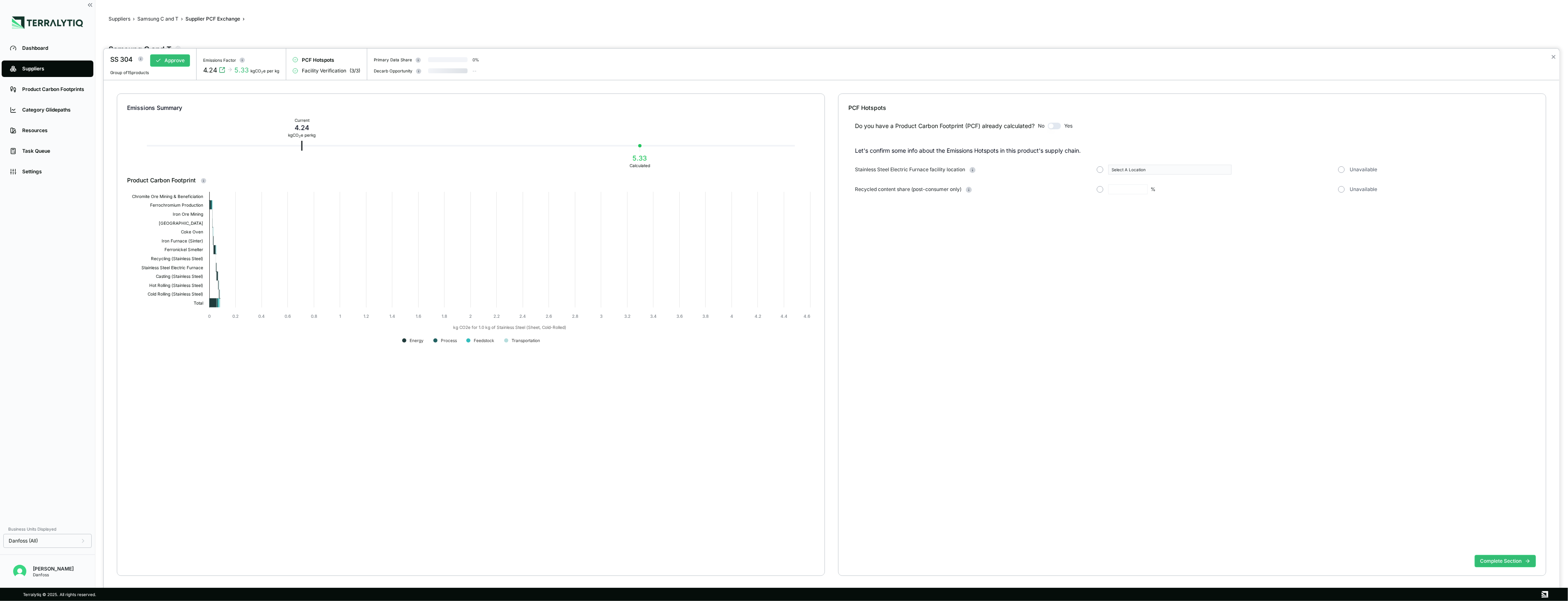
type input "**"
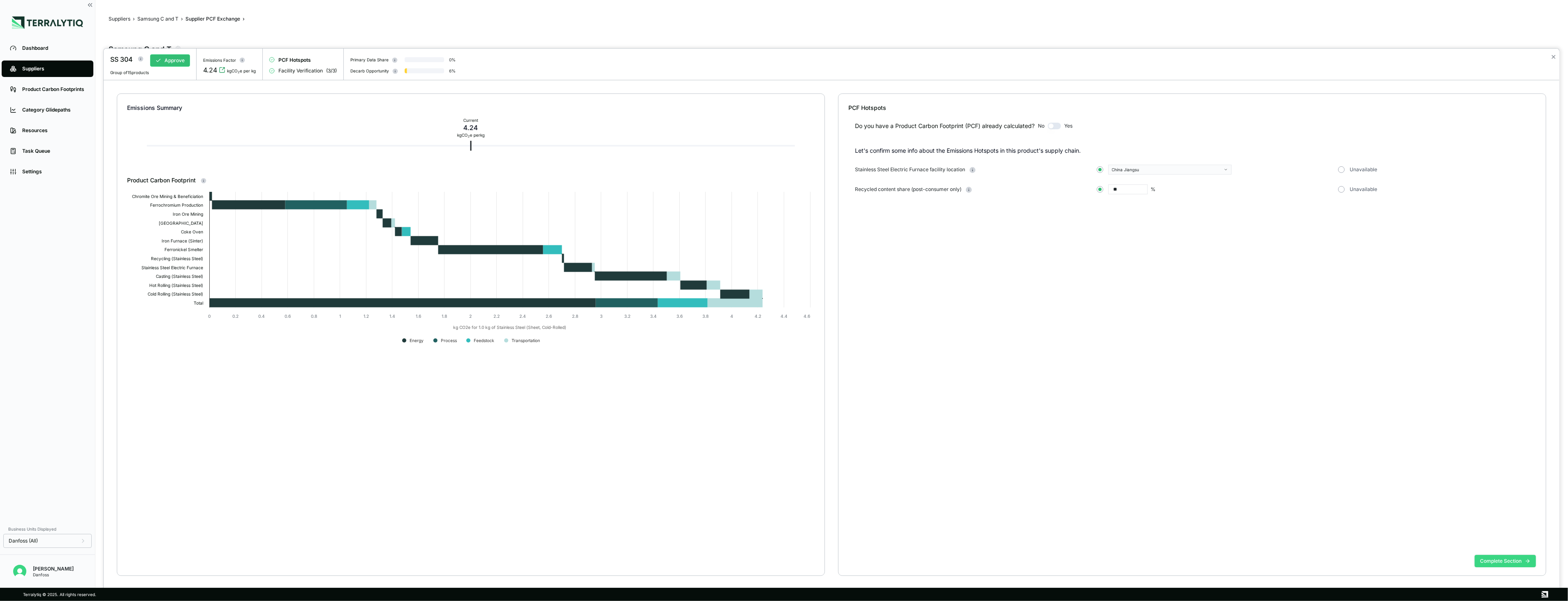
click at [1517, 566] on button "Complete Section" at bounding box center [1505, 561] width 61 height 12
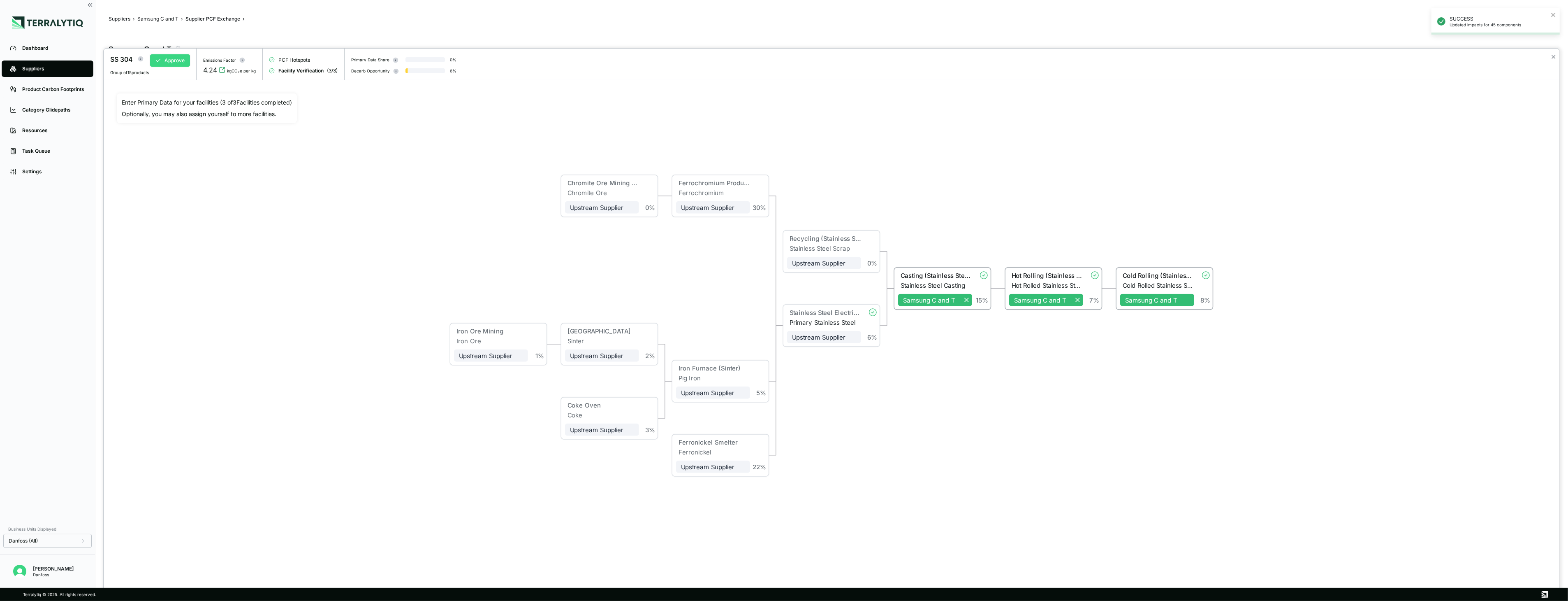
click at [177, 65] on button "Approve" at bounding box center [169, 60] width 40 height 12
click at [1556, 55] on button "✕" at bounding box center [1553, 56] width 6 height 10
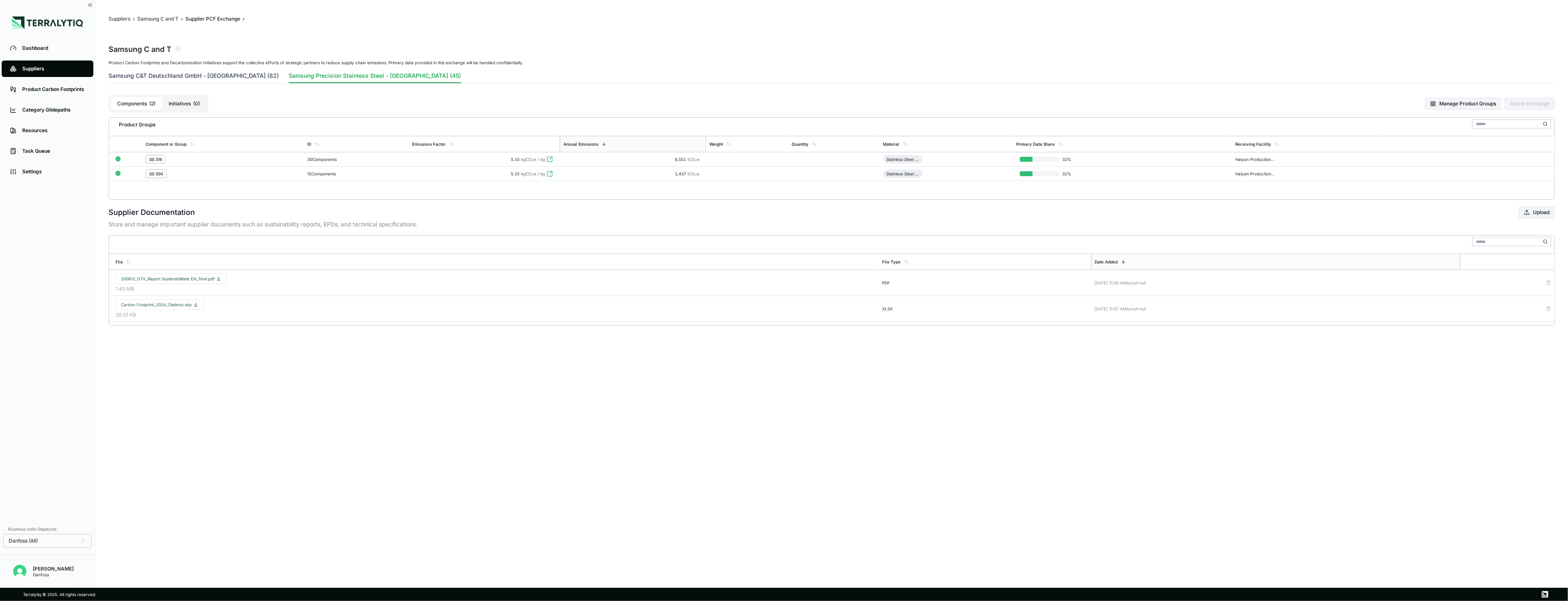
click at [228, 71] on button "Samsung C&T Deutschland GmbH - Romania (82)" at bounding box center [194, 77] width 170 height 11
click at [294, 162] on div "SS 316/316L" at bounding box center [235, 159] width 180 height 9
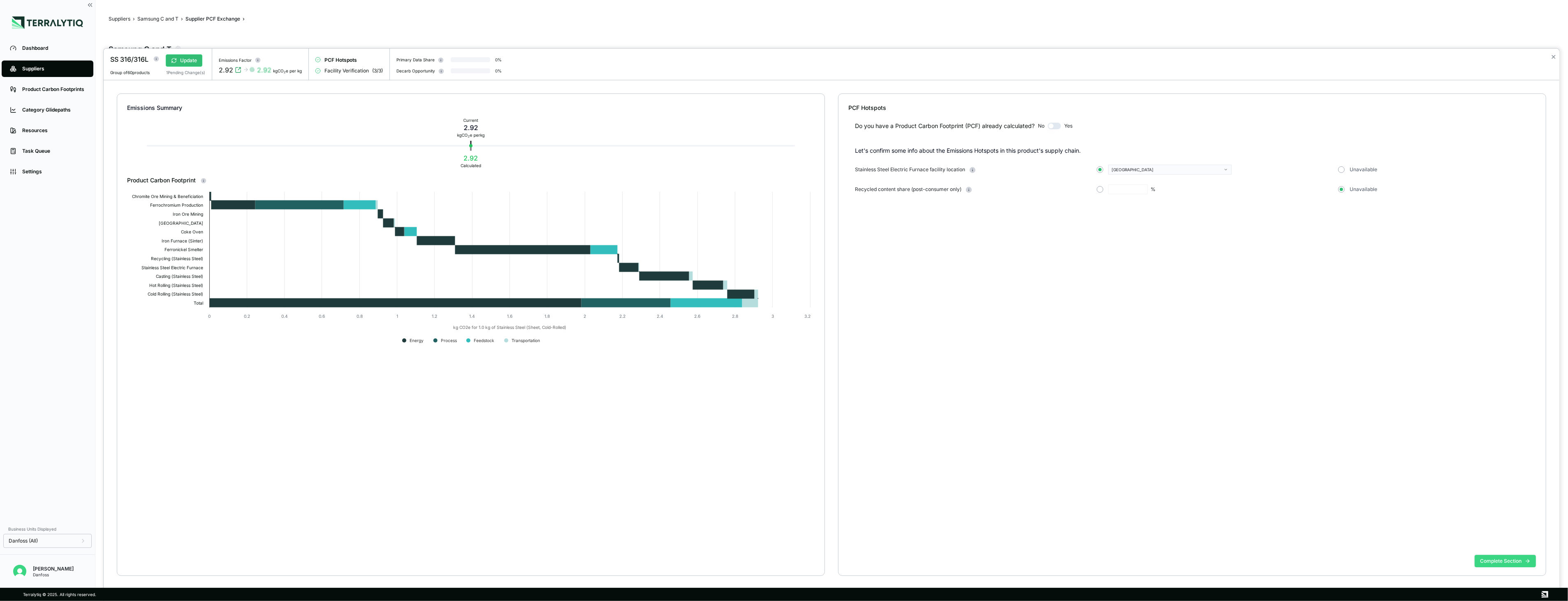
click at [1495, 562] on button "Complete Section" at bounding box center [1505, 561] width 61 height 12
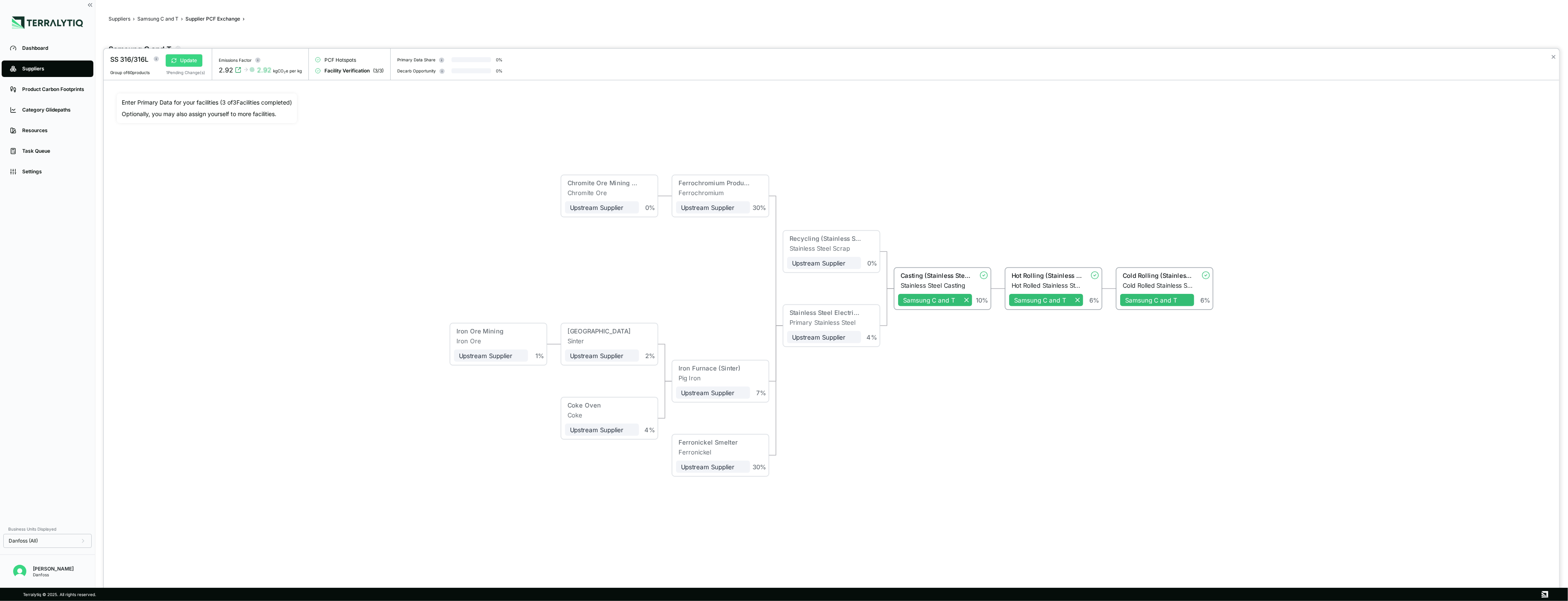
click at [189, 66] on button "Update" at bounding box center [184, 60] width 37 height 12
click at [1555, 60] on button "✕" at bounding box center [1553, 56] width 6 height 10
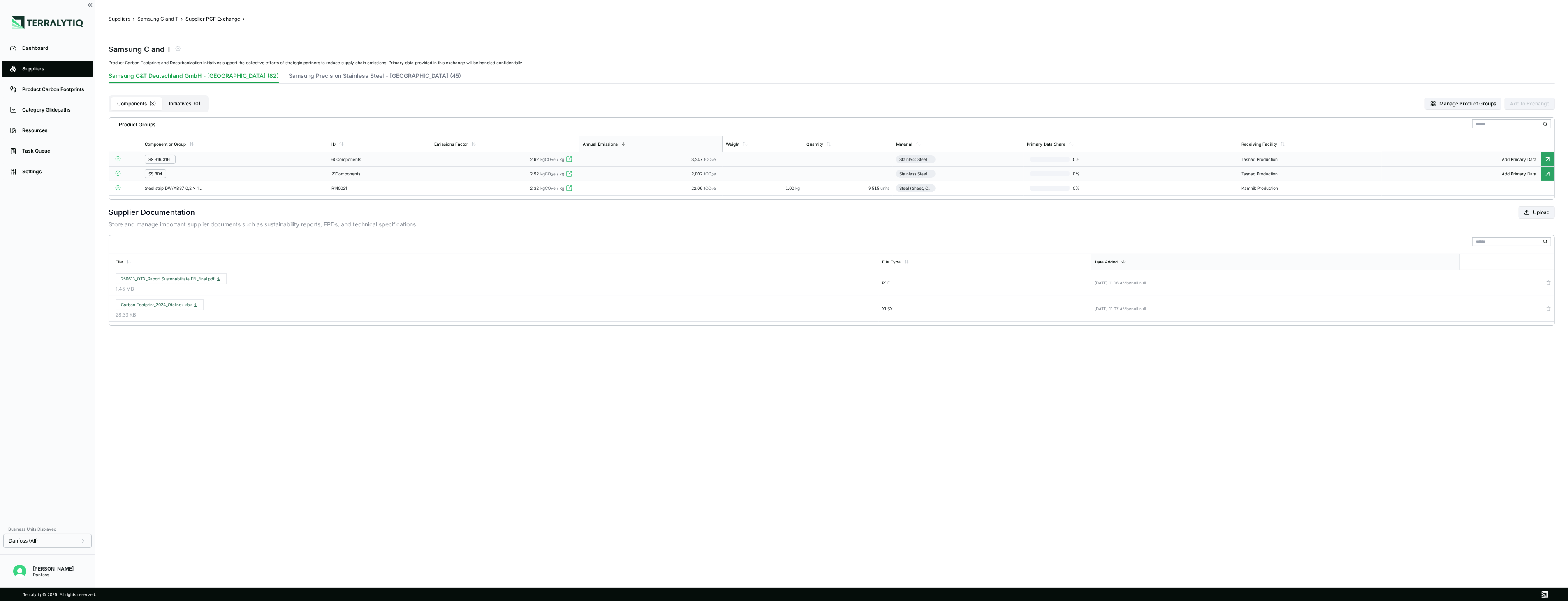
click at [478, 176] on div "2.92 kgCO 2 e / kg" at bounding box center [505, 174] width 142 height 5
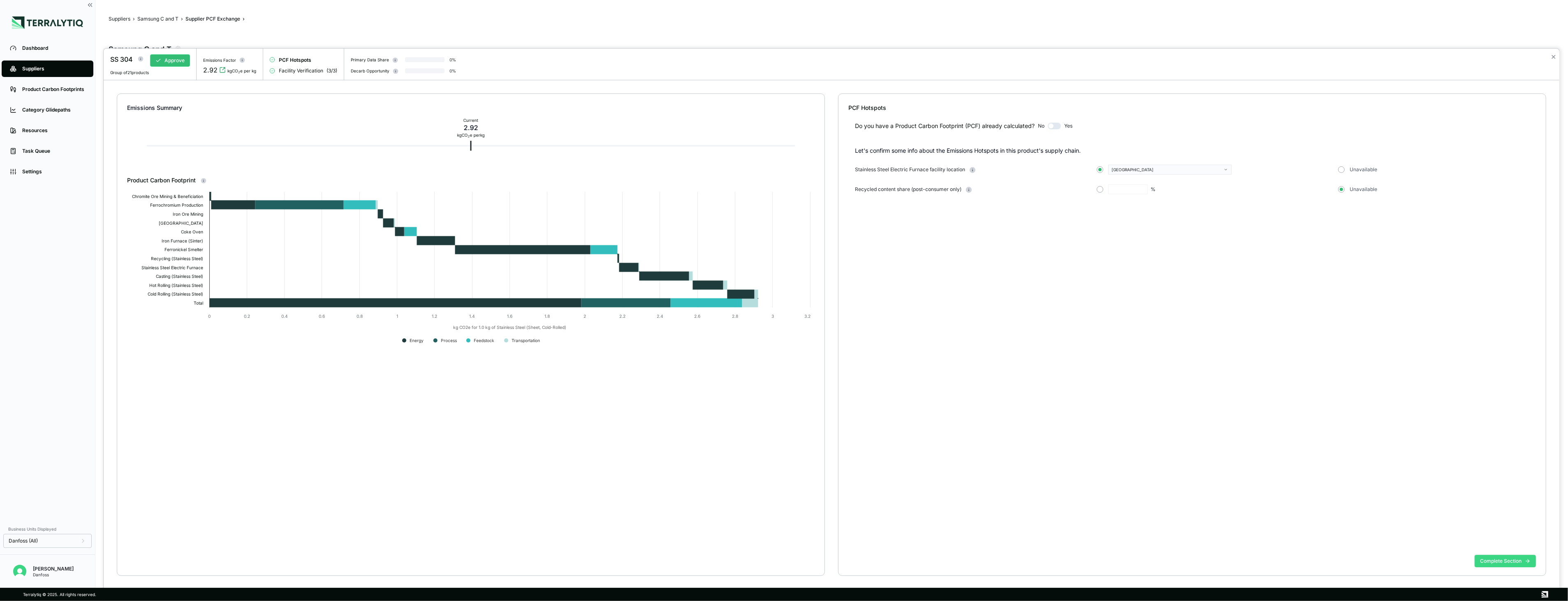
click at [1510, 556] on button "Complete Section" at bounding box center [1505, 561] width 61 height 12
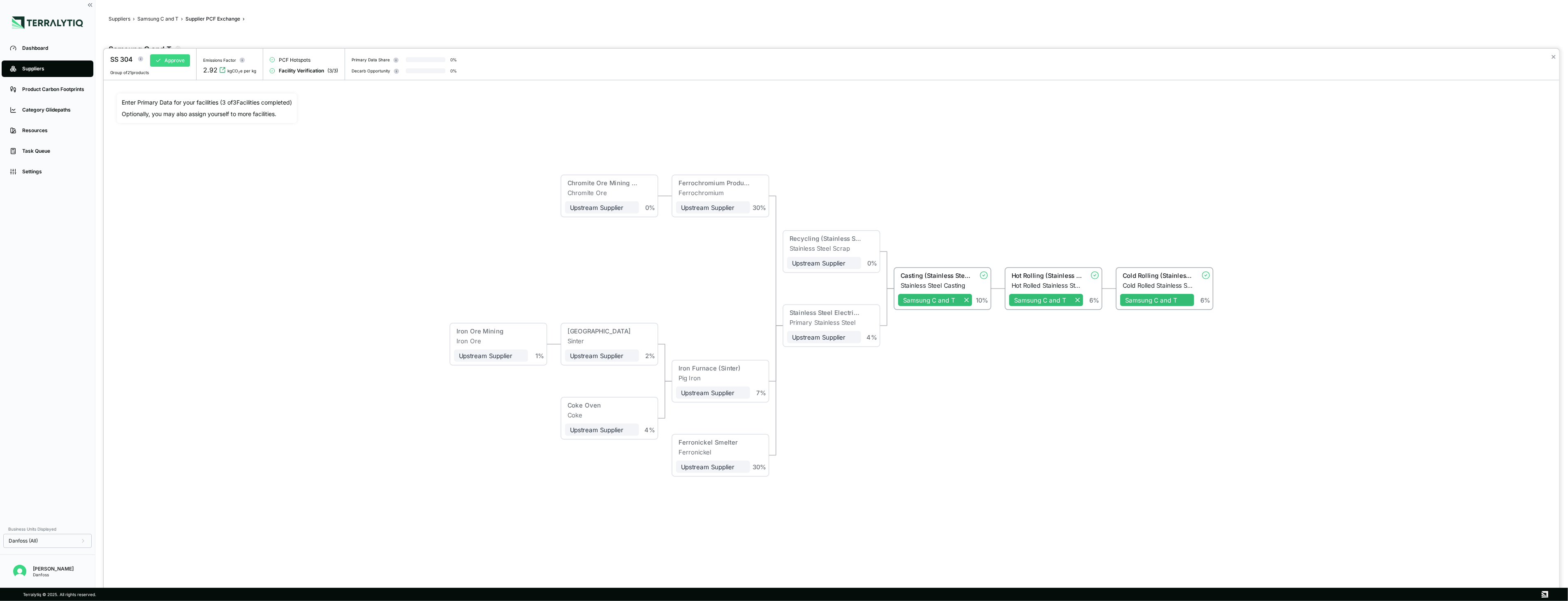
click at [176, 61] on button "Approve" at bounding box center [169, 60] width 40 height 12
click at [1553, 55] on button "✕" at bounding box center [1553, 56] width 6 height 10
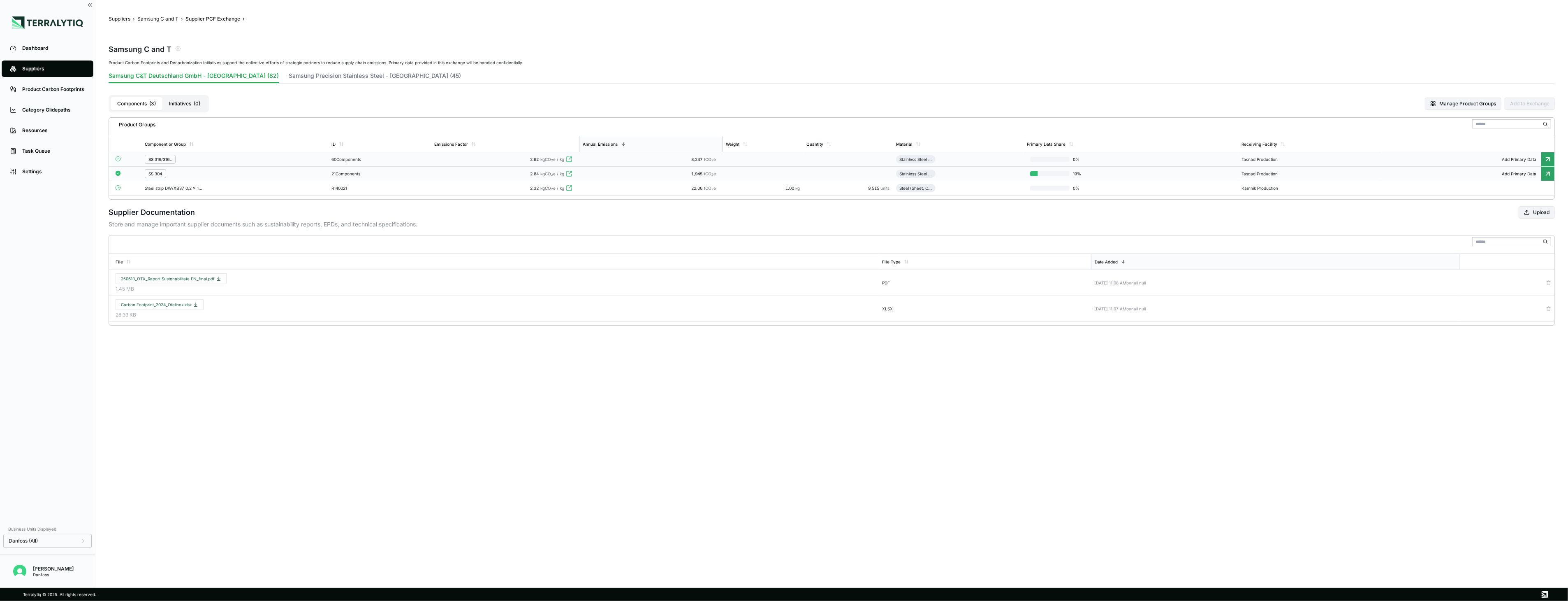
click at [252, 164] on td "SS 316/316L" at bounding box center [235, 160] width 187 height 15
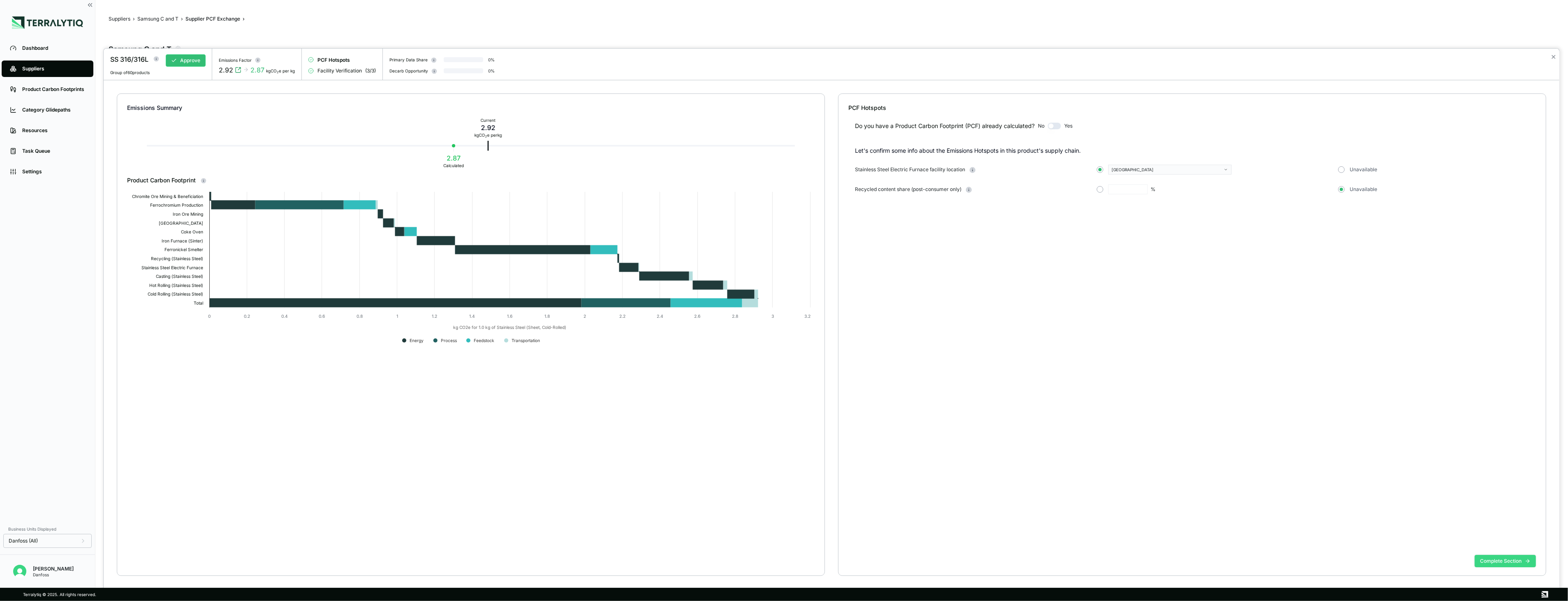
click at [1524, 563] on button "Complete Section" at bounding box center [1505, 561] width 61 height 12
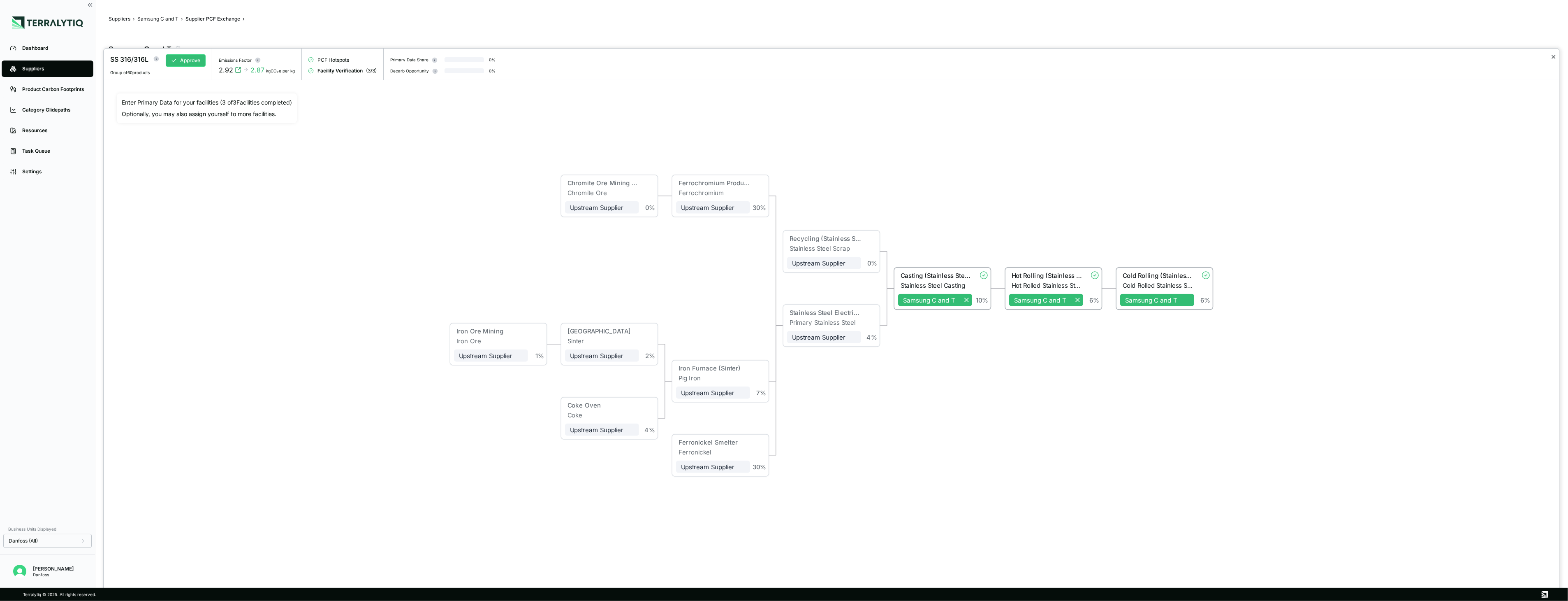
click at [1556, 58] on button "✕" at bounding box center [1553, 56] width 6 height 10
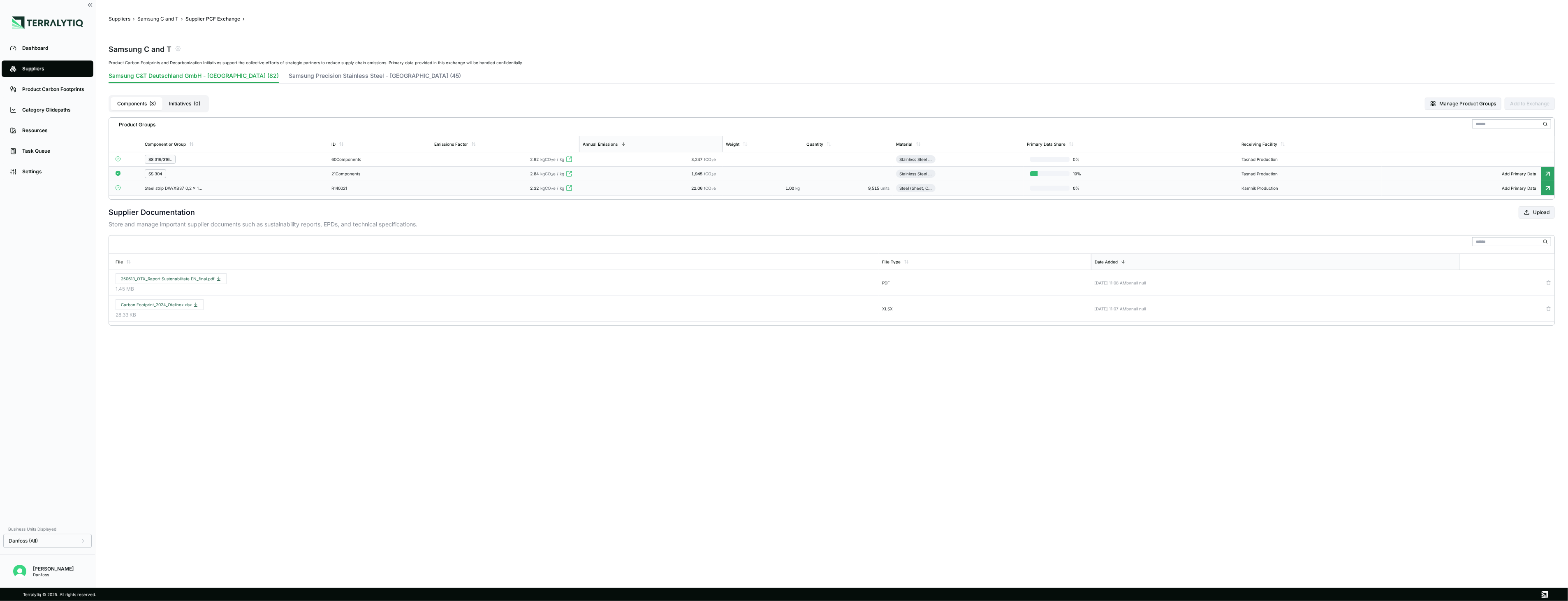
click at [468, 195] on td "2.32 kgCO 2 e / kg" at bounding box center [505, 188] width 148 height 15
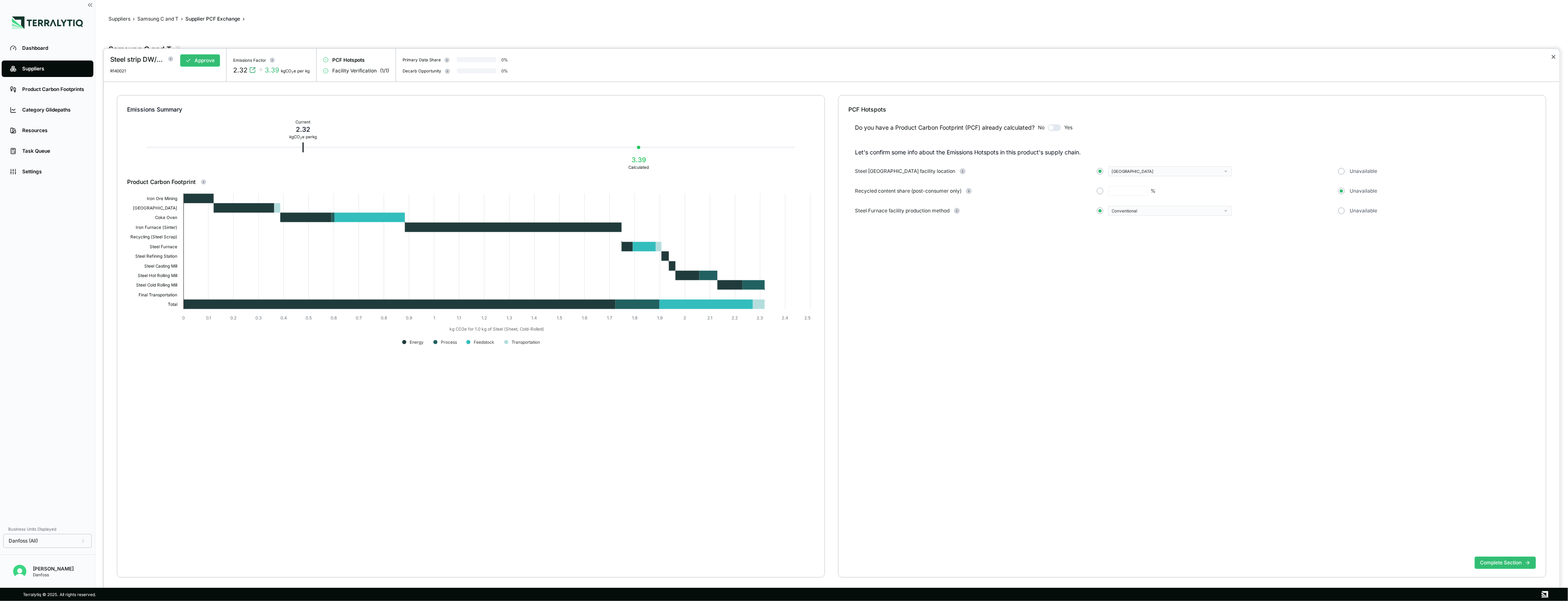
click at [1555, 61] on button "✕" at bounding box center [1553, 56] width 6 height 10
